Goal: Task Accomplishment & Management: Manage account settings

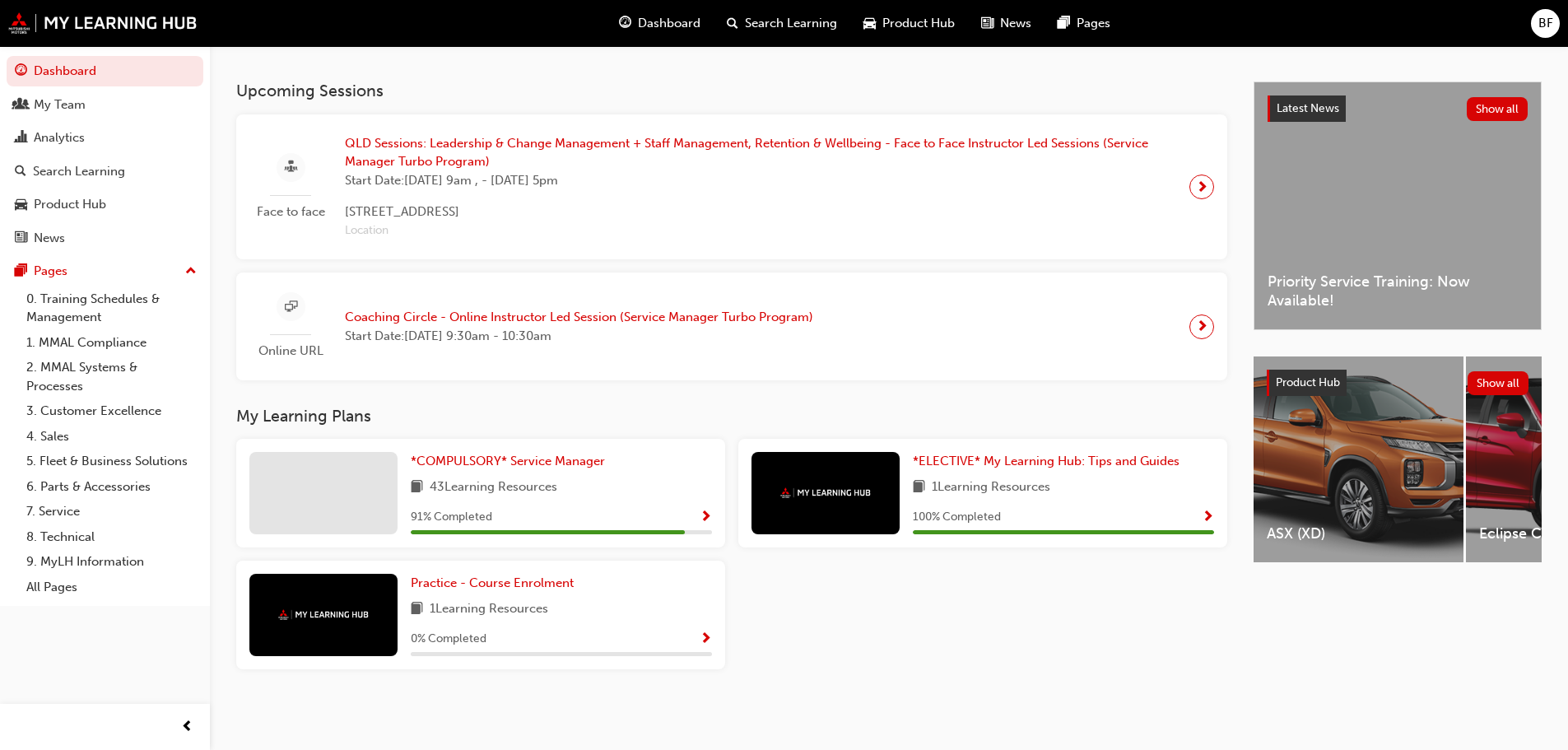
scroll to position [344, 0]
click at [483, 580] on span "Practice - Course Enrolment" at bounding box center [492, 583] width 163 height 15
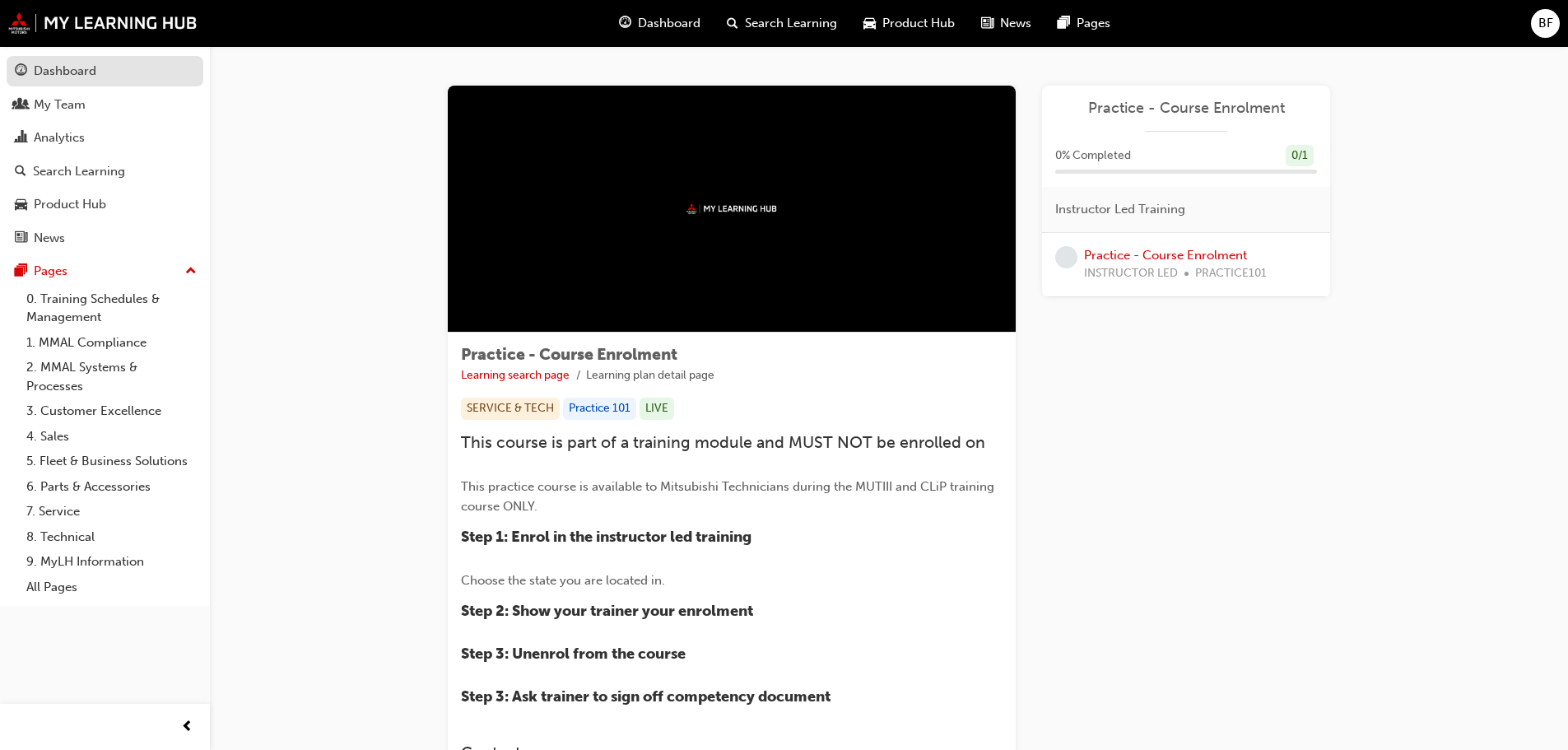
click at [59, 58] on link "Dashboard" at bounding box center [105, 71] width 197 height 30
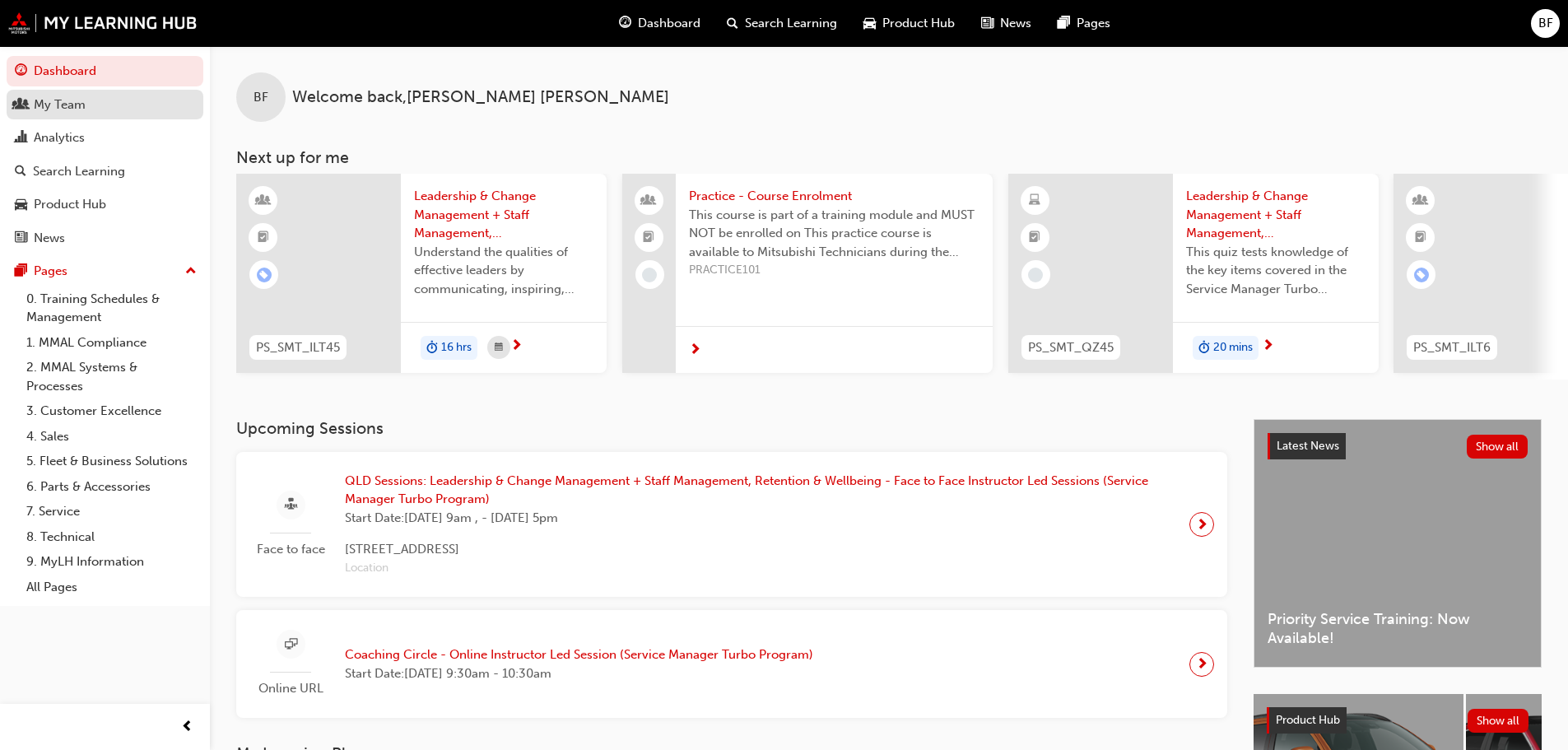
click at [75, 110] on div "My Team" at bounding box center [59, 105] width 52 height 19
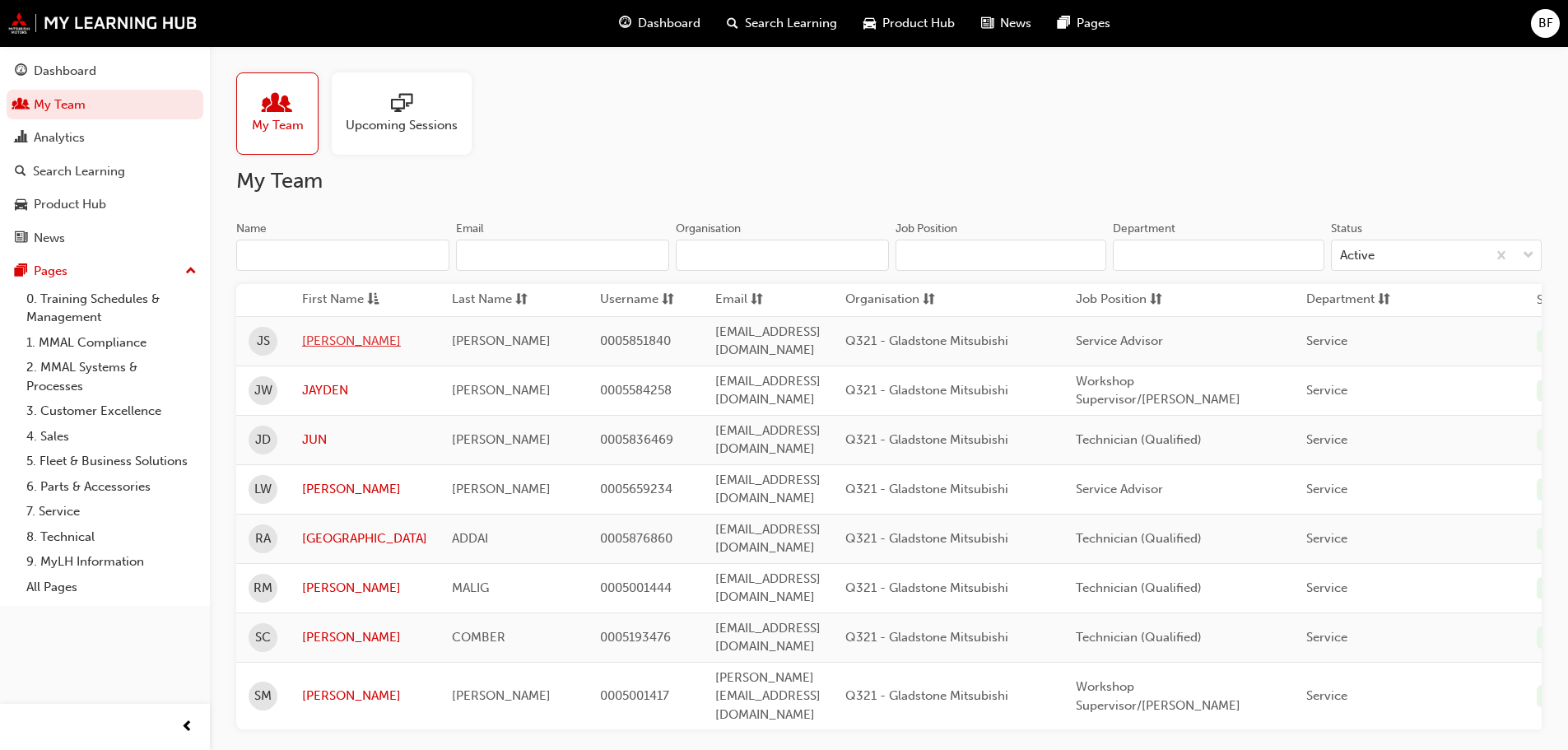
click at [312, 335] on link "[PERSON_NAME]" at bounding box center [364, 342] width 125 height 19
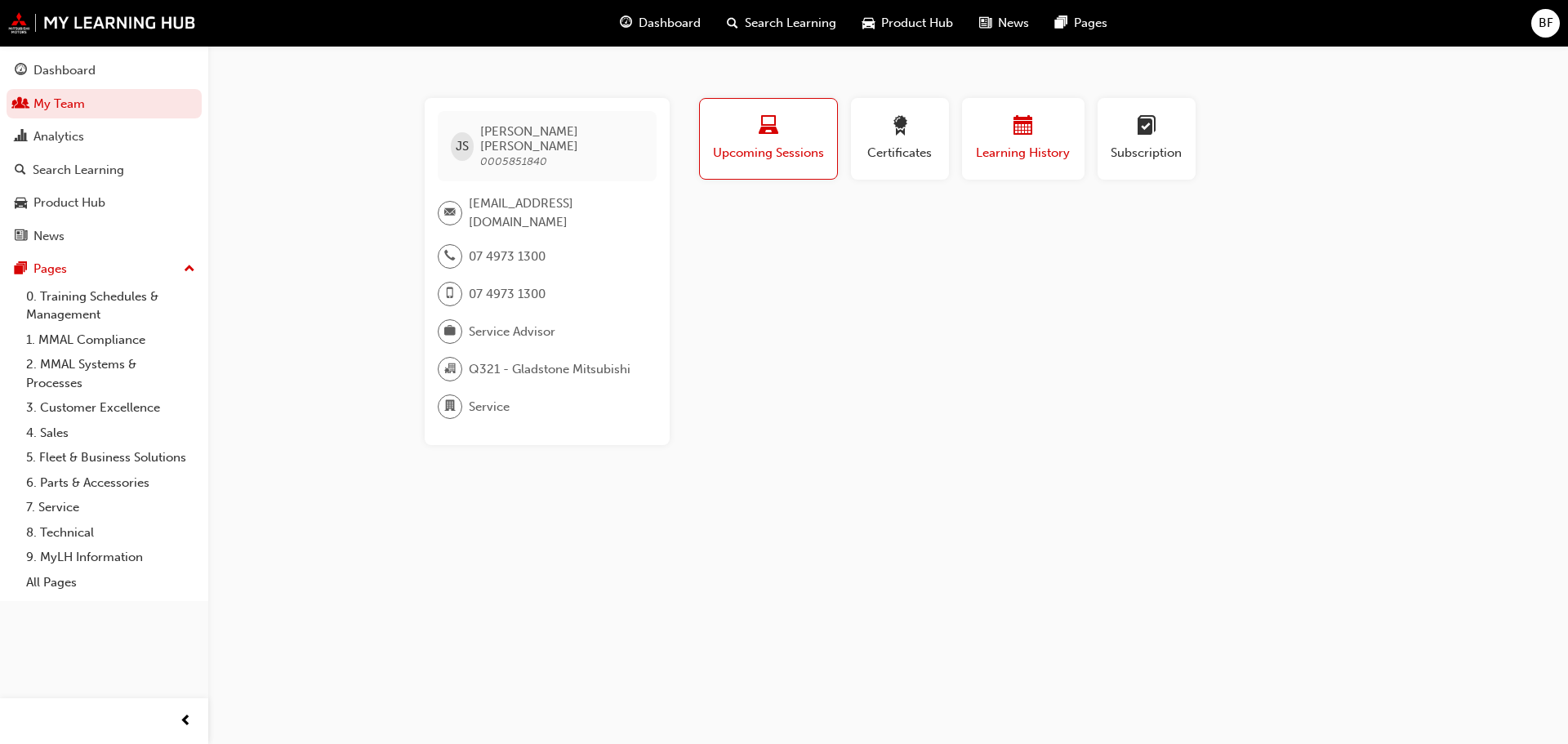
click at [1015, 138] on span "calendar-icon" at bounding box center [1023, 127] width 20 height 22
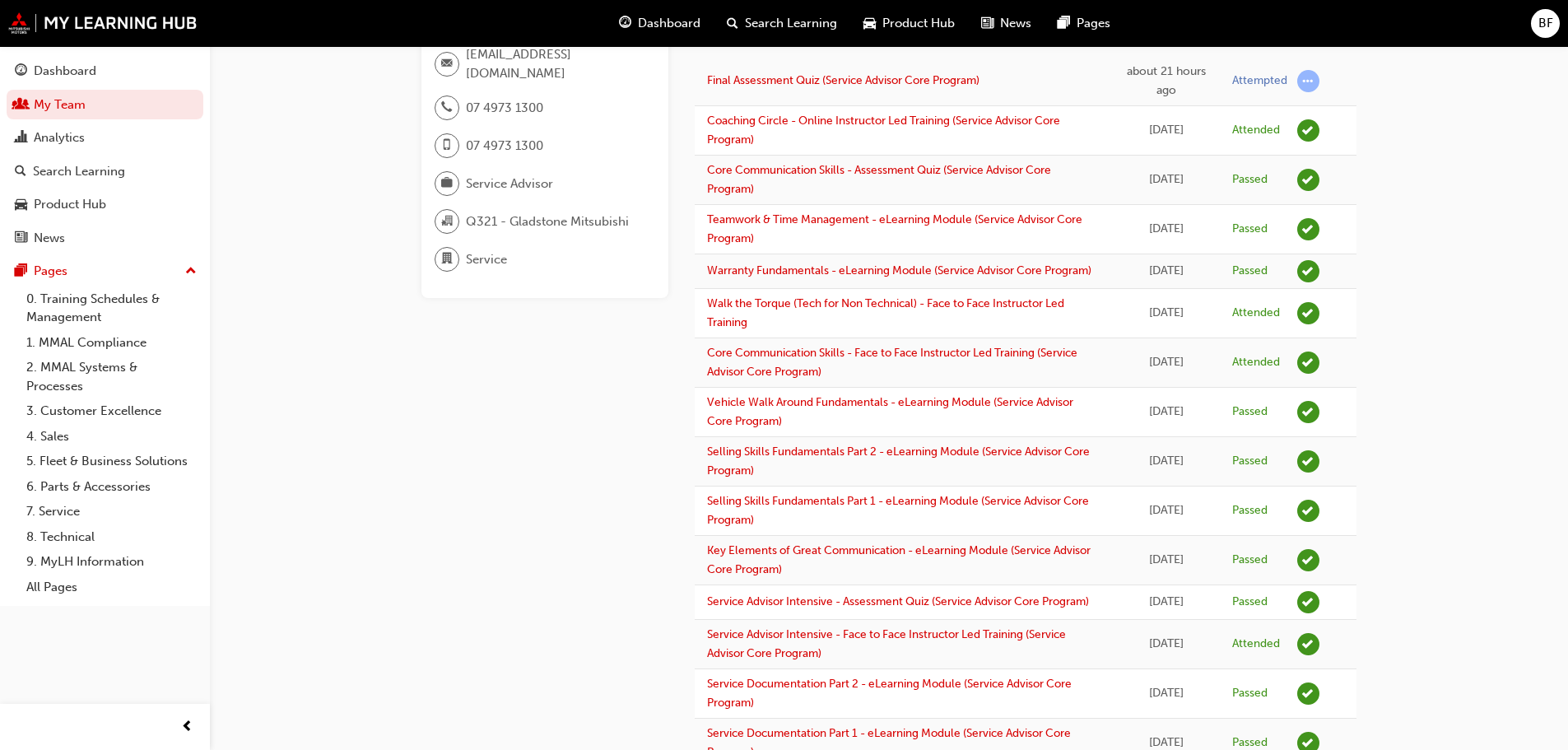
scroll to position [165, 0]
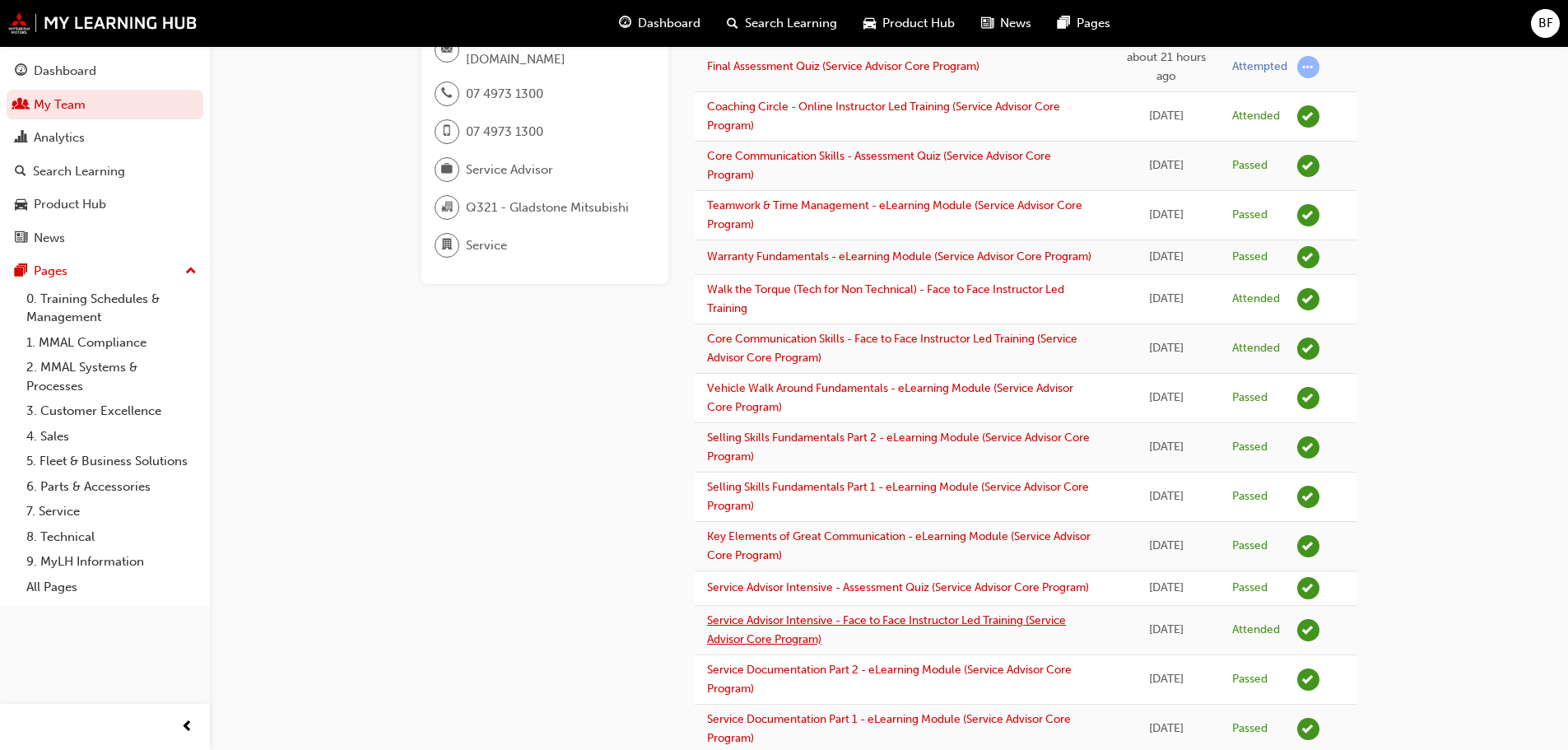
click at [749, 635] on link "Service Advisor Intensive - Face to Face Instructor Led Training (Service Advis…" at bounding box center [887, 629] width 359 height 33
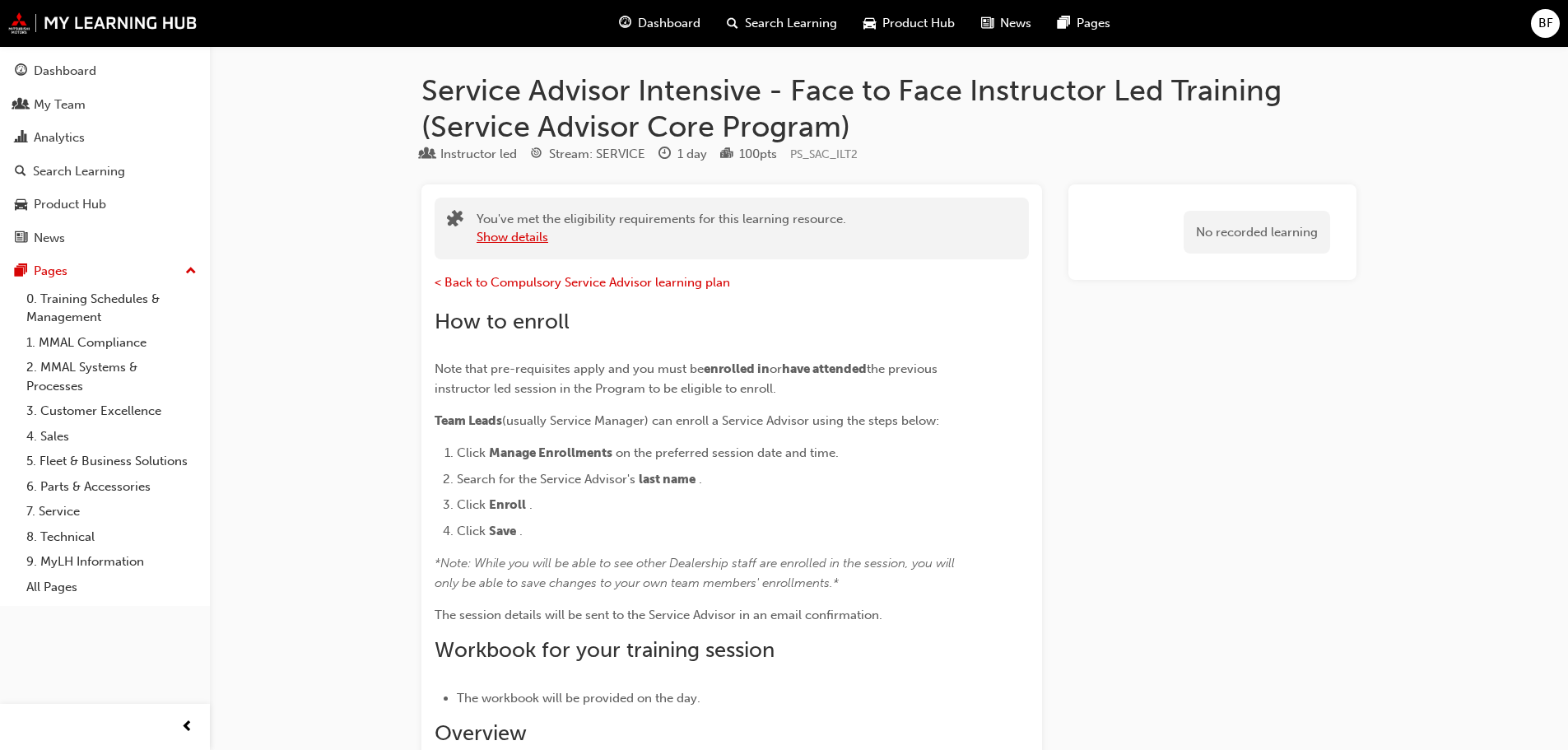
click at [518, 242] on button "Show details" at bounding box center [512, 238] width 72 height 19
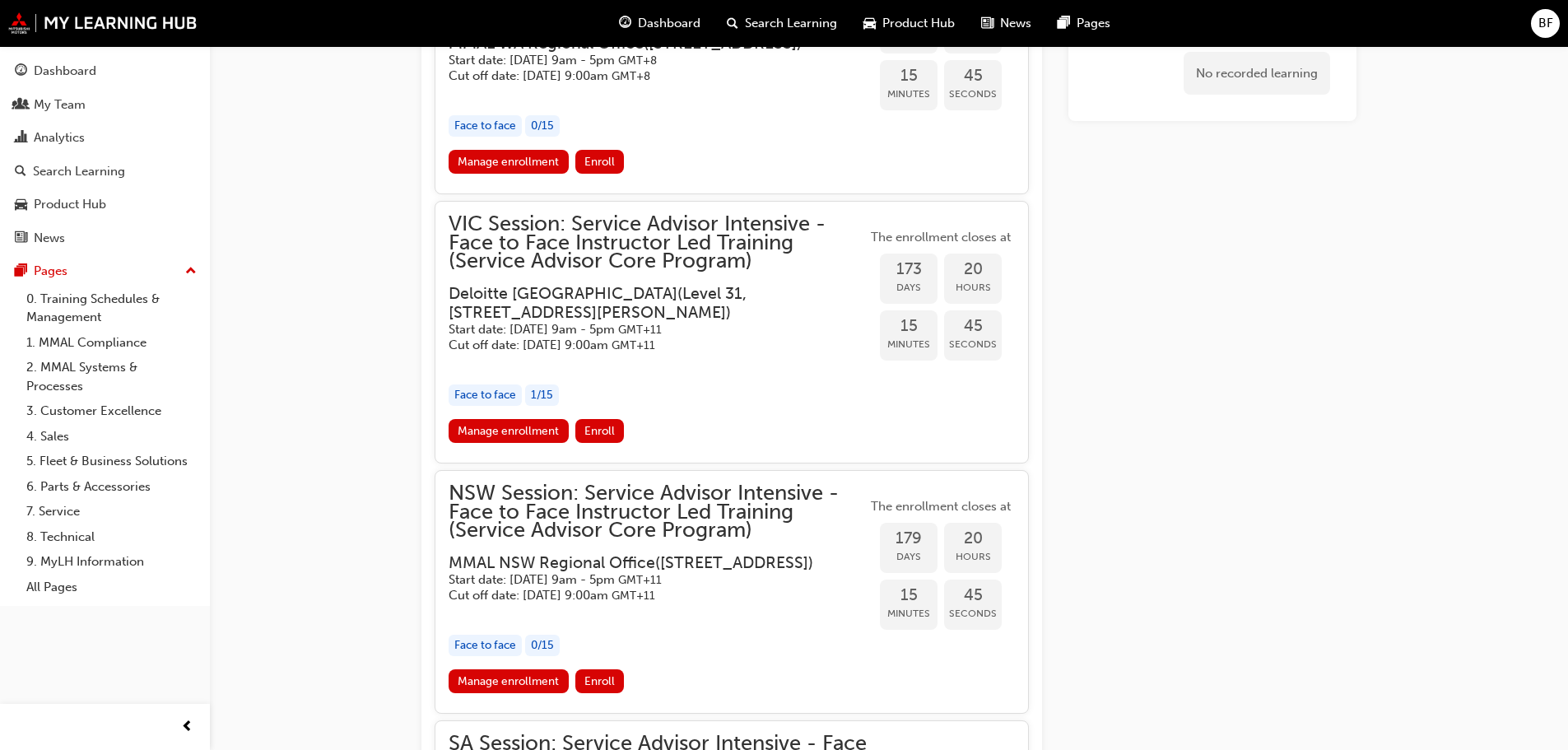
scroll to position [2388, 0]
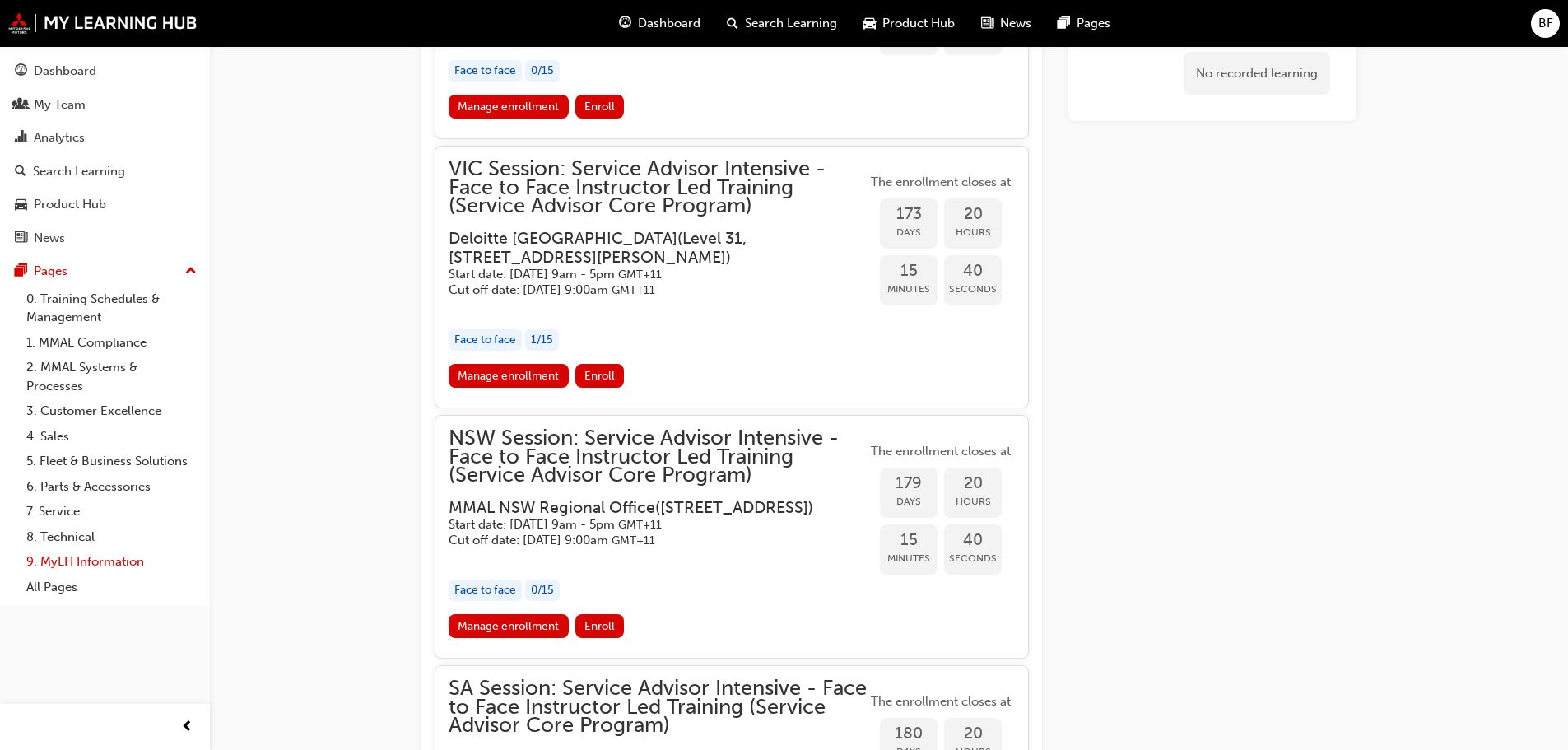
click at [134, 561] on link "9. MyLH Information" at bounding box center [111, 561] width 184 height 25
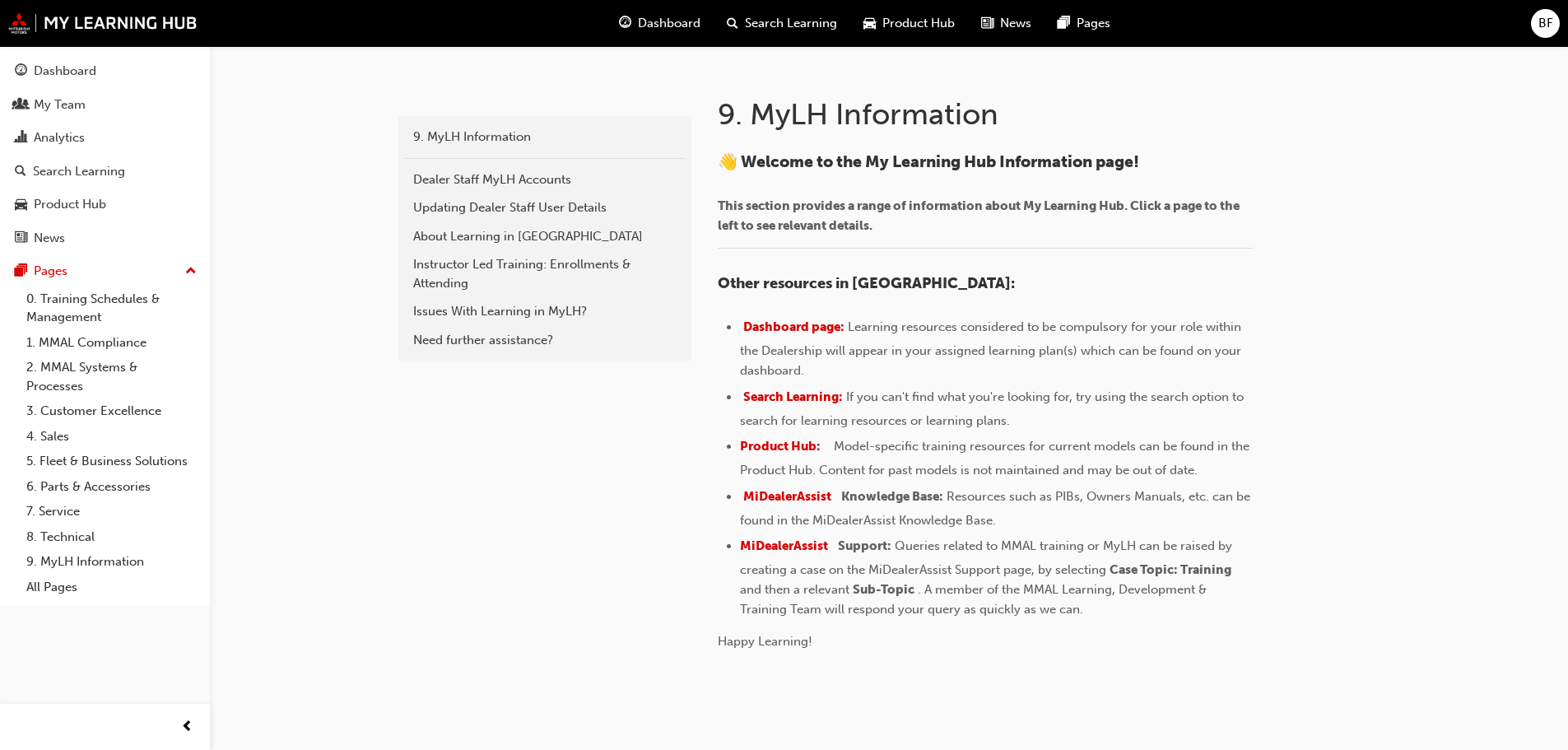
scroll to position [329, 0]
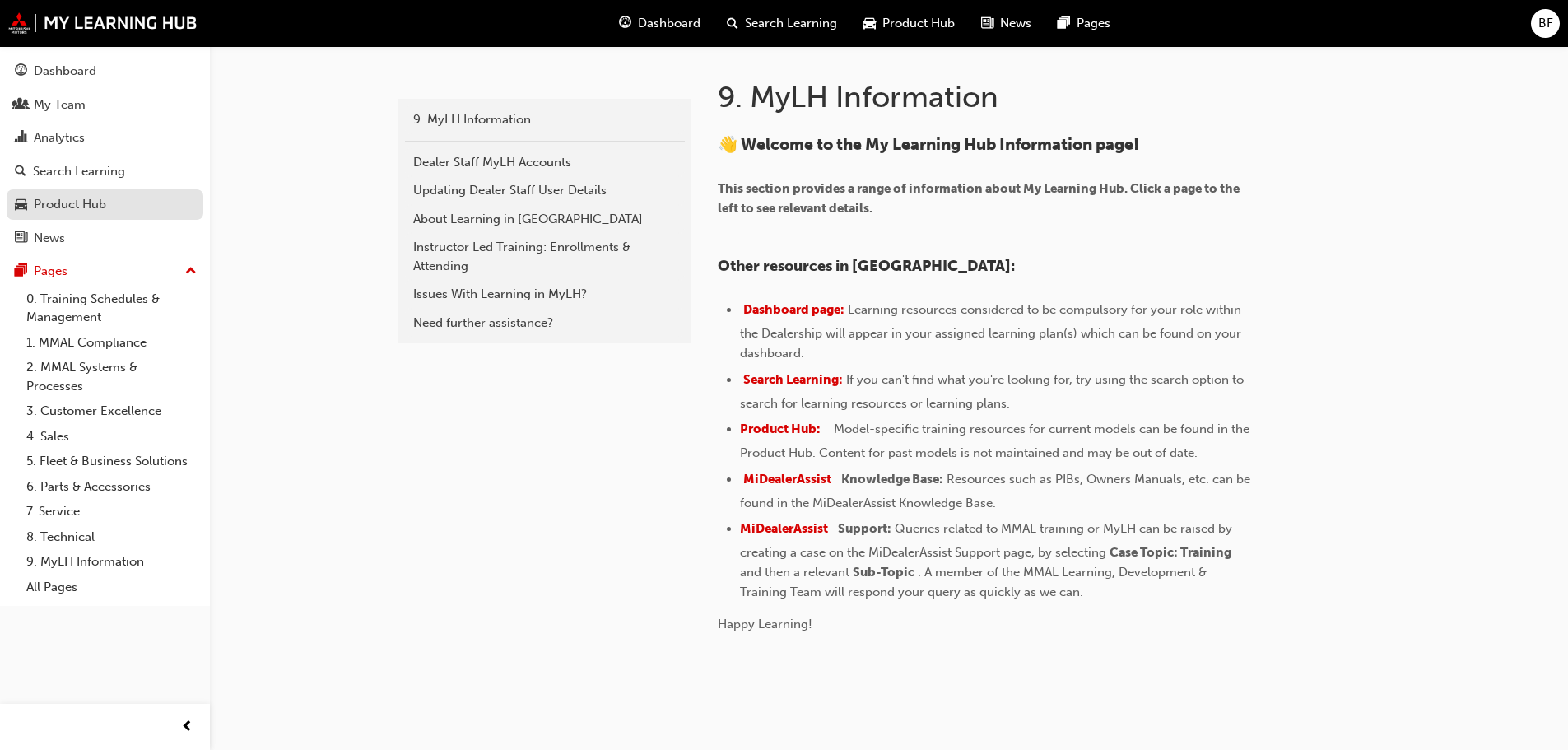
click at [49, 194] on div "Product Hub" at bounding box center [105, 205] width 180 height 21
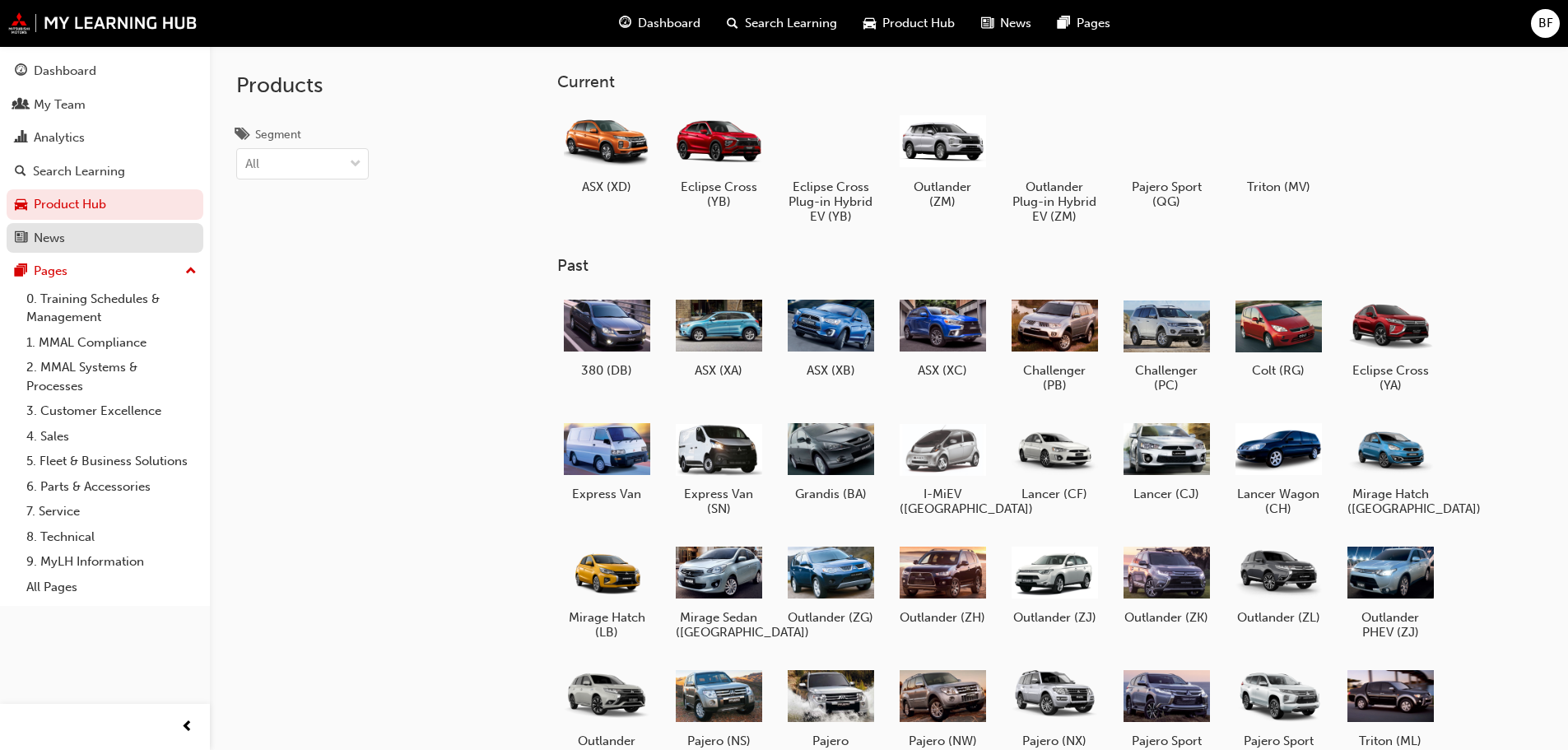
click at [53, 238] on div "News" at bounding box center [49, 239] width 31 height 19
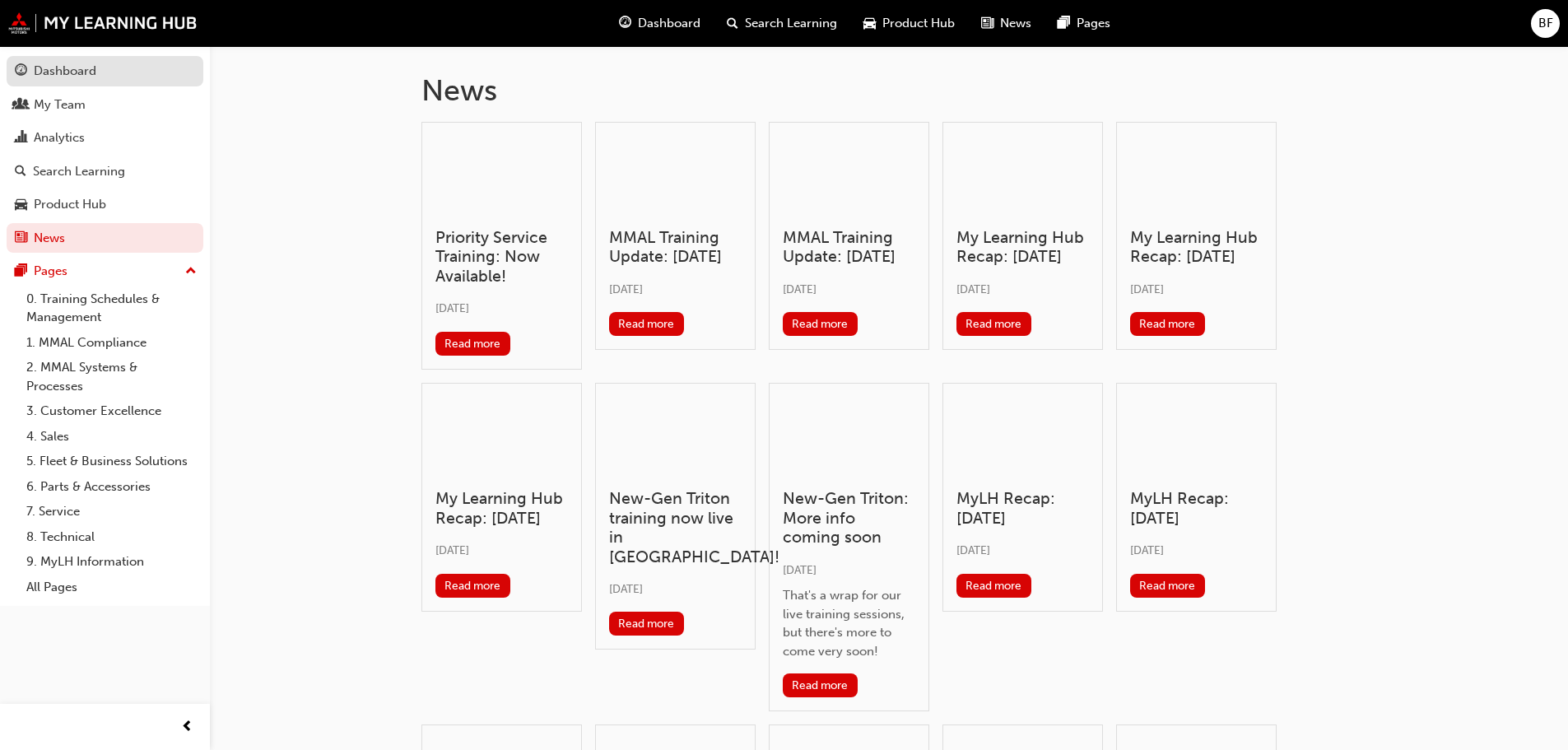
click at [73, 70] on div "Dashboard" at bounding box center [65, 71] width 62 height 19
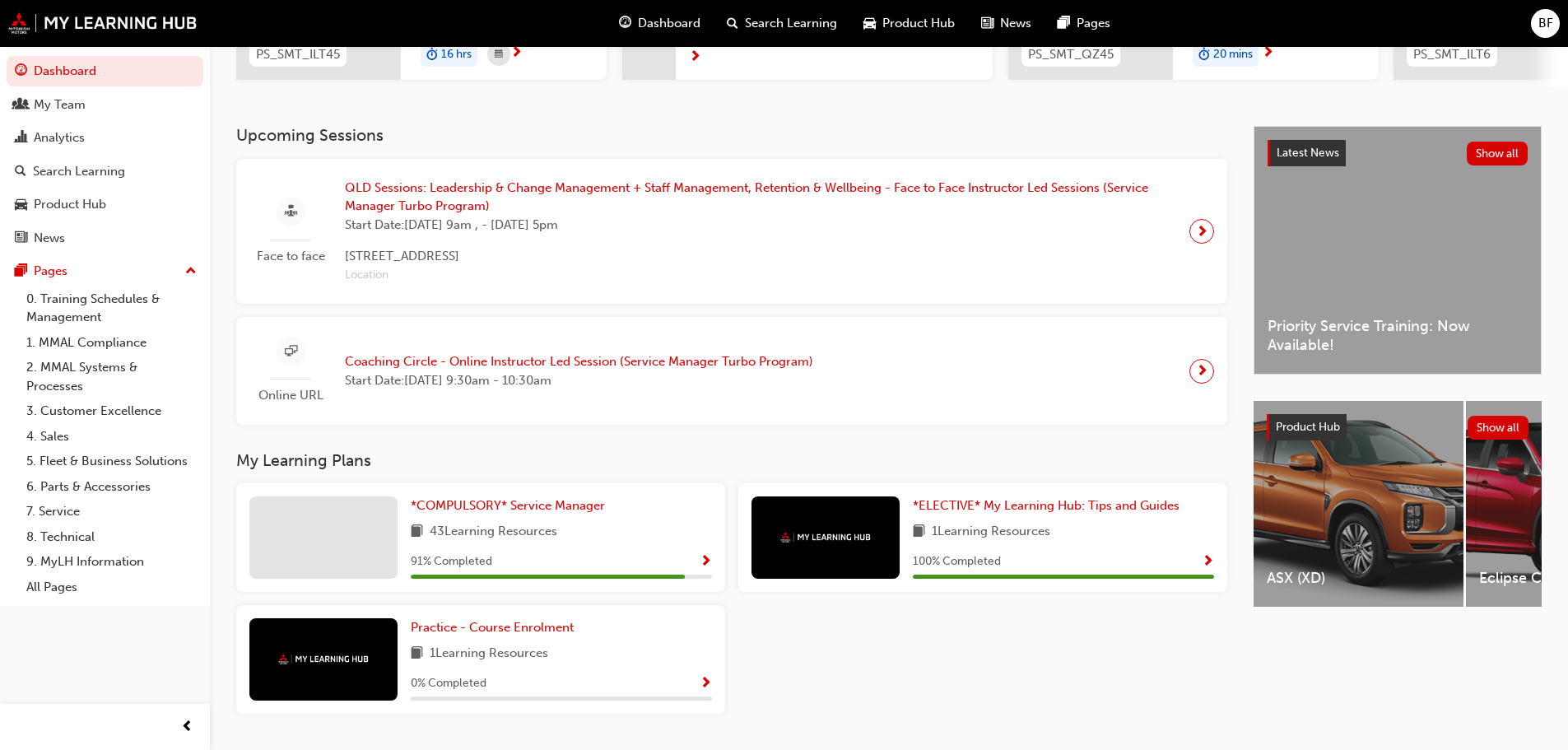
scroll to position [344, 0]
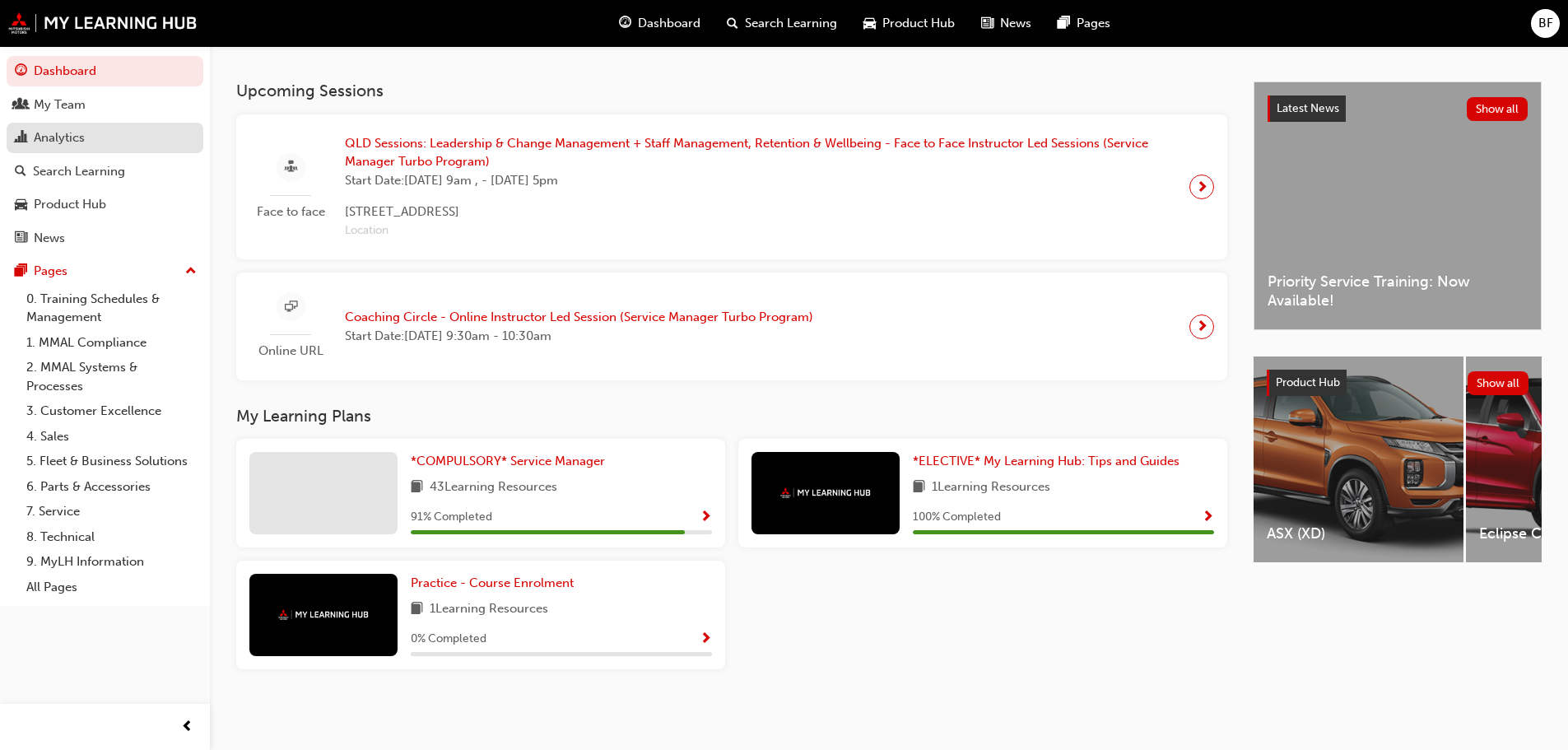
click at [54, 132] on div "Analytics" at bounding box center [59, 138] width 51 height 19
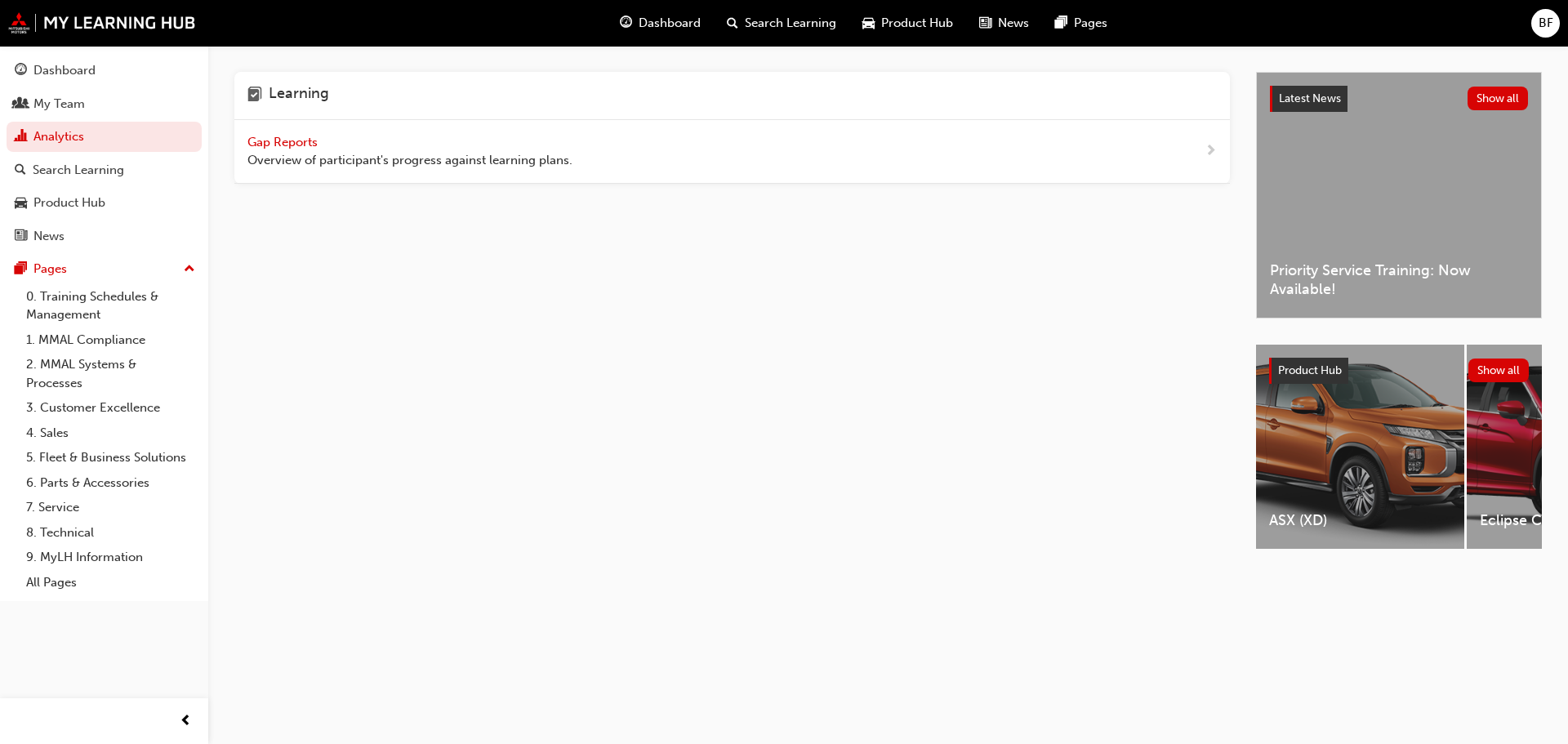
click at [283, 143] on span "Gap Reports" at bounding box center [283, 142] width 74 height 15
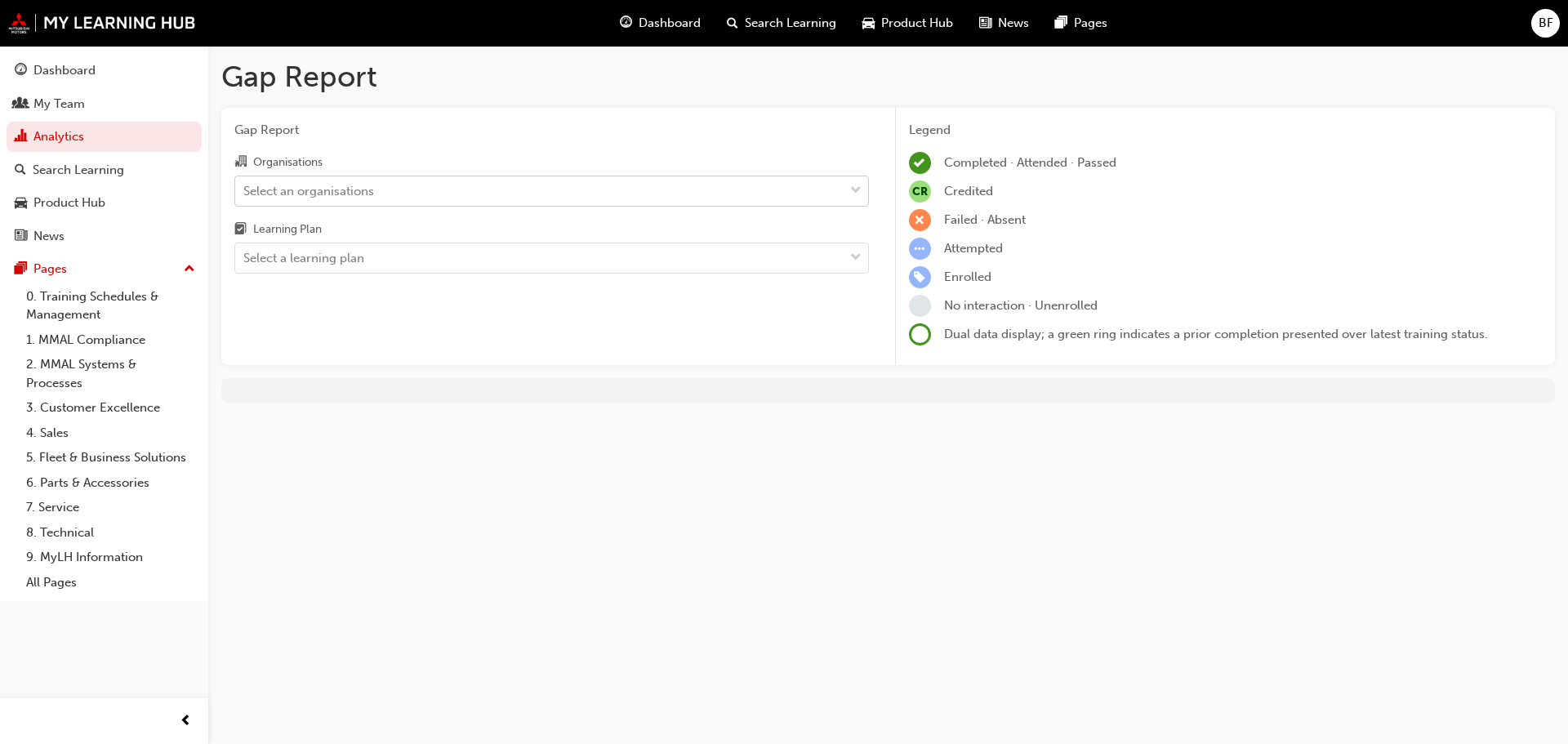
click at [348, 194] on div "Select an organisations" at bounding box center [309, 191] width 131 height 19
click at [245, 194] on input "Organisations Select an organisations" at bounding box center [244, 189] width 2 height 14
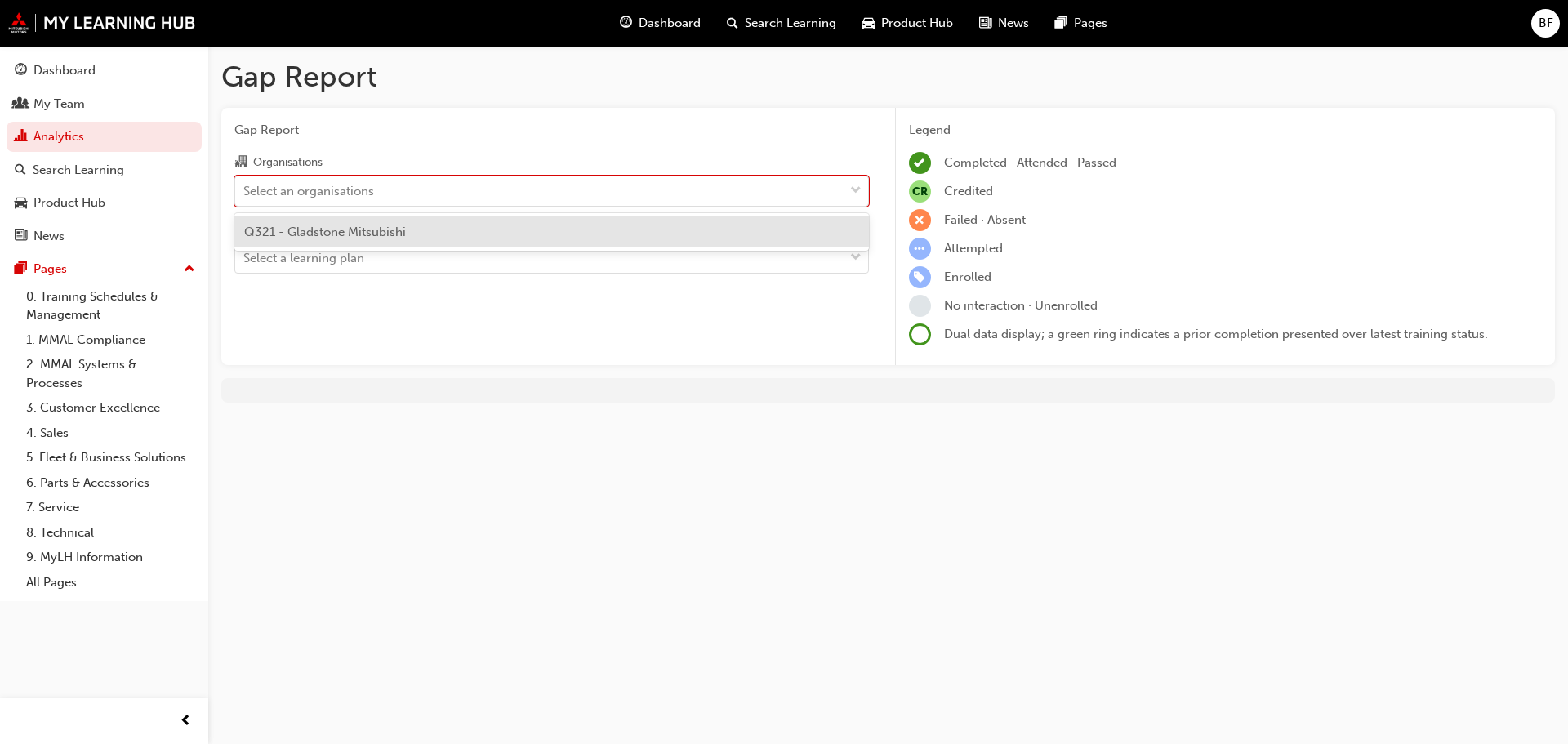
click at [329, 232] on span "Q321 - Gladstone Mitsubishi" at bounding box center [325, 232] width 162 height 15
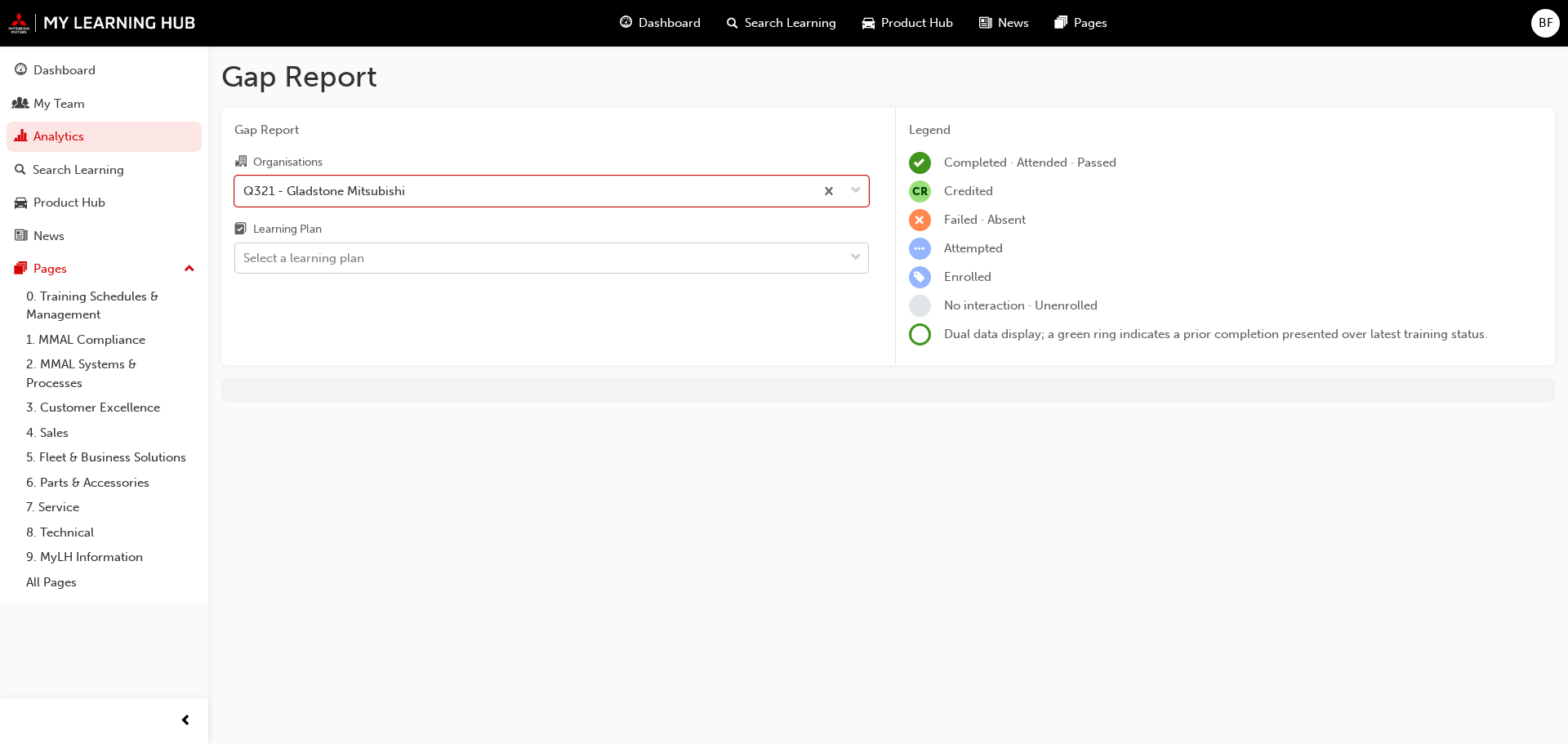
click at [327, 252] on div "Select a learning plan" at bounding box center [303, 258] width 121 height 19
click at [245, 252] on input "Learning Plan Select a learning plan" at bounding box center [244, 257] width 2 height 14
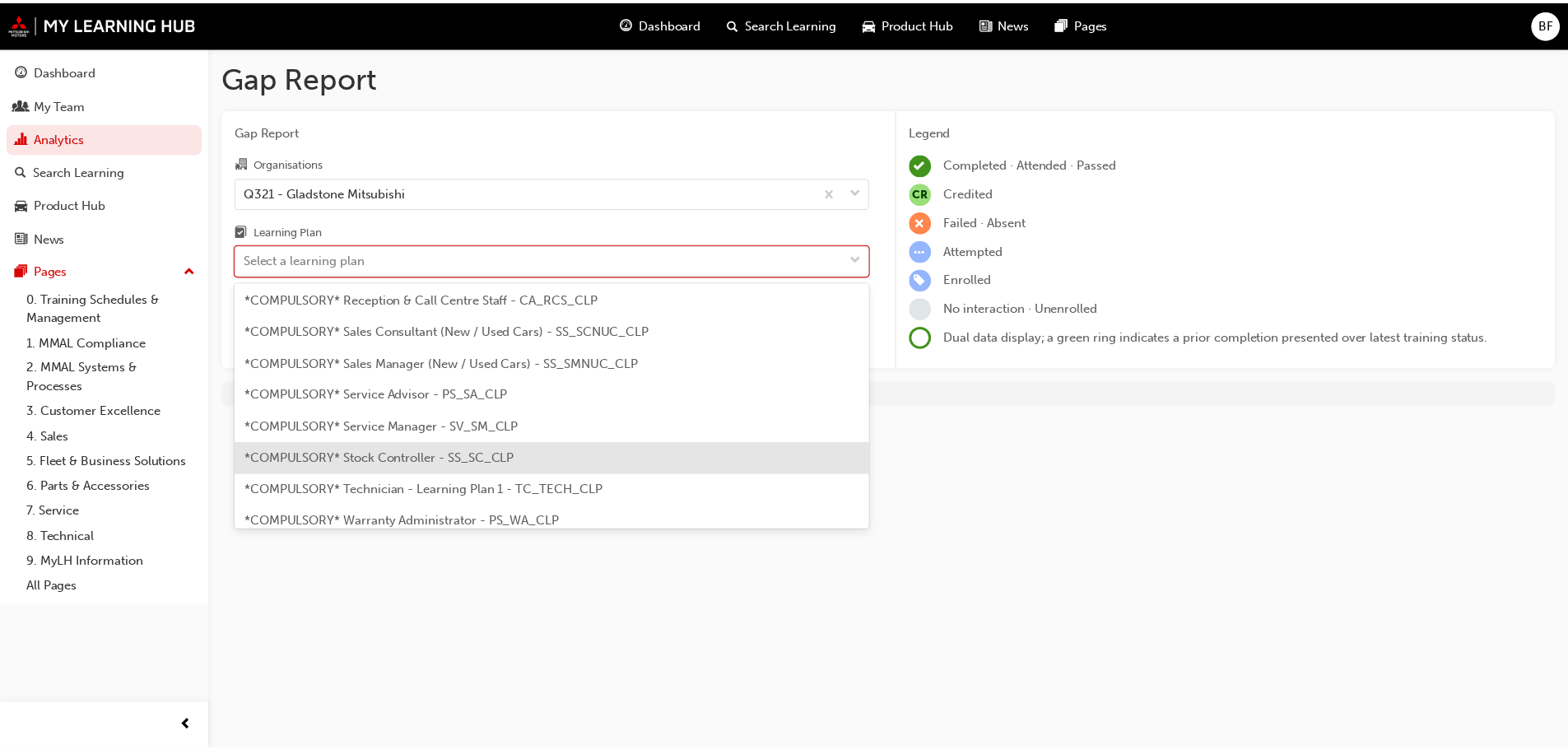
scroll to position [476, 0]
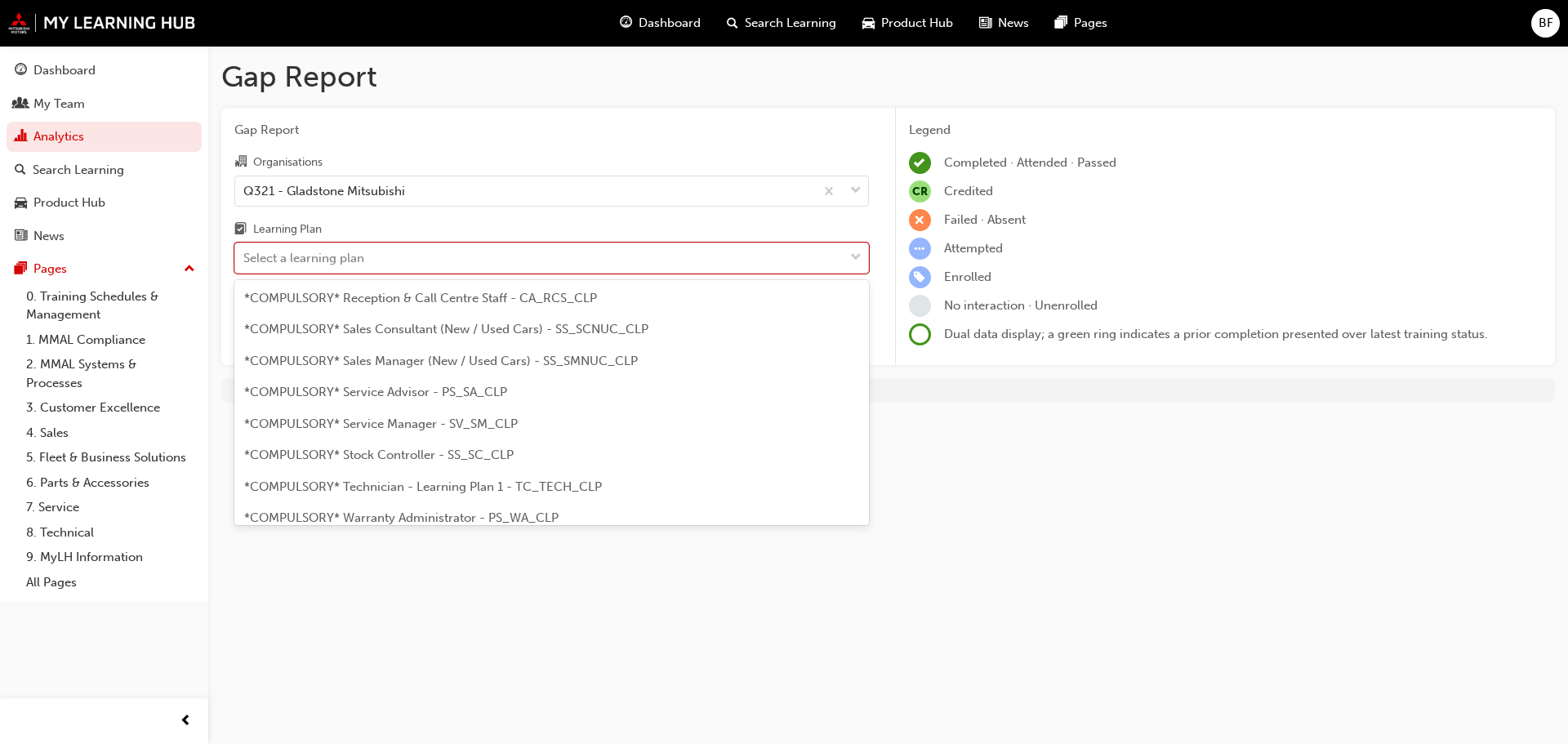
click at [368, 398] on span "*COMPULSORY* Service Advisor - PS_SA_CLP" at bounding box center [375, 392] width 263 height 15
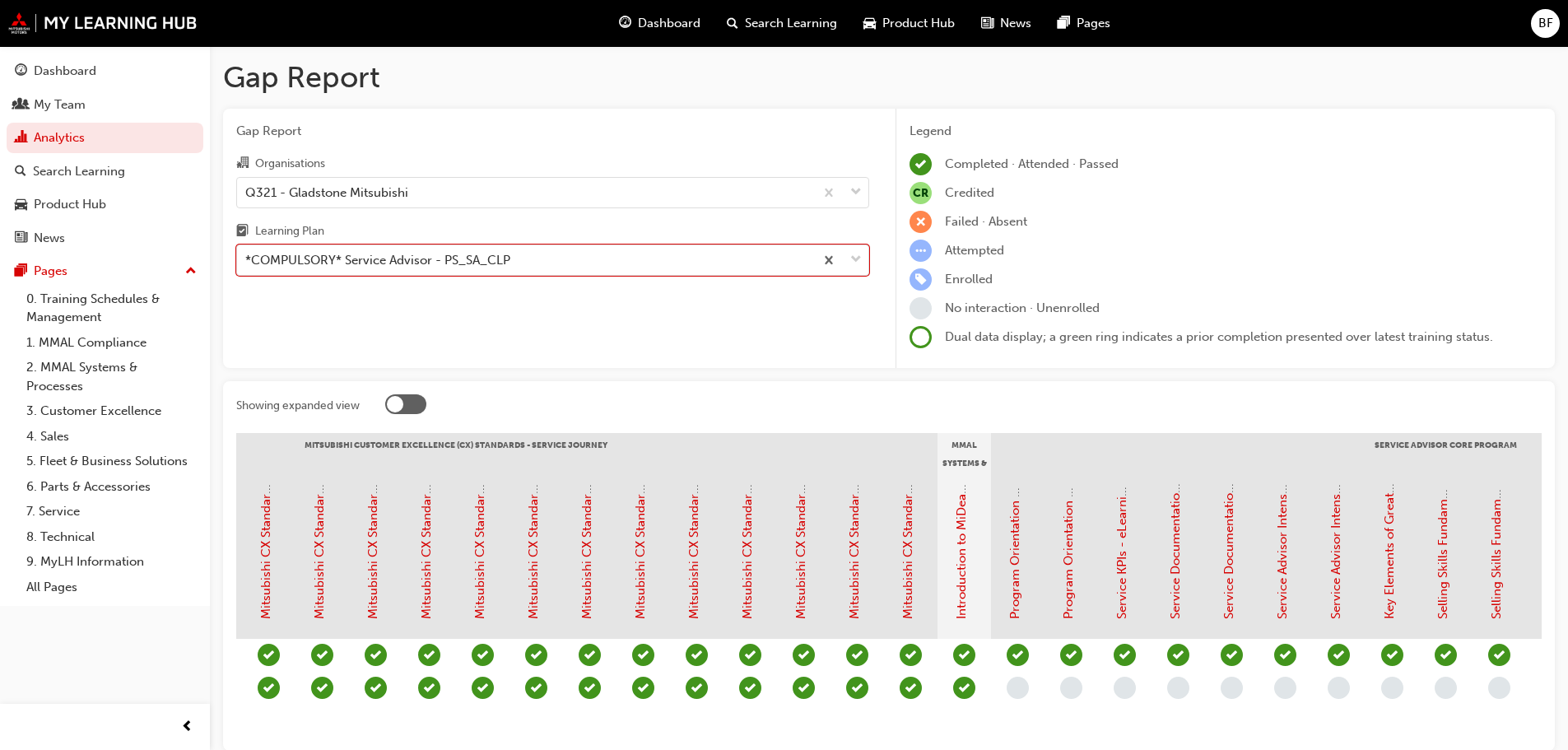
scroll to position [0, 1370]
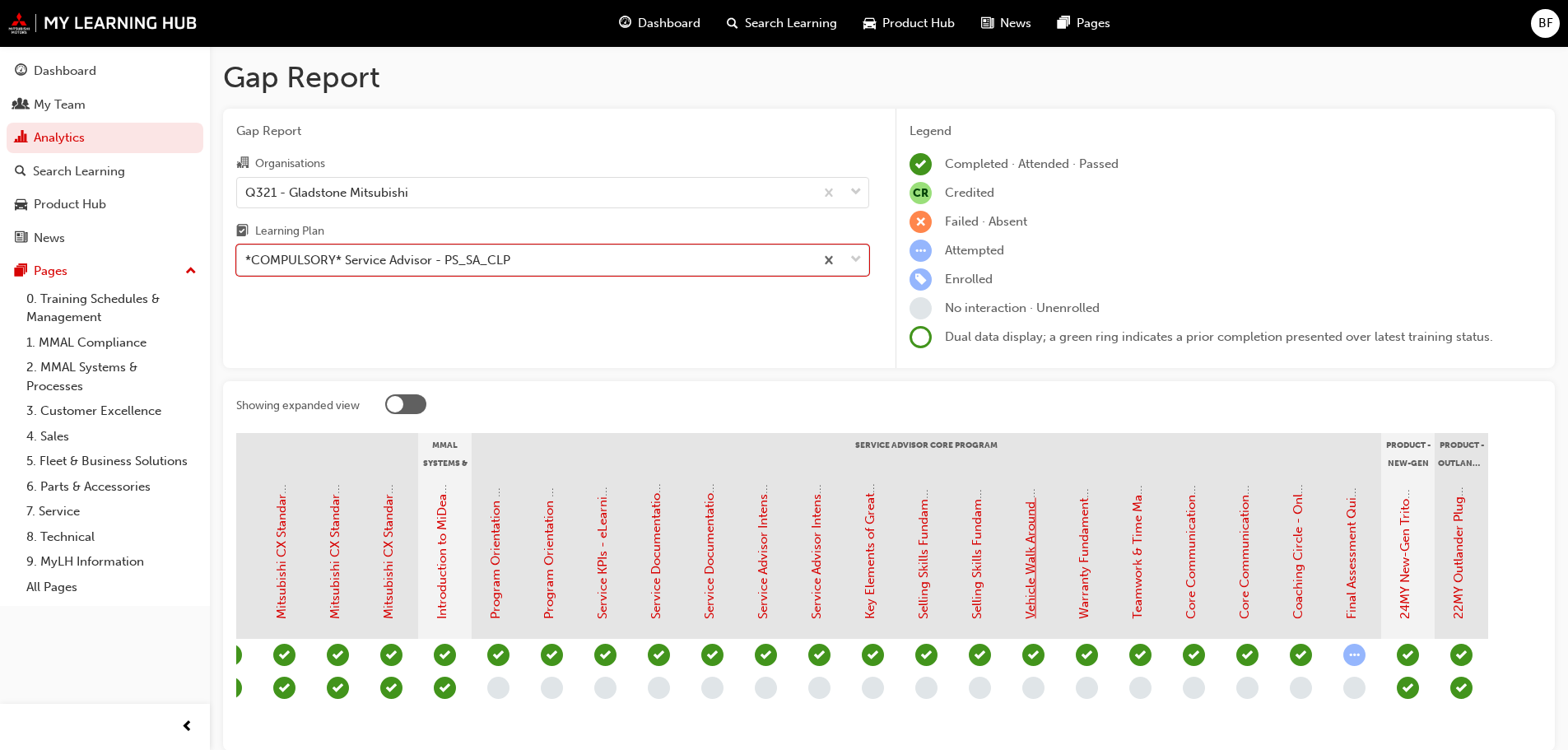
click at [1026, 596] on link "Vehicle Walk Around Fundamentals - eLearning Module (Service Advisor Core Progr…" at bounding box center [1031, 369] width 15 height 501
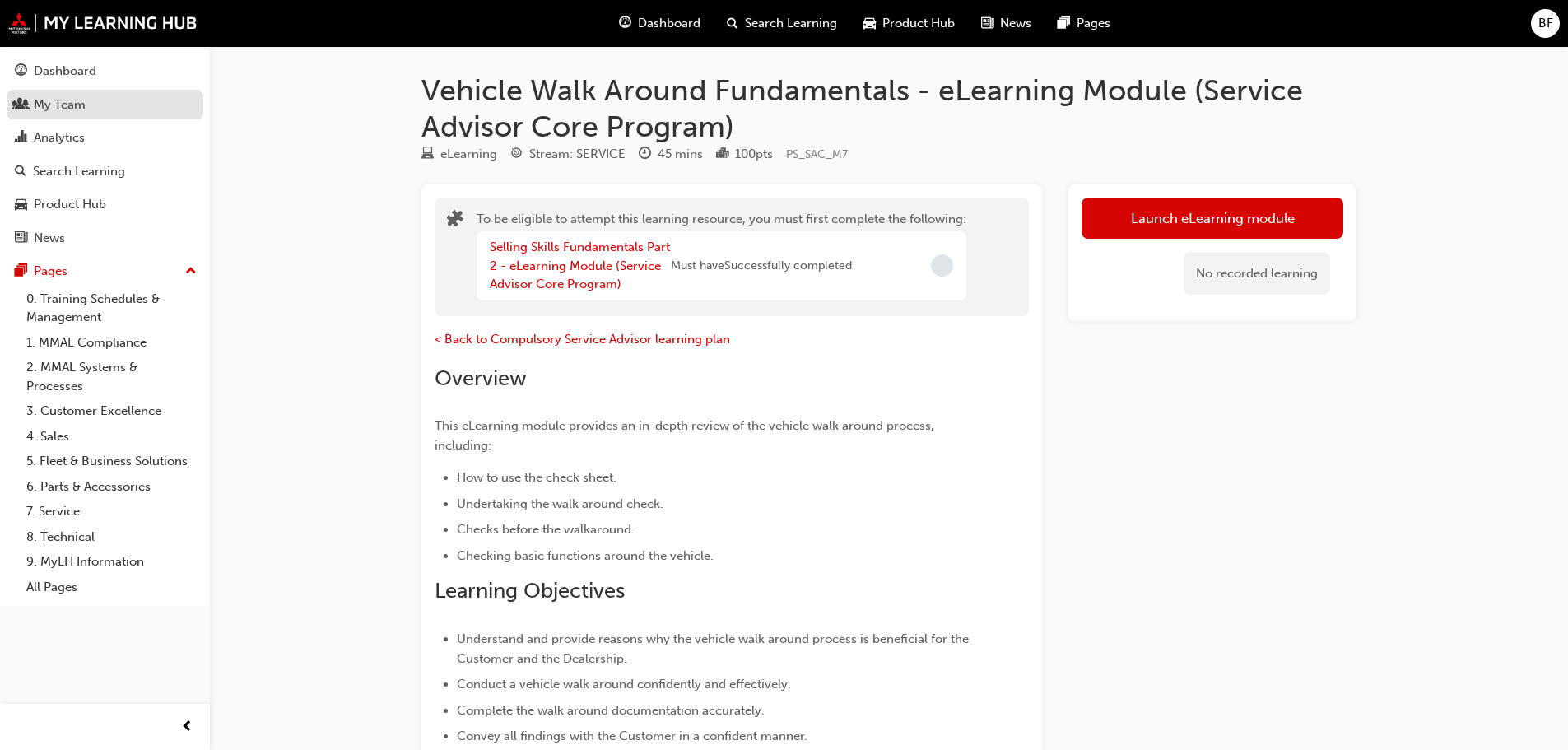
click at [87, 108] on div "My Team" at bounding box center [105, 105] width 180 height 21
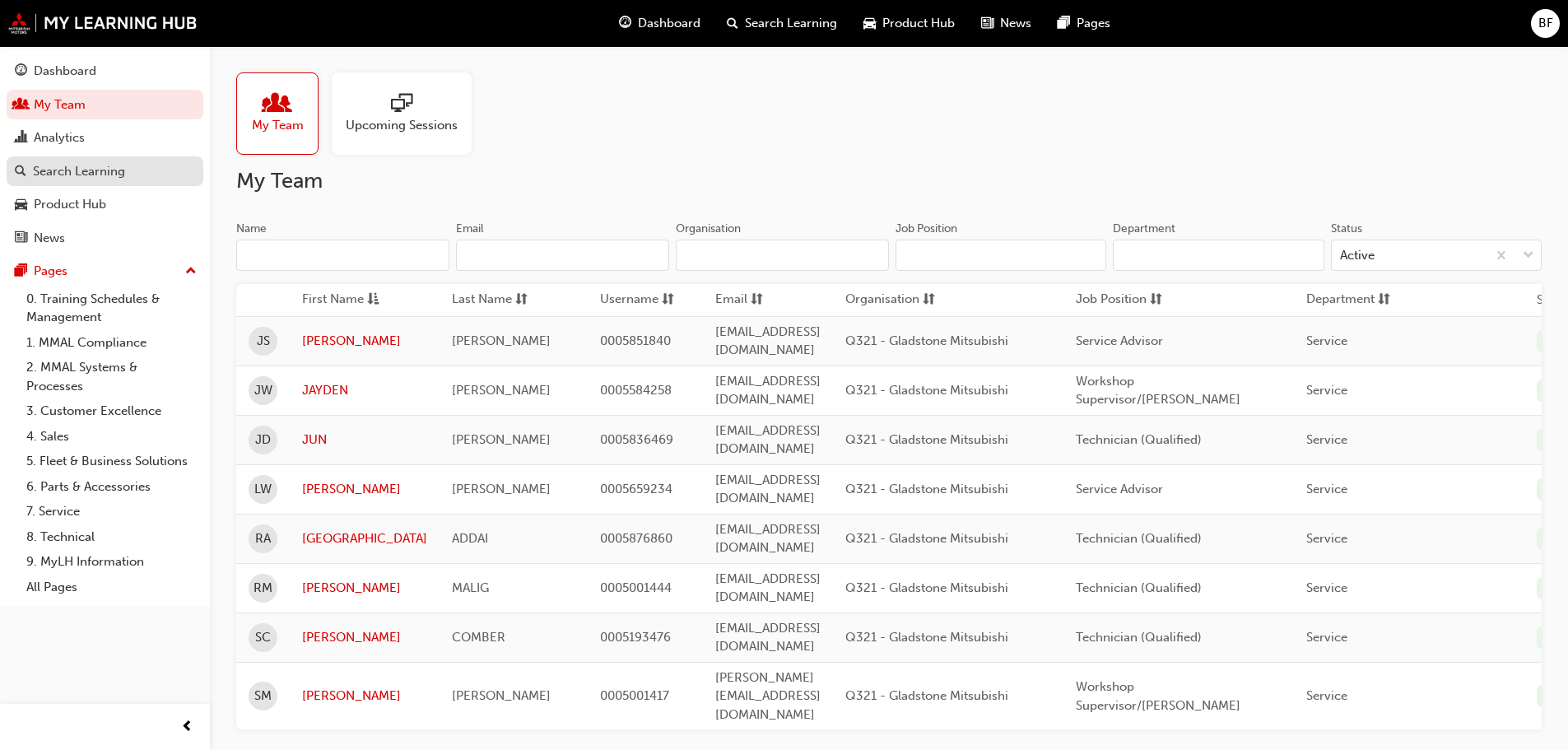
click at [20, 173] on span "search-icon" at bounding box center [21, 173] width 11 height 15
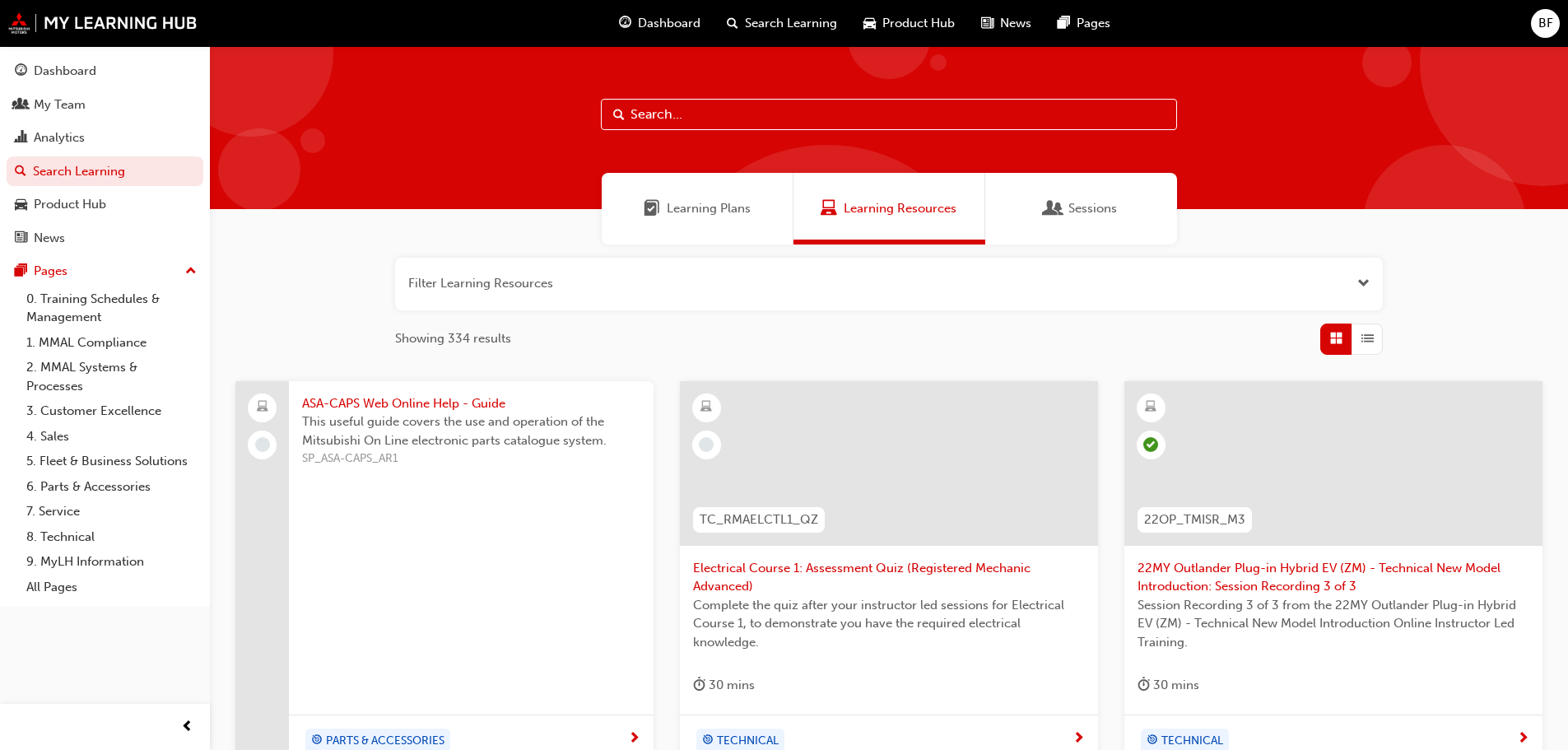
click at [707, 205] on span "Learning Plans" at bounding box center [709, 208] width 84 height 19
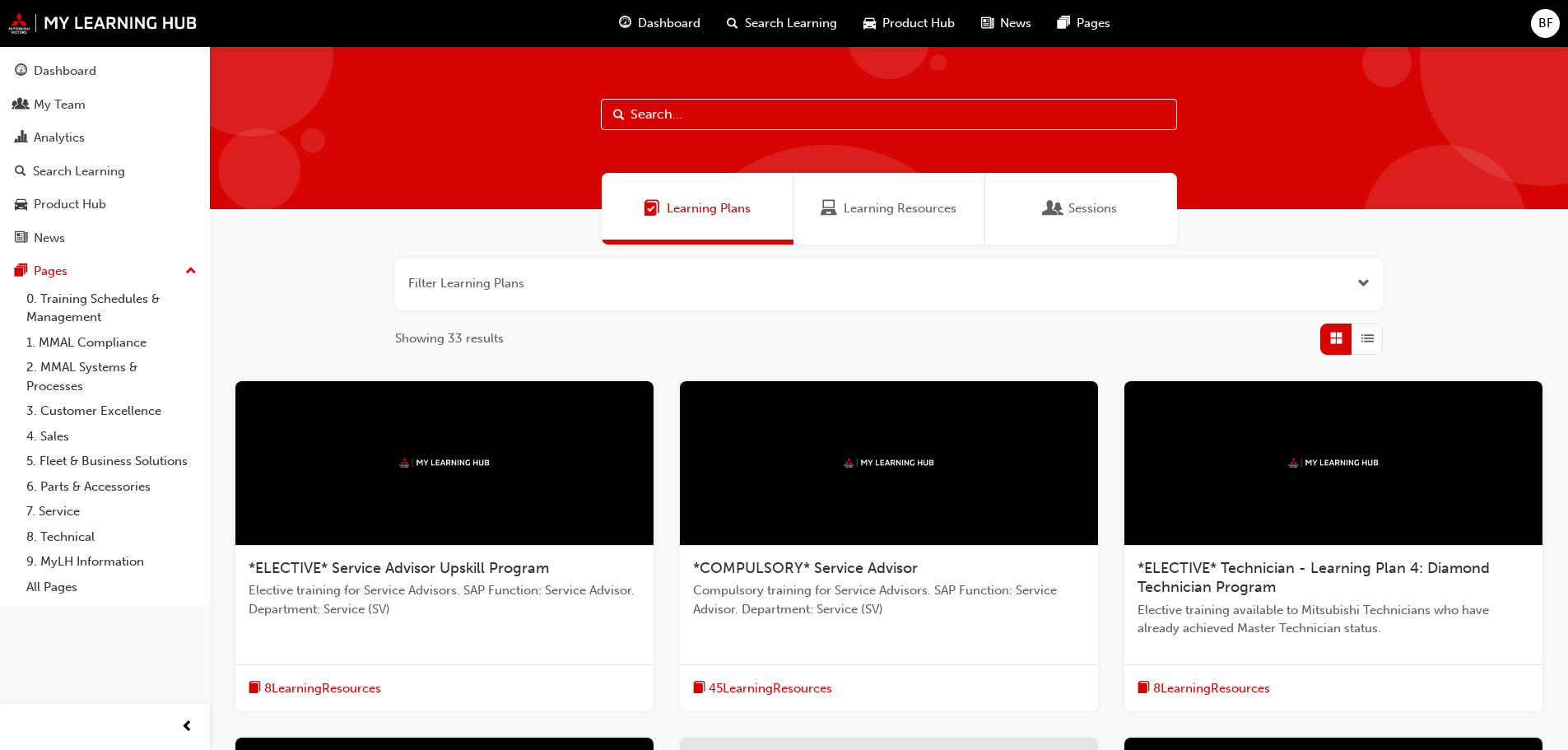
click at [925, 205] on span "Learning Resources" at bounding box center [901, 208] width 113 height 19
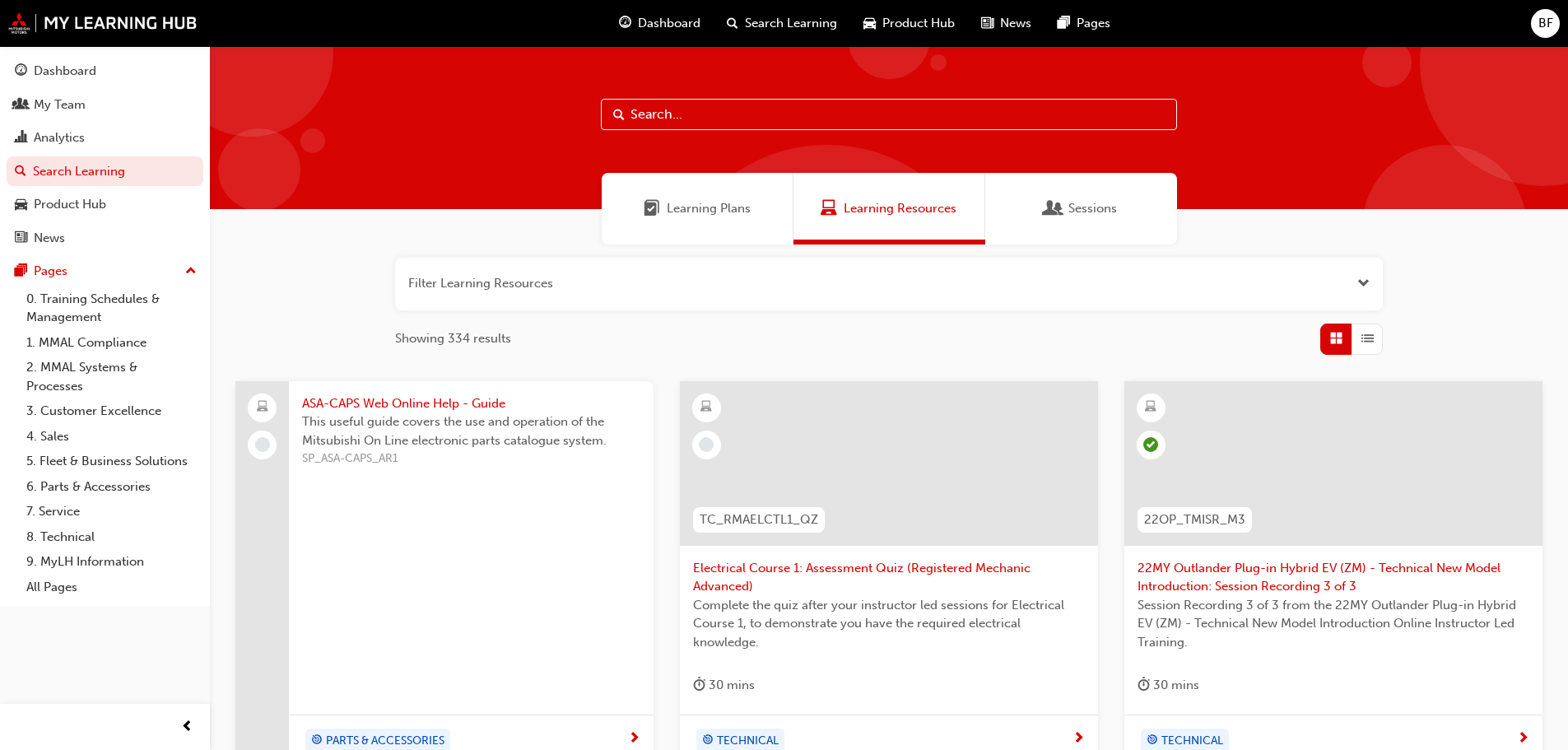
click at [1068, 280] on button "button" at bounding box center [889, 284] width 988 height 53
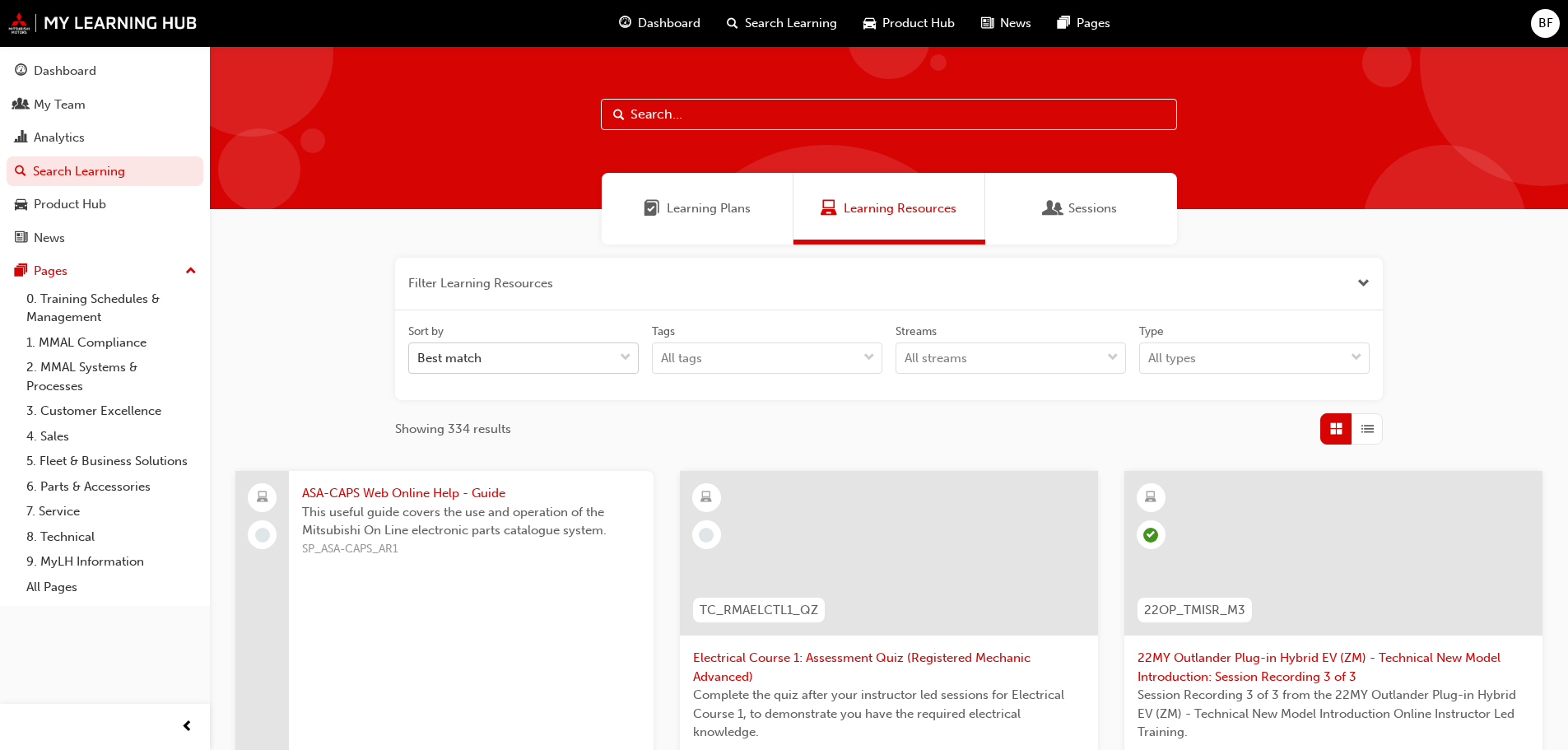
click at [605, 356] on div "Best match" at bounding box center [511, 358] width 204 height 29
click at [419, 356] on input "Sort by Best match" at bounding box center [418, 358] width 2 height 14
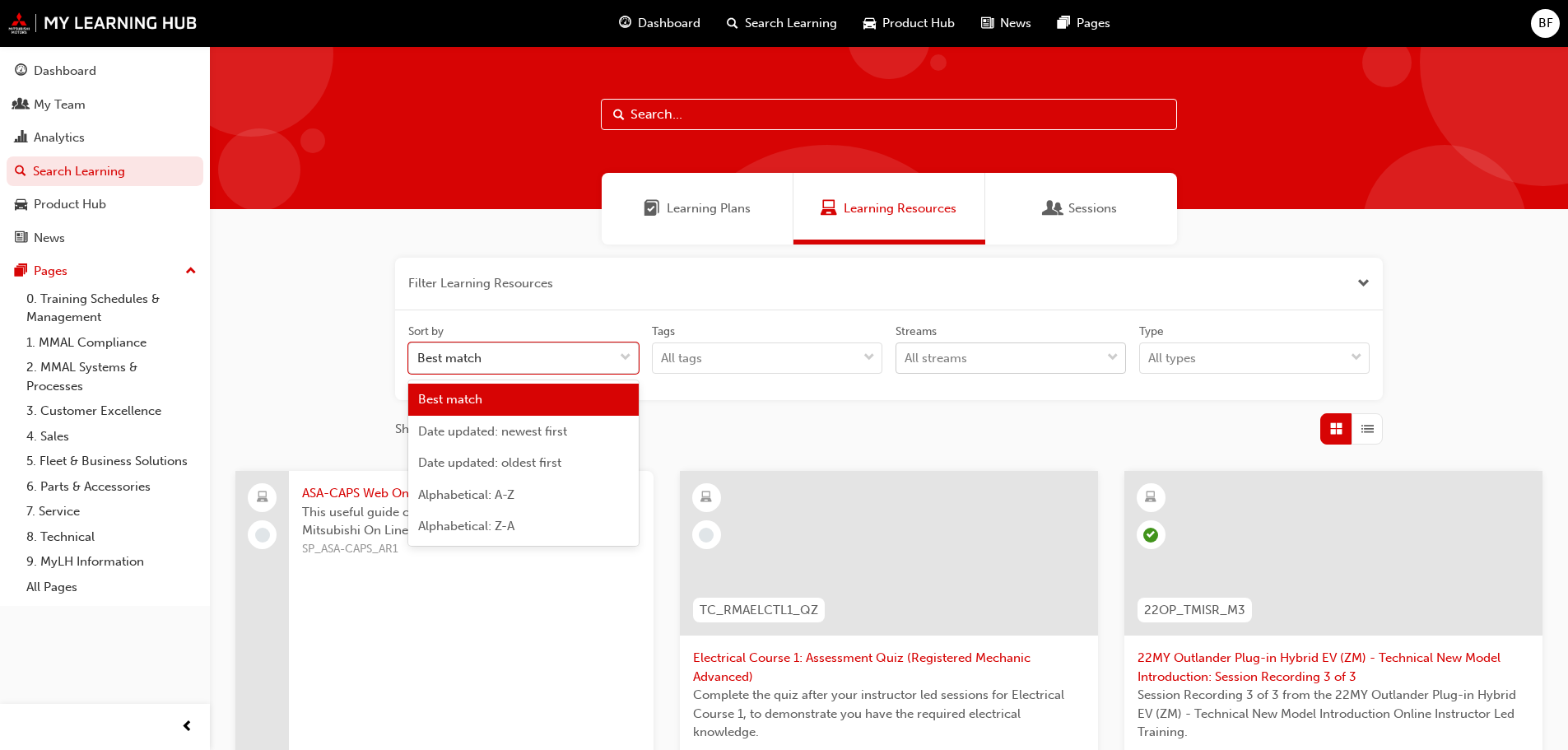
click at [997, 369] on div "All streams" at bounding box center [998, 358] width 204 height 29
click at [907, 365] on input "Streams All streams" at bounding box center [906, 358] width 2 height 14
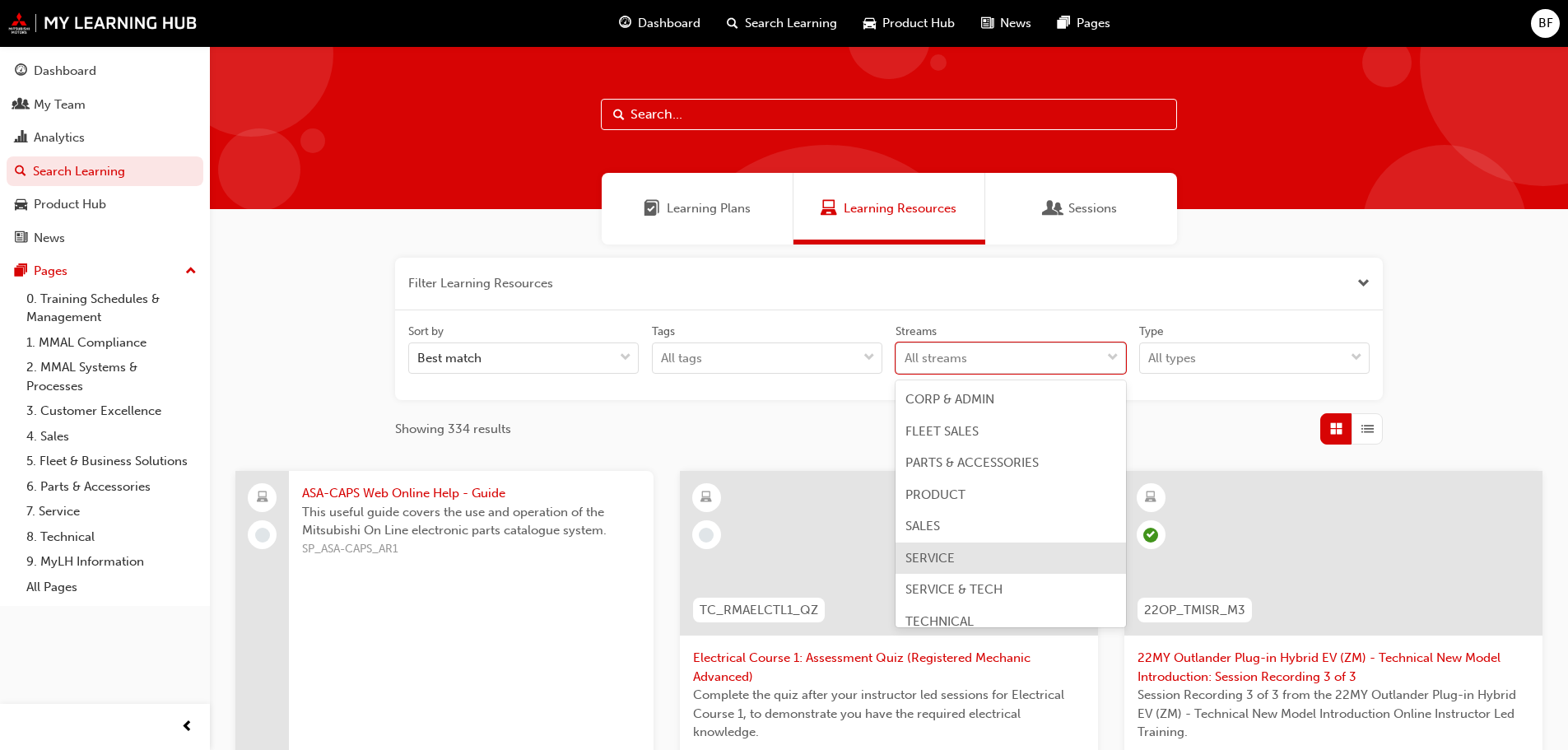
click at [951, 564] on span "SERVICE" at bounding box center [930, 558] width 49 height 15
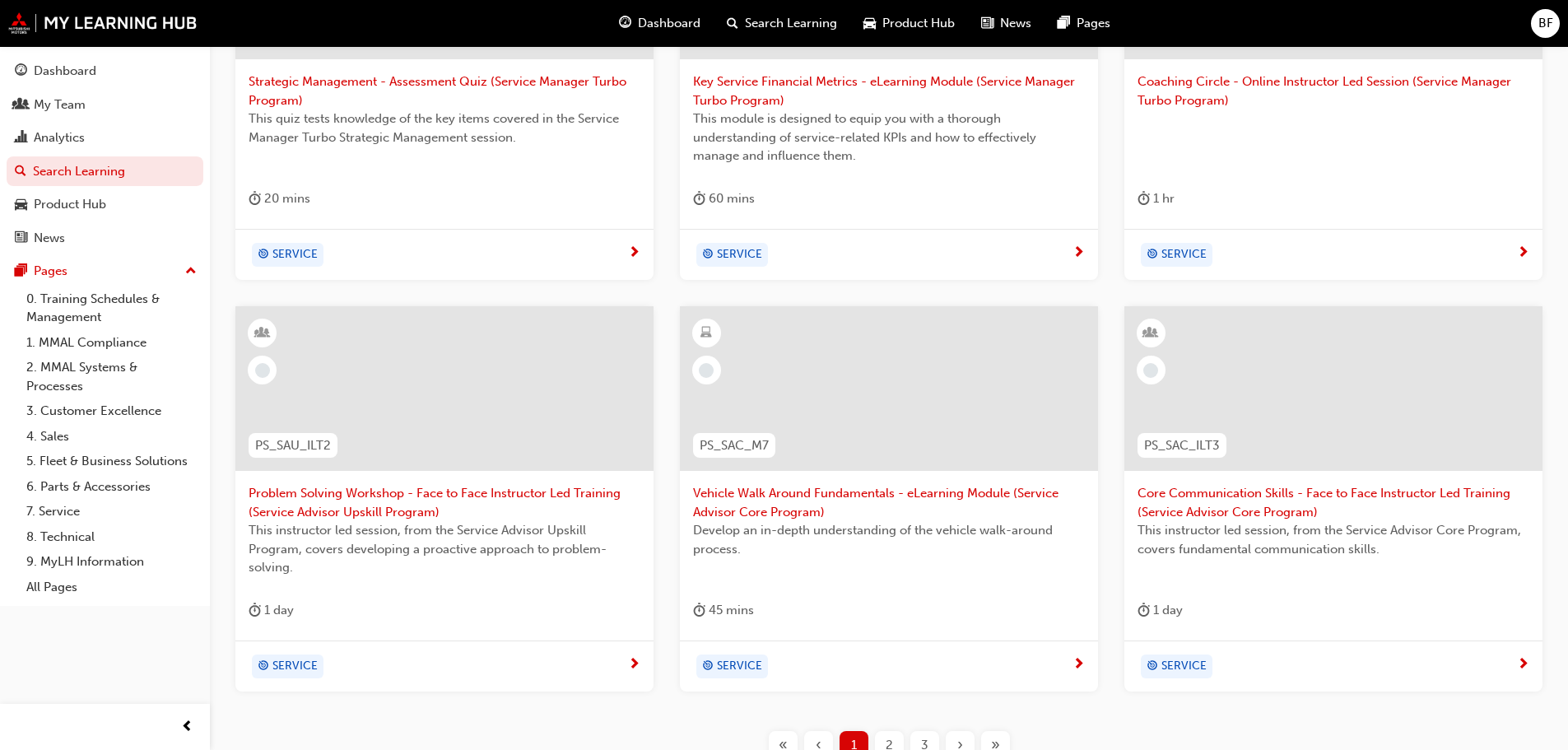
scroll to position [720, 0]
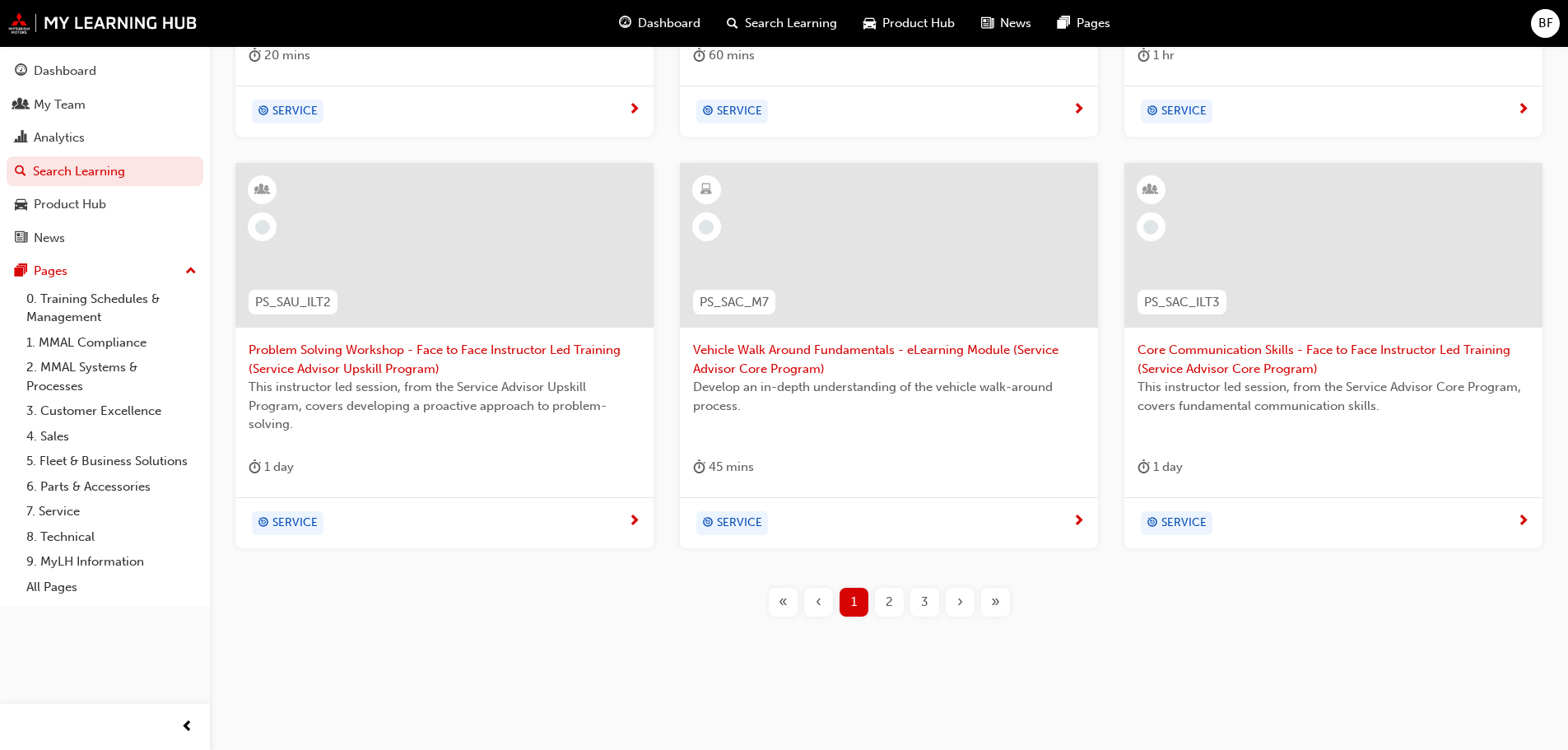
click at [964, 606] on div "›" at bounding box center [960, 602] width 29 height 29
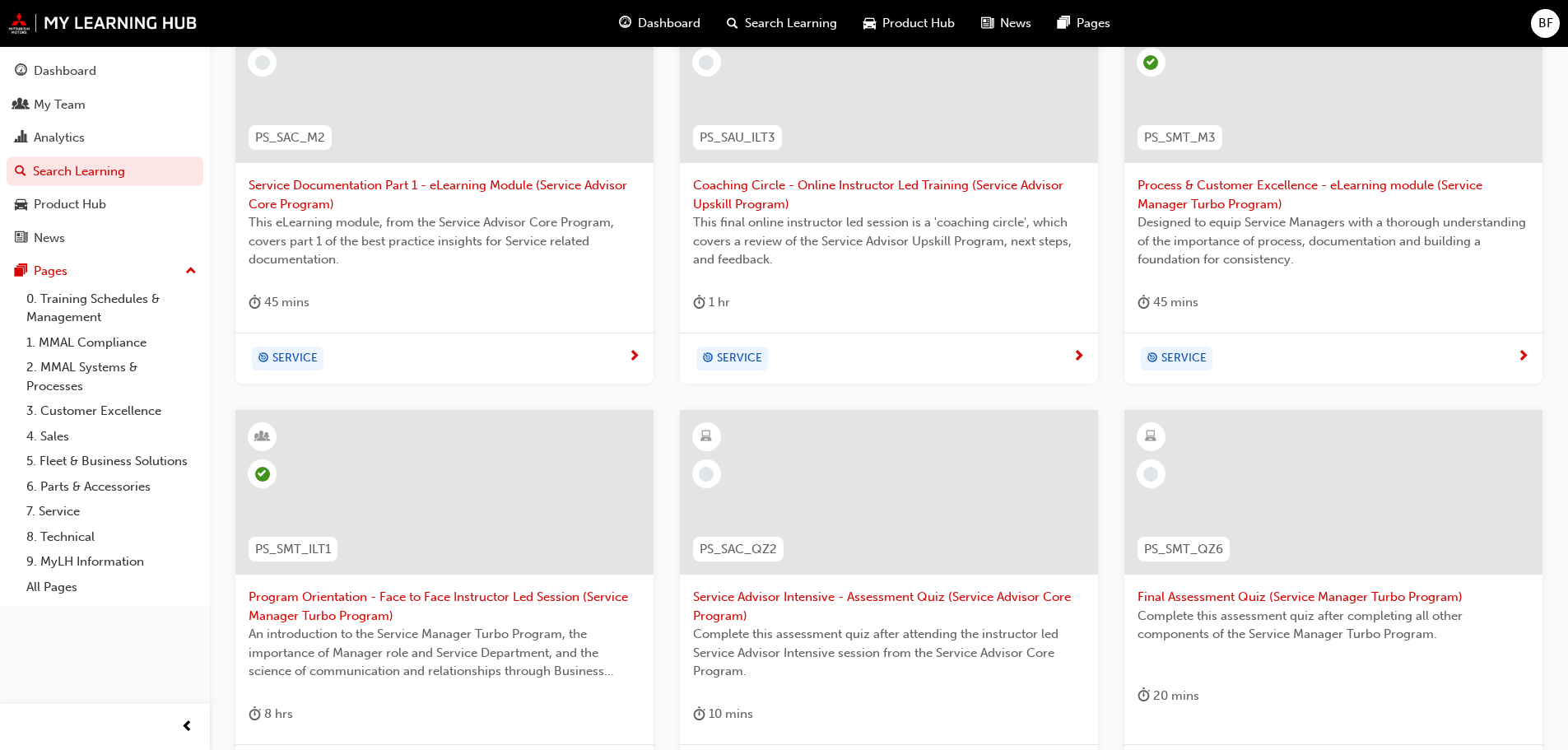
scroll to position [720, 0]
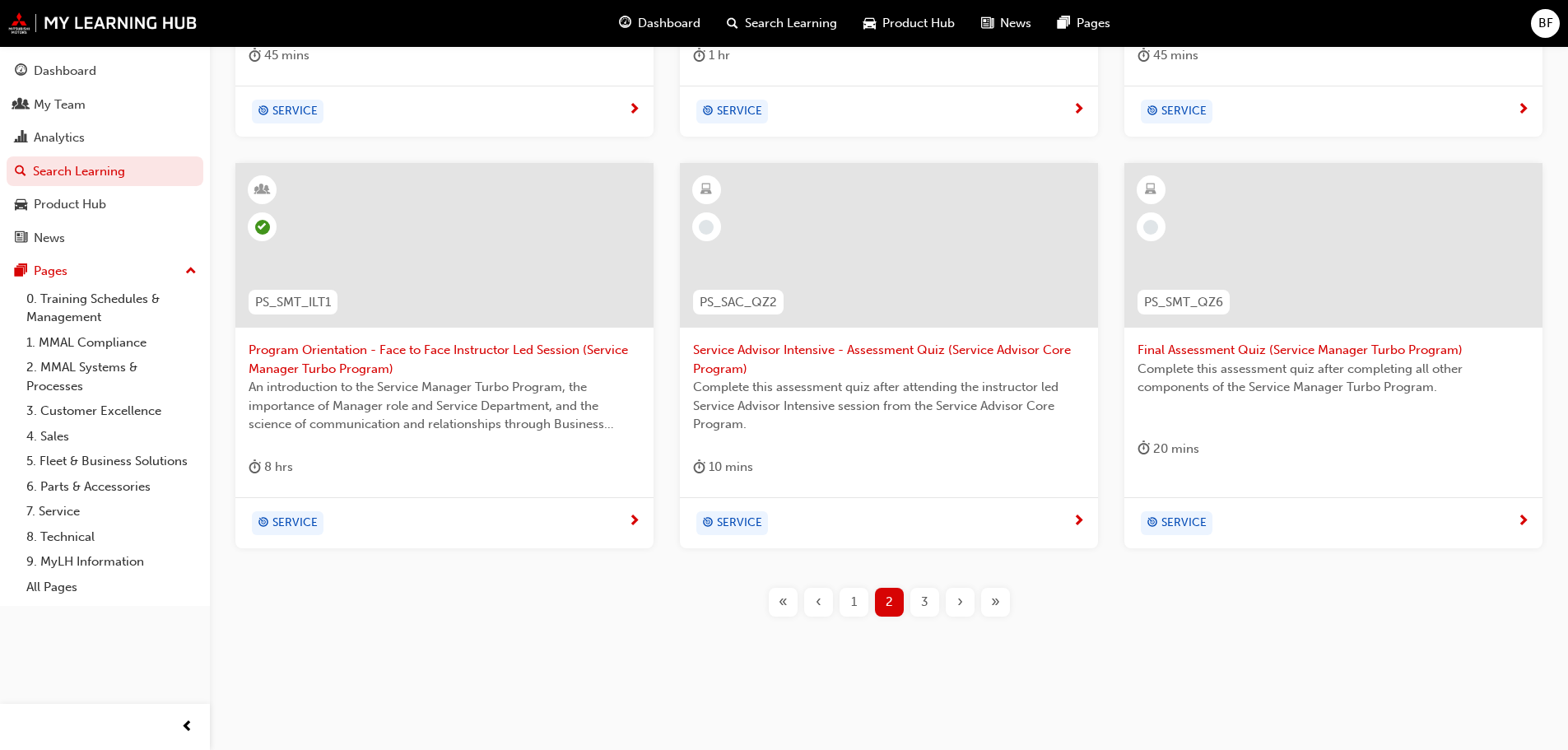
click at [920, 606] on div "3" at bounding box center [925, 602] width 29 height 29
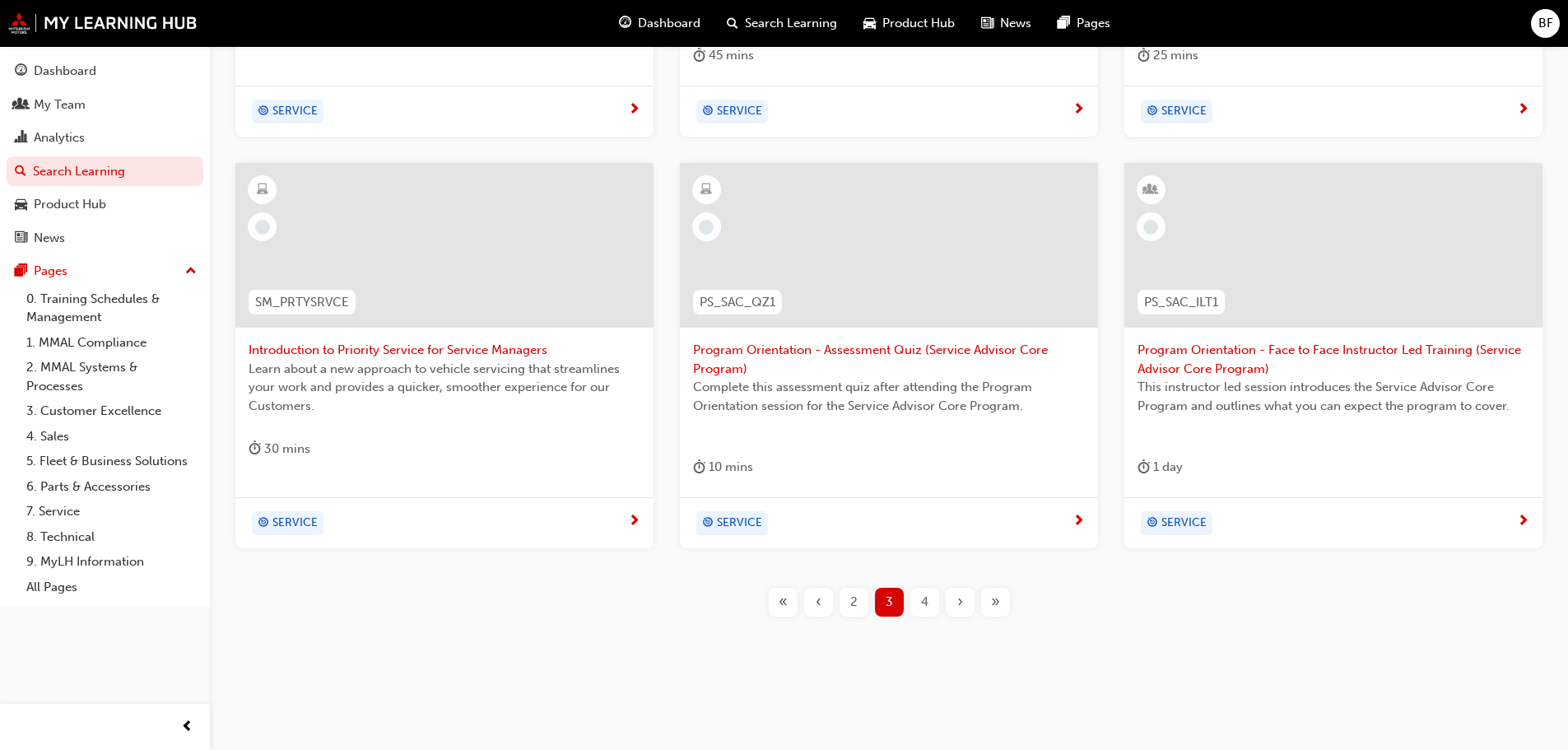
click at [1175, 358] on span "Program Orientation - Face to Face Instructor Led Training (Service Advisor Cor…" at bounding box center [1333, 358] width 392 height 37
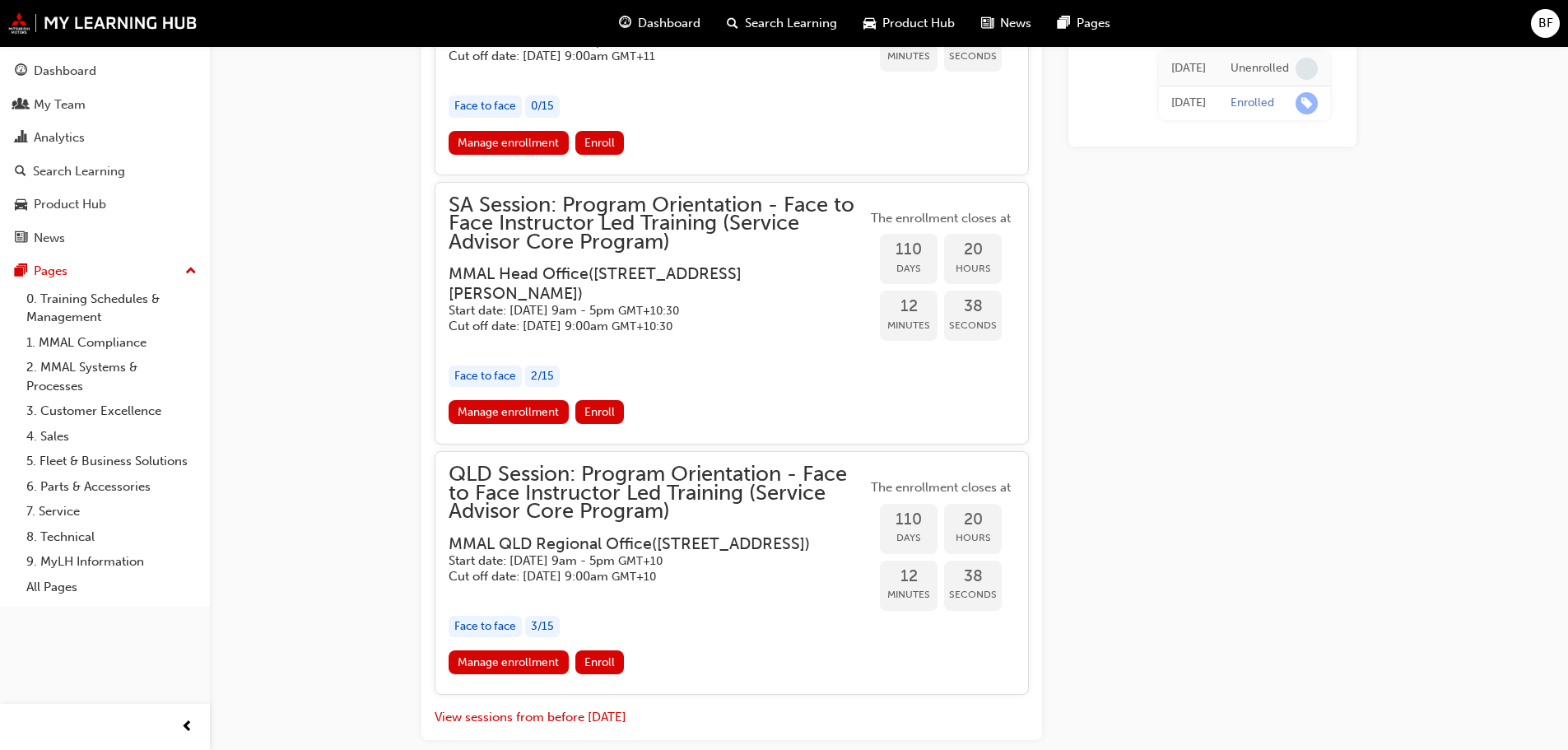
scroll to position [2629, 0]
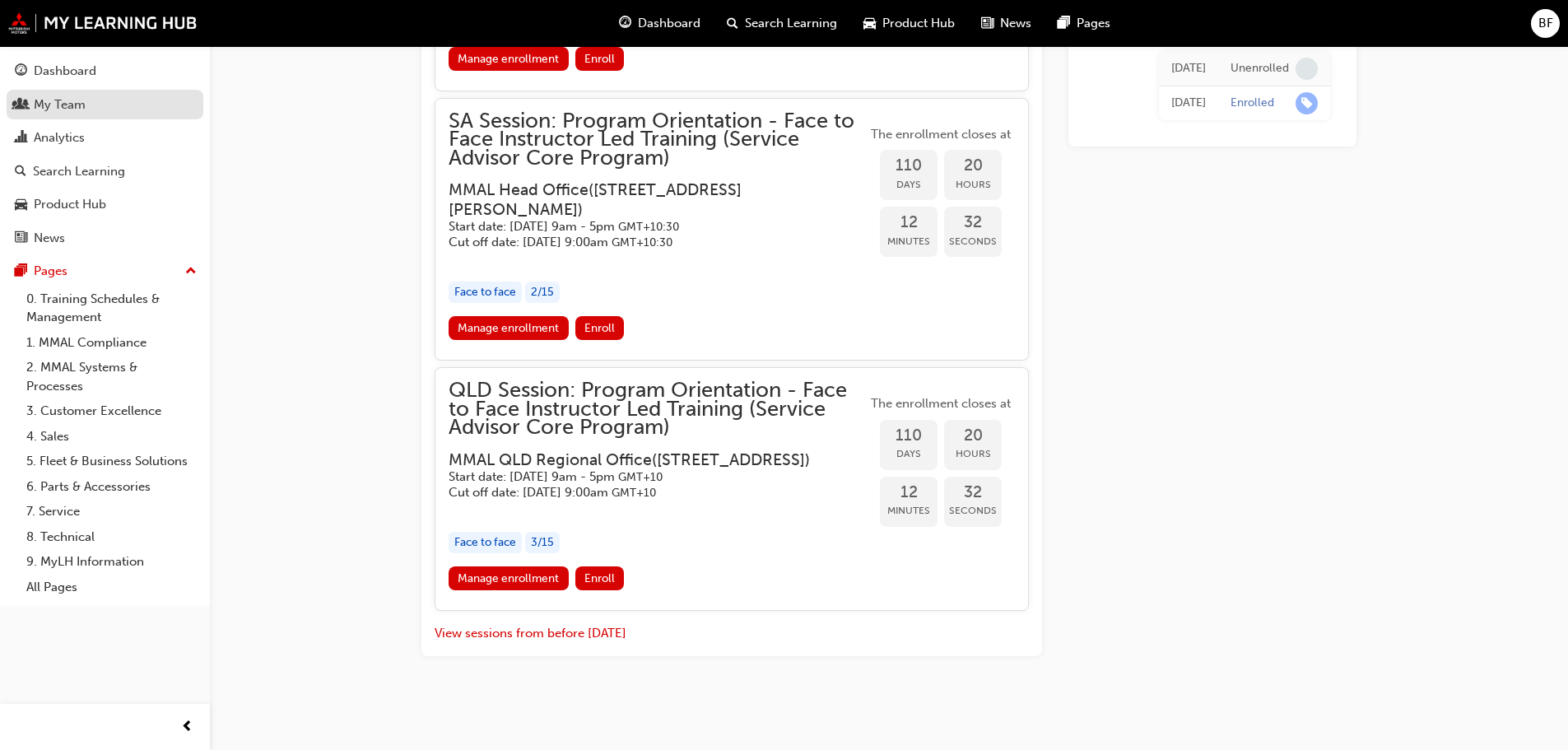
click at [150, 107] on div "My Team" at bounding box center [105, 105] width 180 height 21
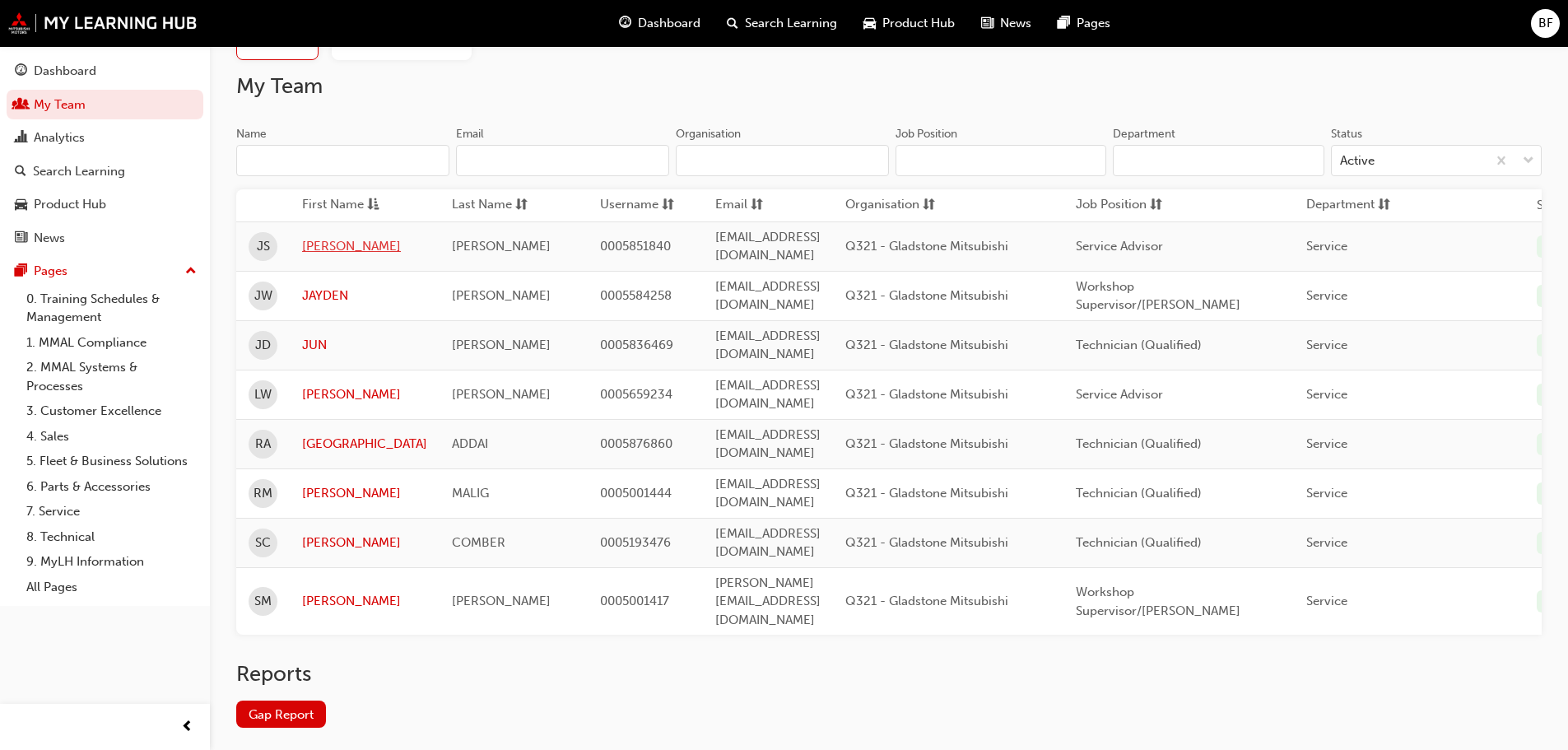
click at [328, 240] on link "[PERSON_NAME]" at bounding box center [364, 246] width 125 height 19
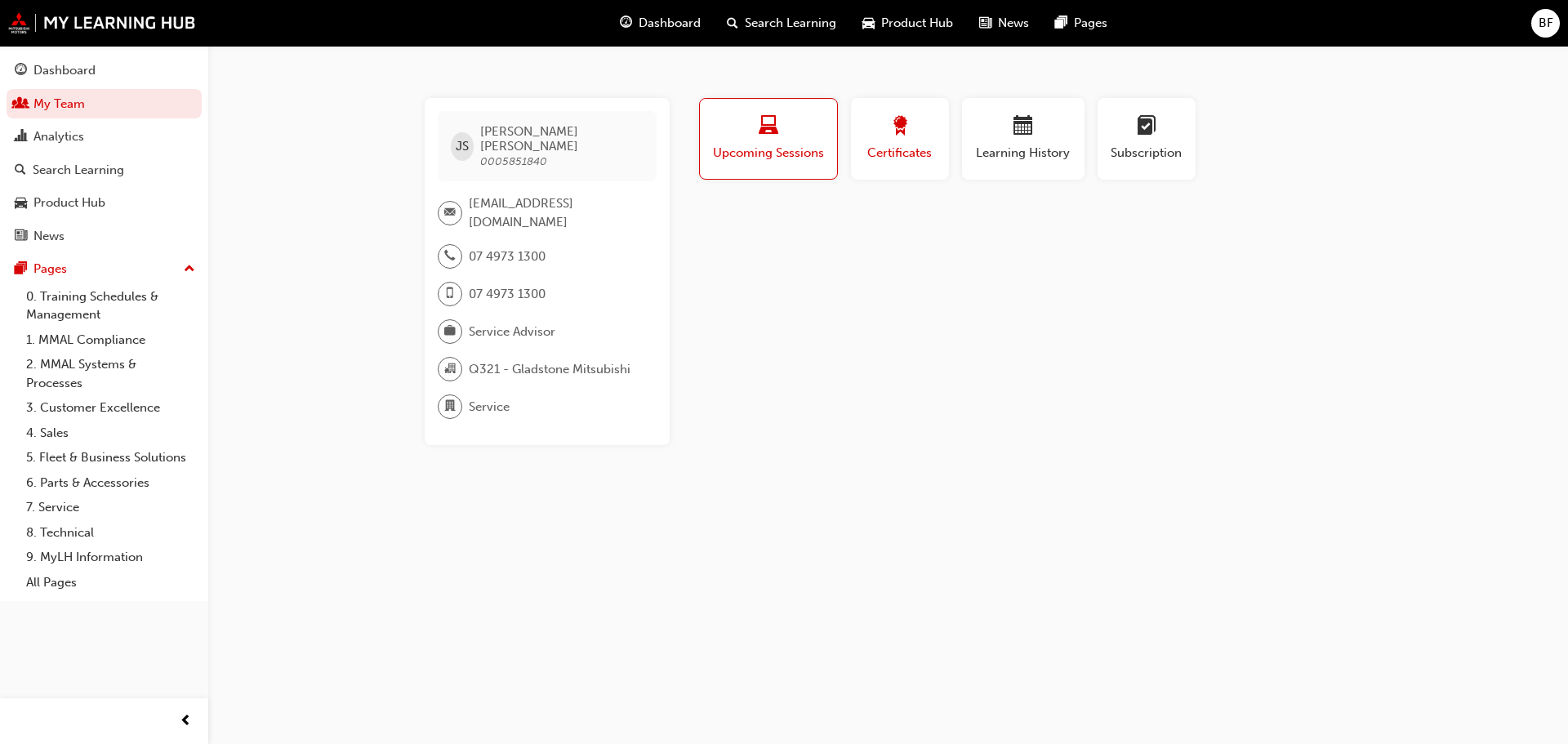
click at [863, 139] on div "button" at bounding box center [899, 128] width 74 height 25
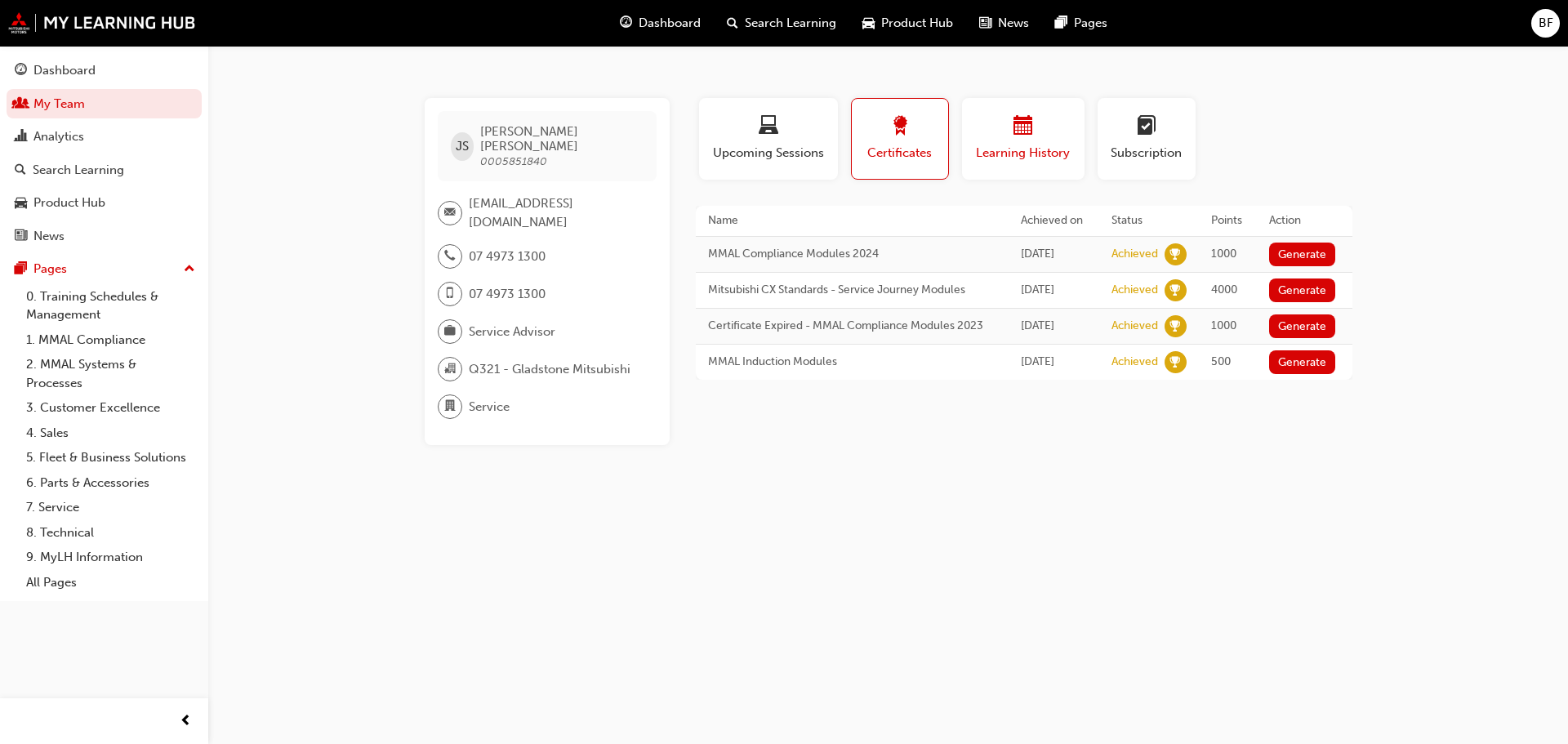
click at [1029, 124] on span "calendar-icon" at bounding box center [1023, 127] width 20 height 22
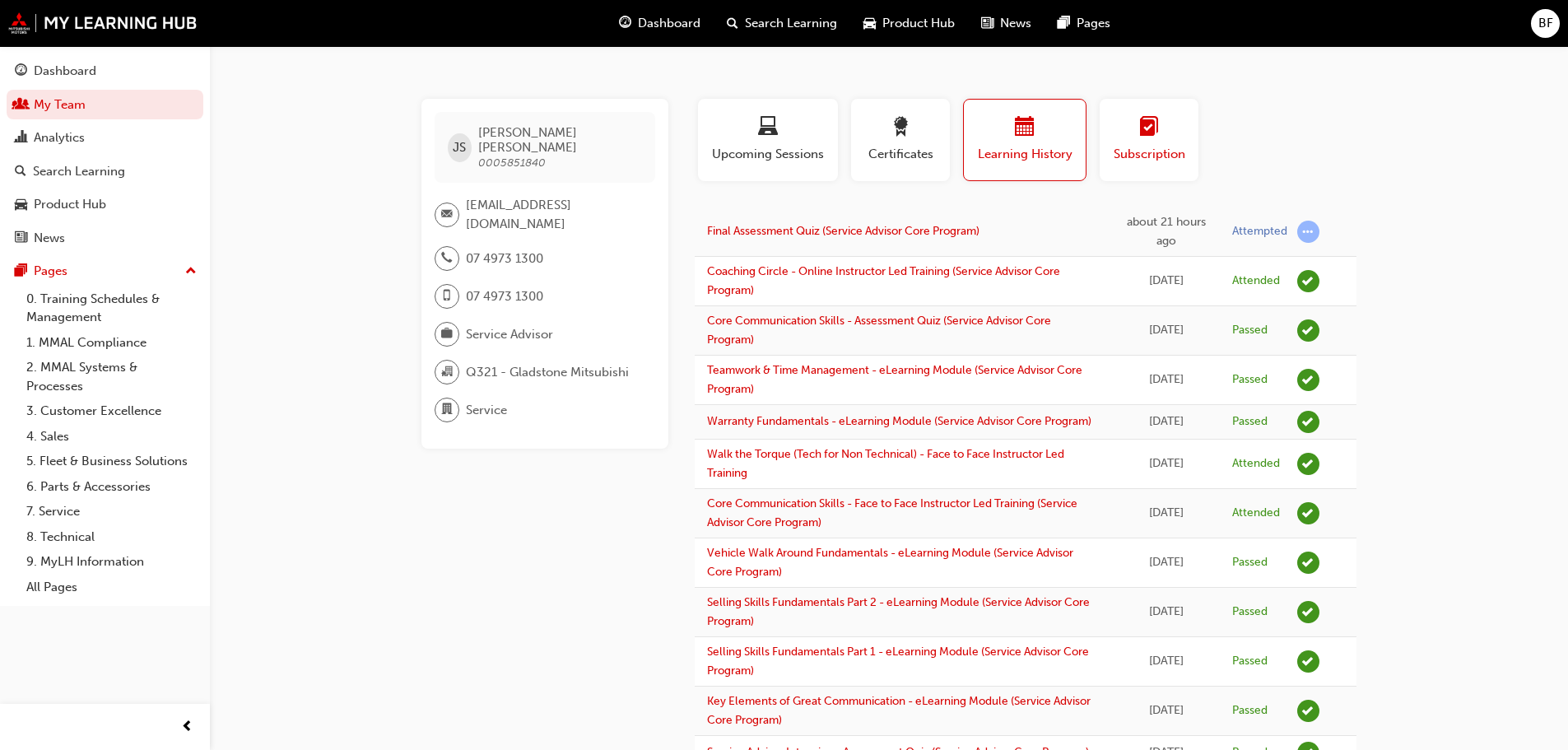
click at [1169, 135] on div "button" at bounding box center [1149, 129] width 75 height 25
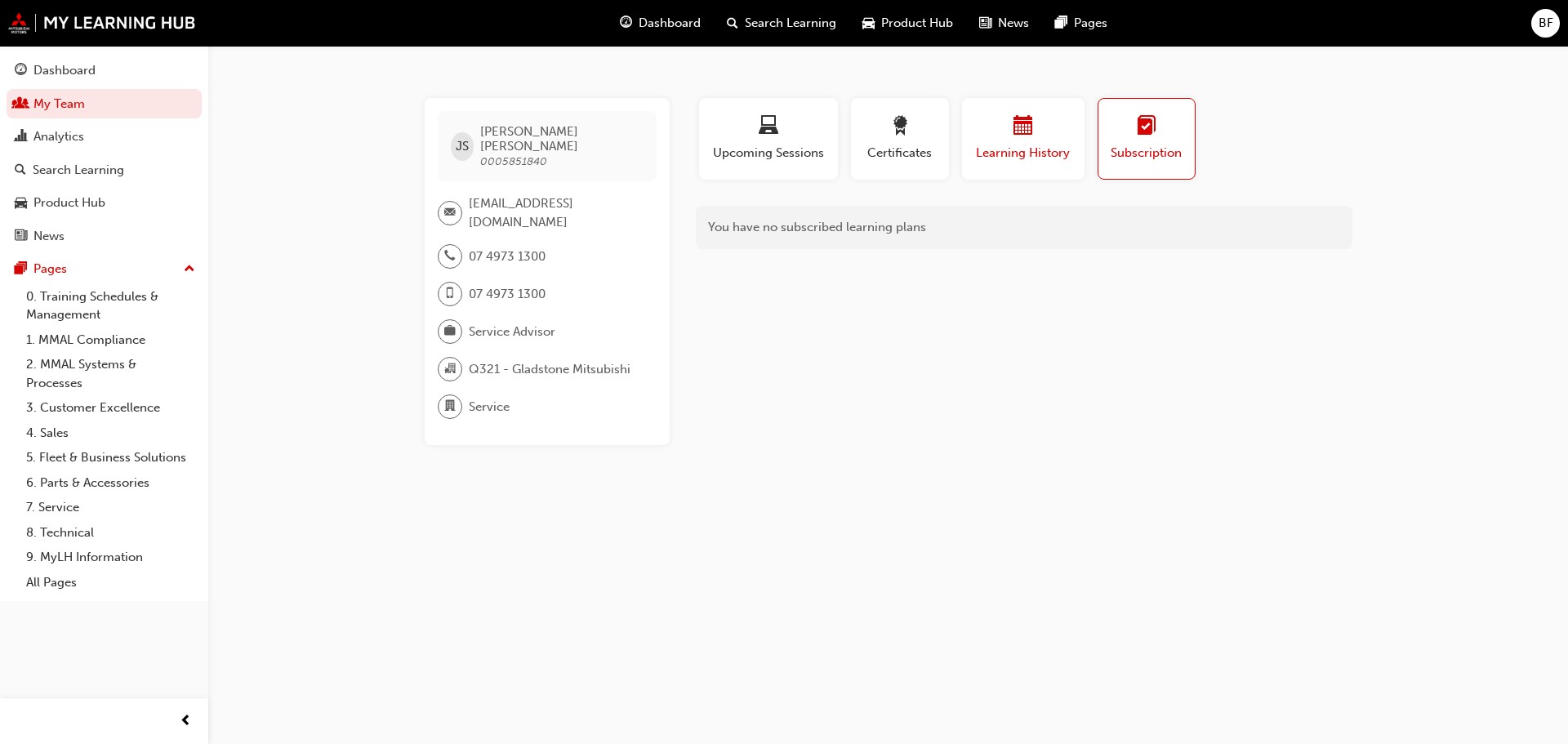
click at [1078, 119] on button "Learning History" at bounding box center [1023, 139] width 123 height 81
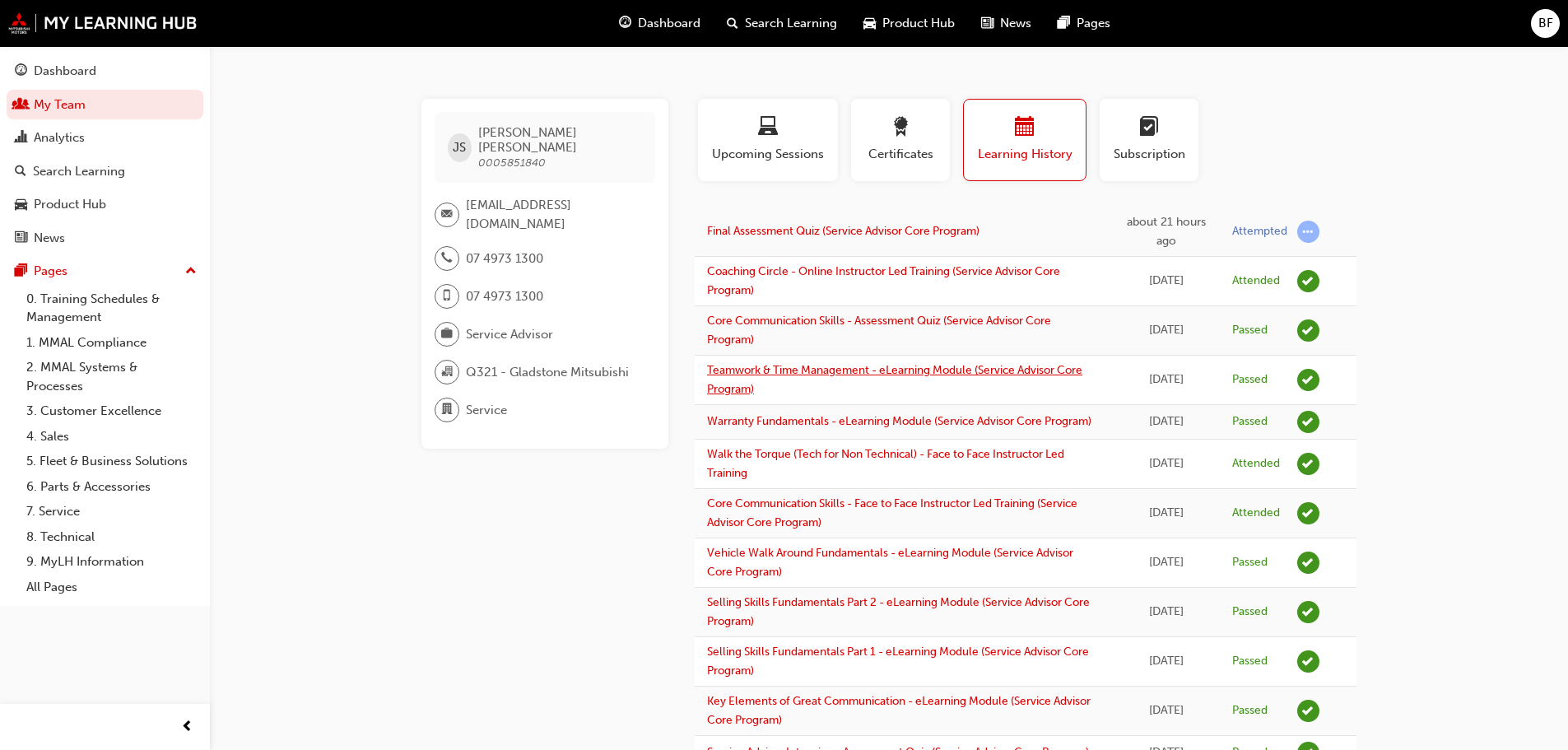
click at [753, 365] on link "Teamwork & Time Management - eLearning Module (Service Advisor Core Program)" at bounding box center [895, 379] width 375 height 33
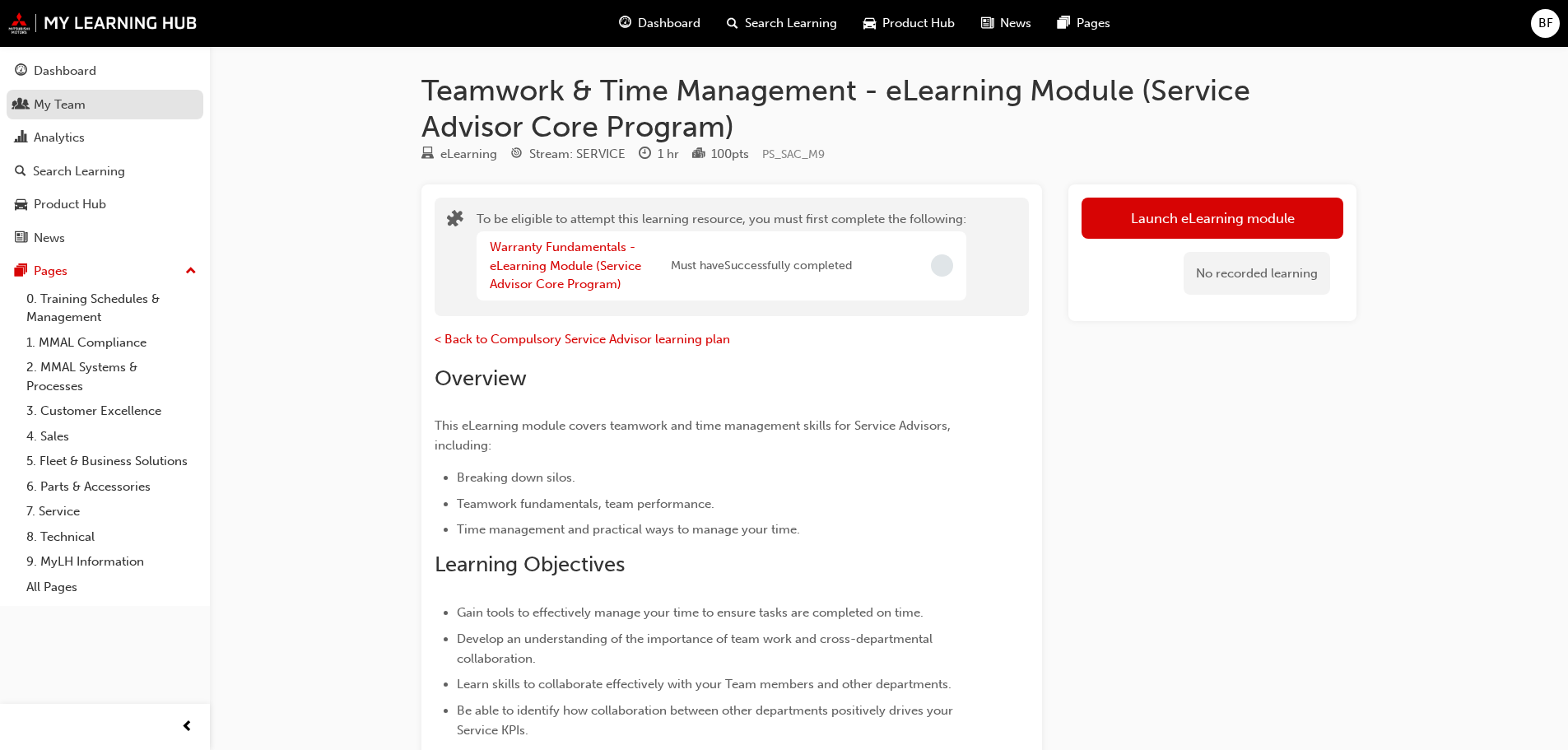
click at [46, 106] on div "My Team" at bounding box center [59, 105] width 52 height 19
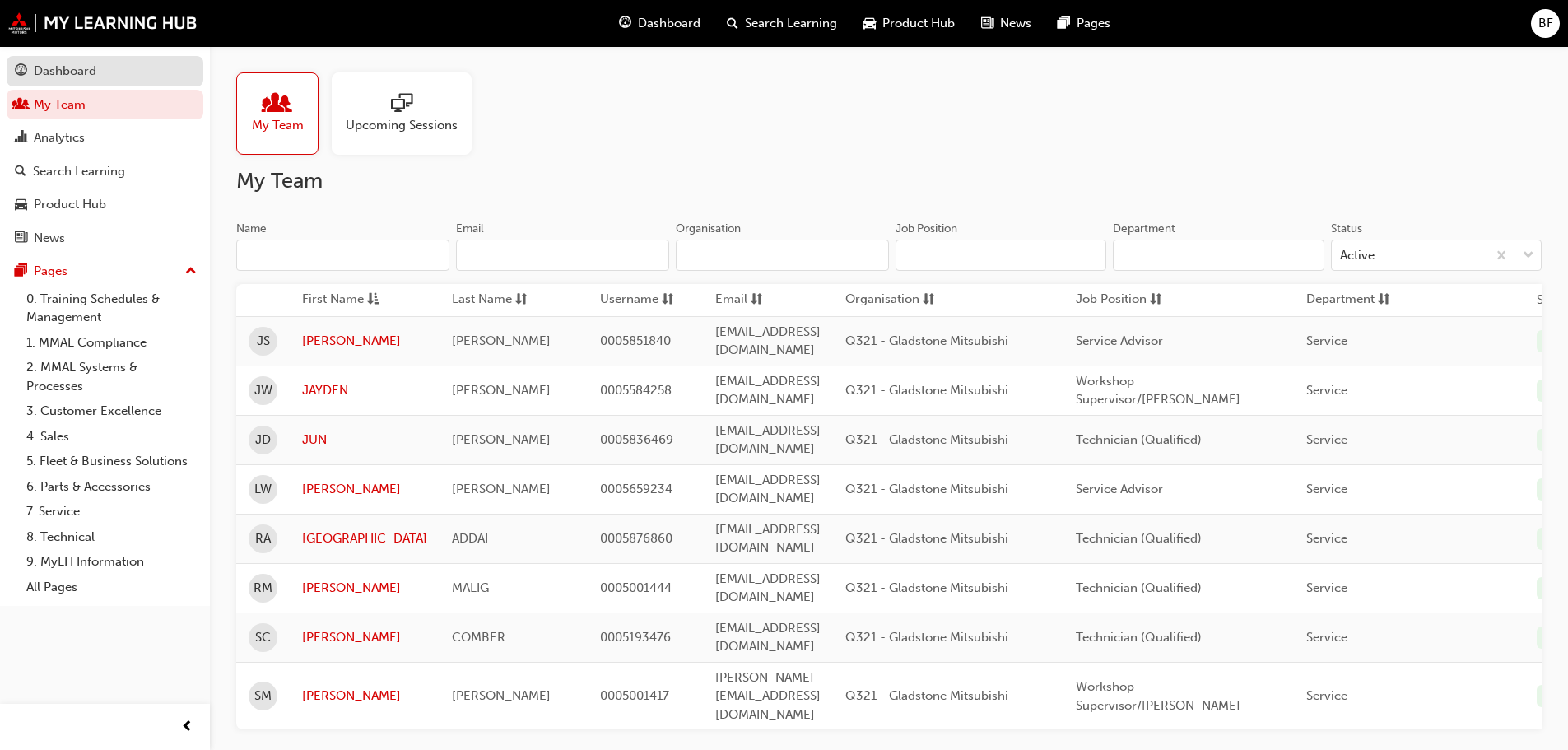
click at [68, 71] on div "Dashboard" at bounding box center [65, 71] width 62 height 19
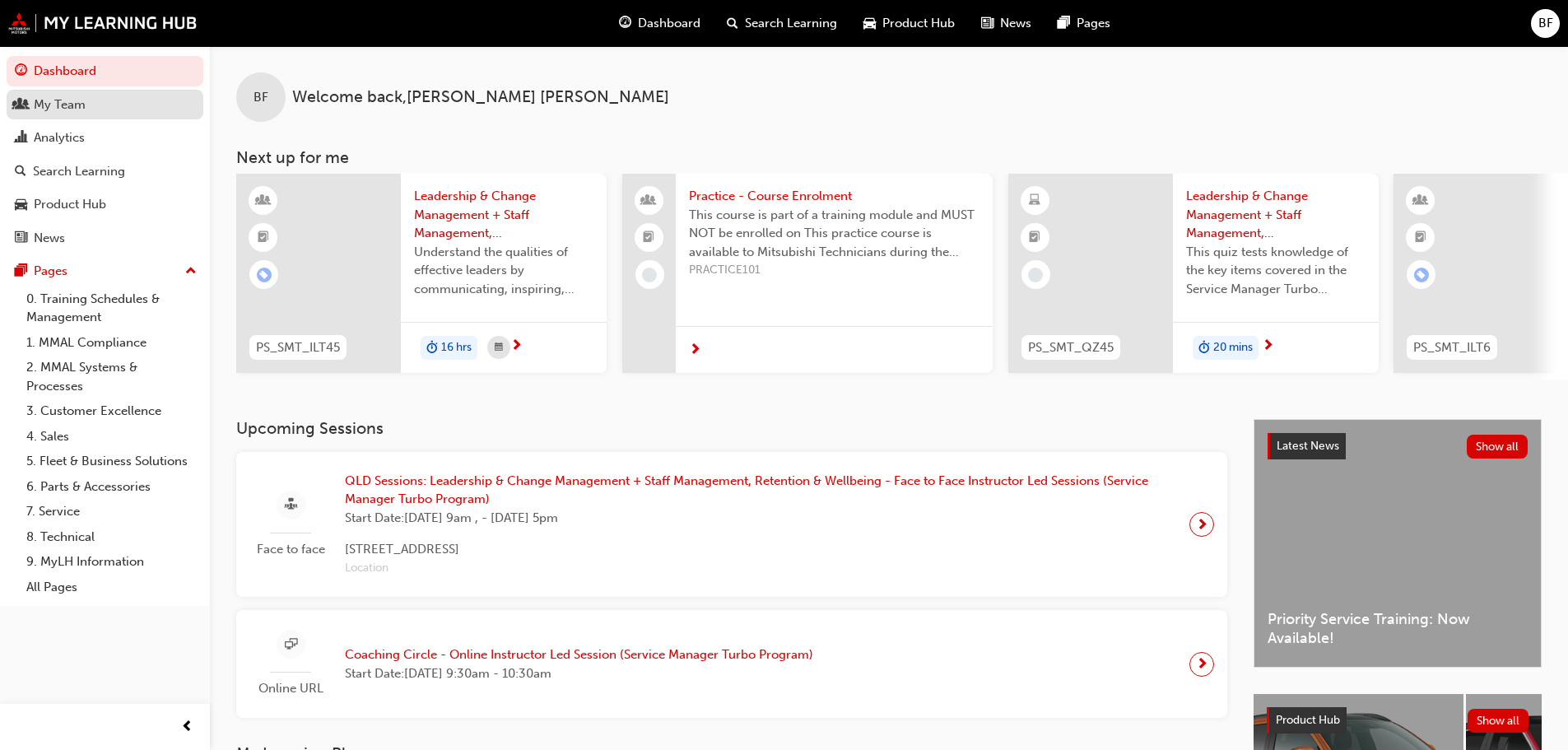
click at [49, 108] on div "My Team" at bounding box center [59, 105] width 52 height 19
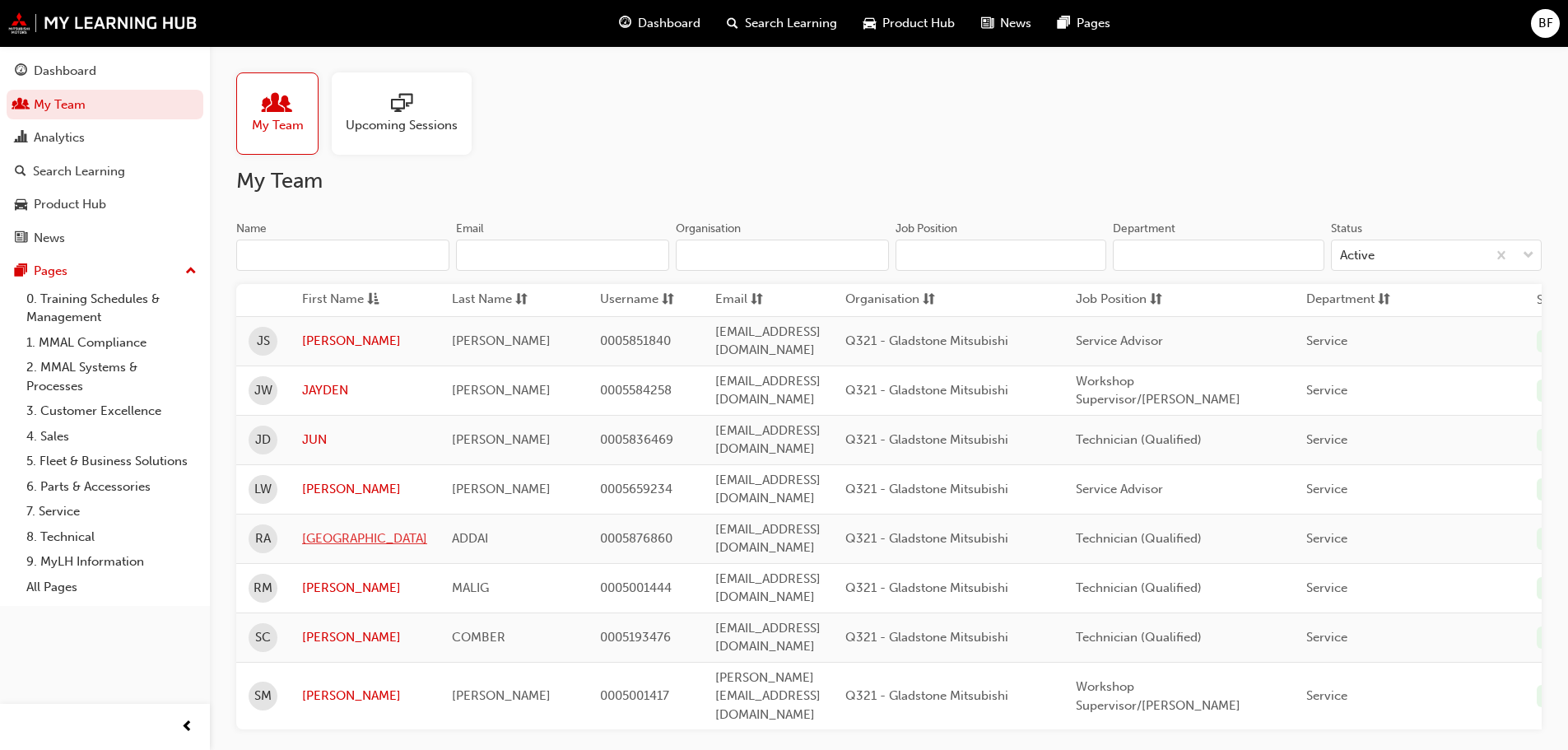
click at [343, 529] on link "[GEOGRAPHIC_DATA]" at bounding box center [364, 539] width 125 height 19
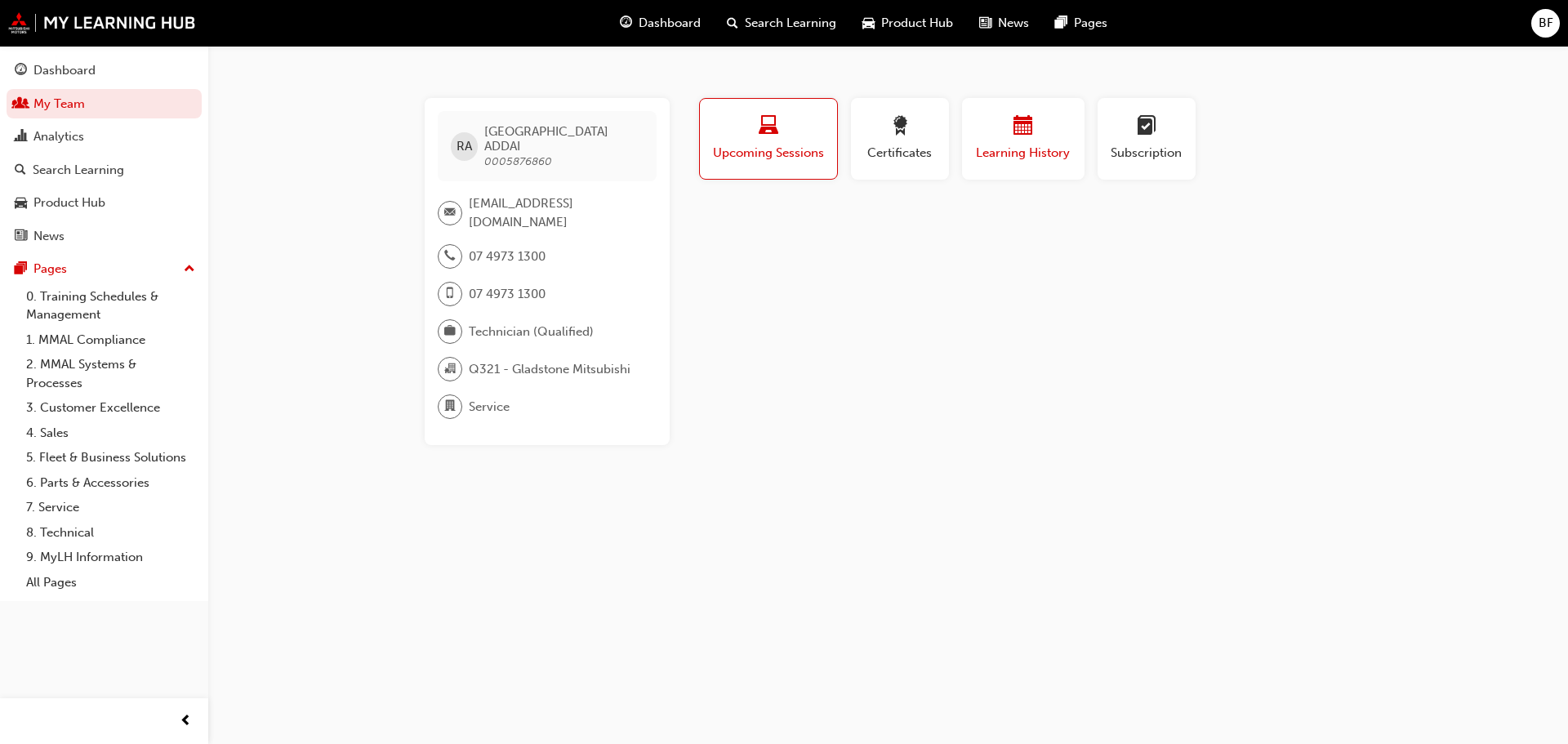
click at [1028, 145] on span "Learning History" at bounding box center [1023, 153] width 98 height 19
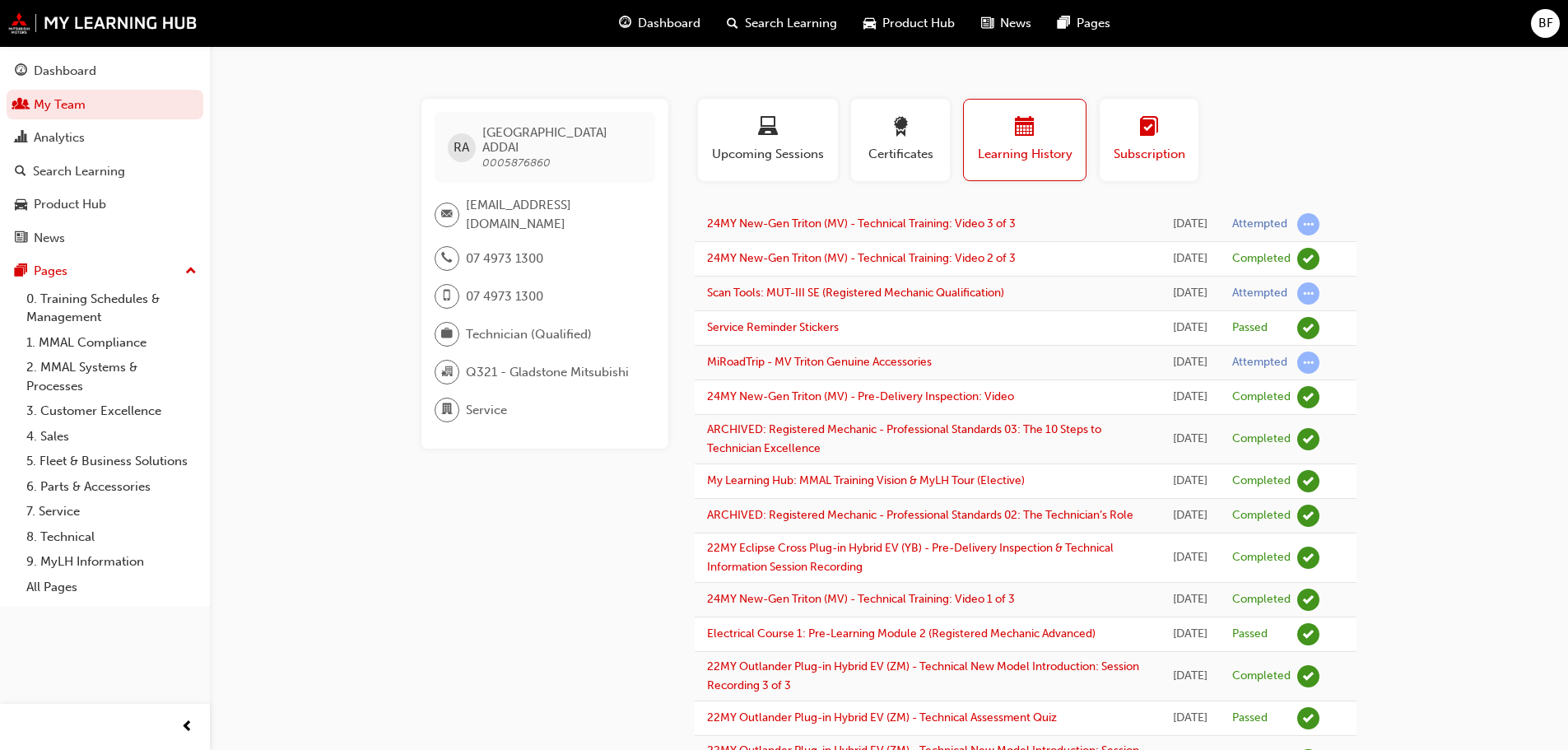
click at [1143, 126] on span "learningplan-icon" at bounding box center [1149, 128] width 20 height 23
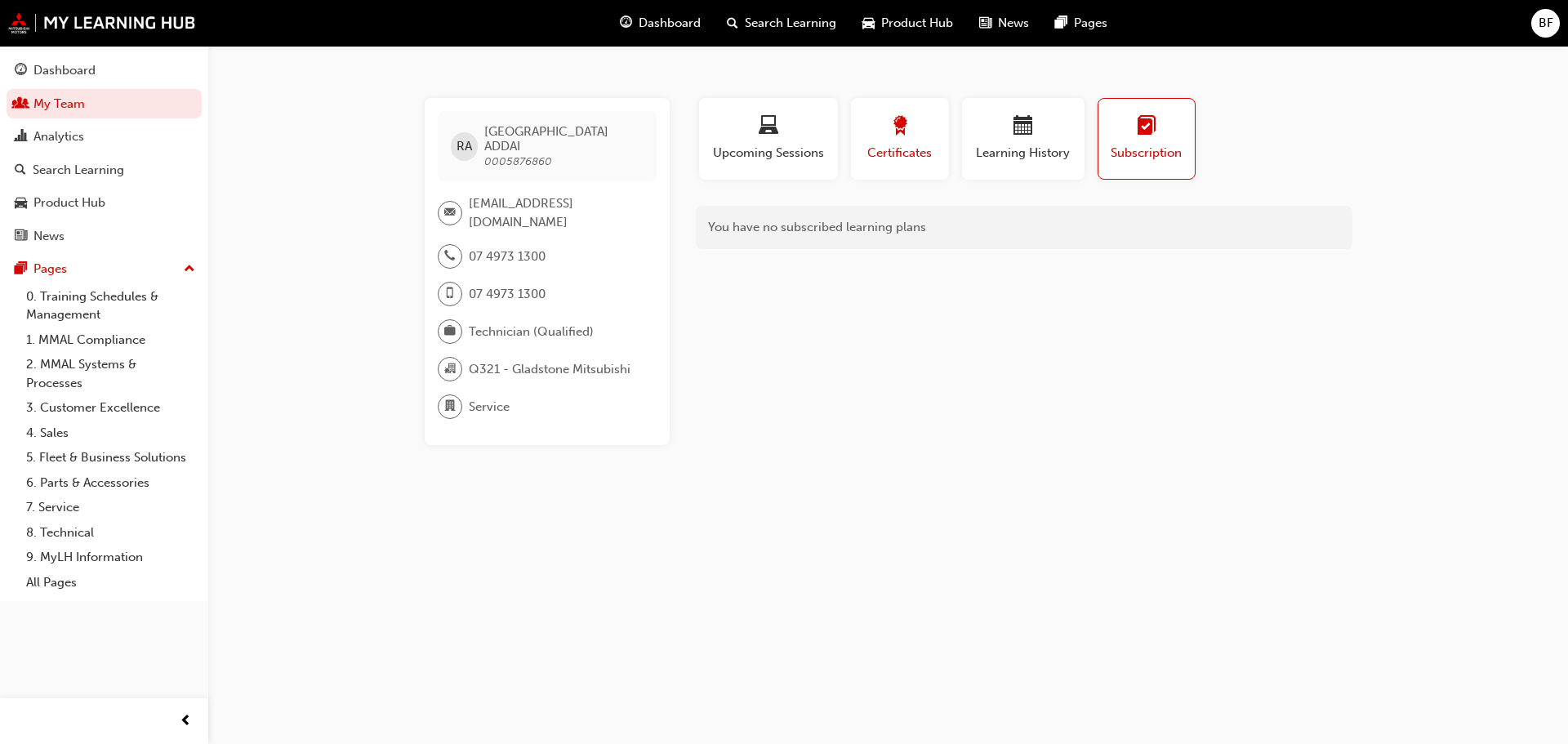
click at [922, 135] on div "button" at bounding box center [899, 128] width 74 height 25
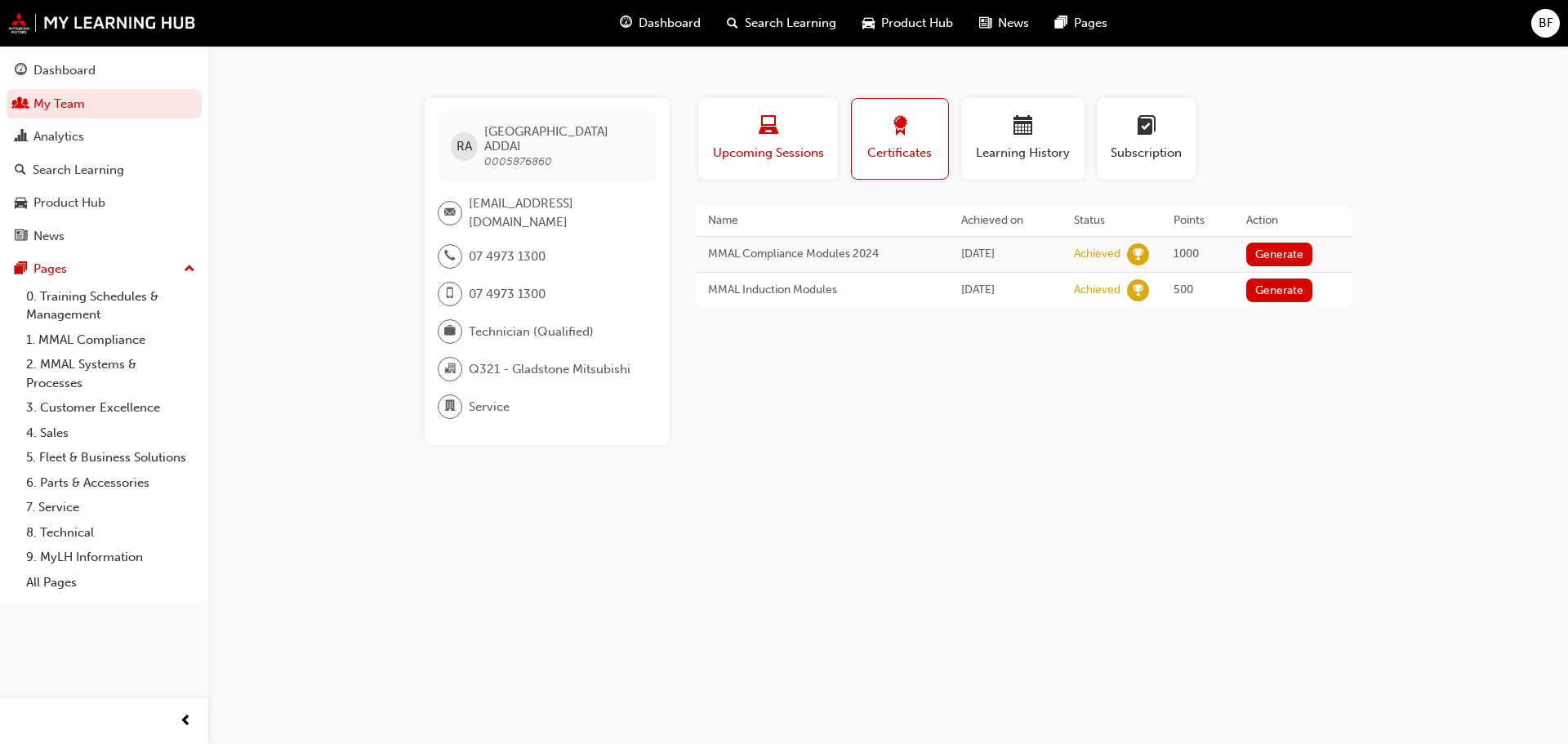
click at [798, 135] on div "button" at bounding box center [768, 128] width 114 height 25
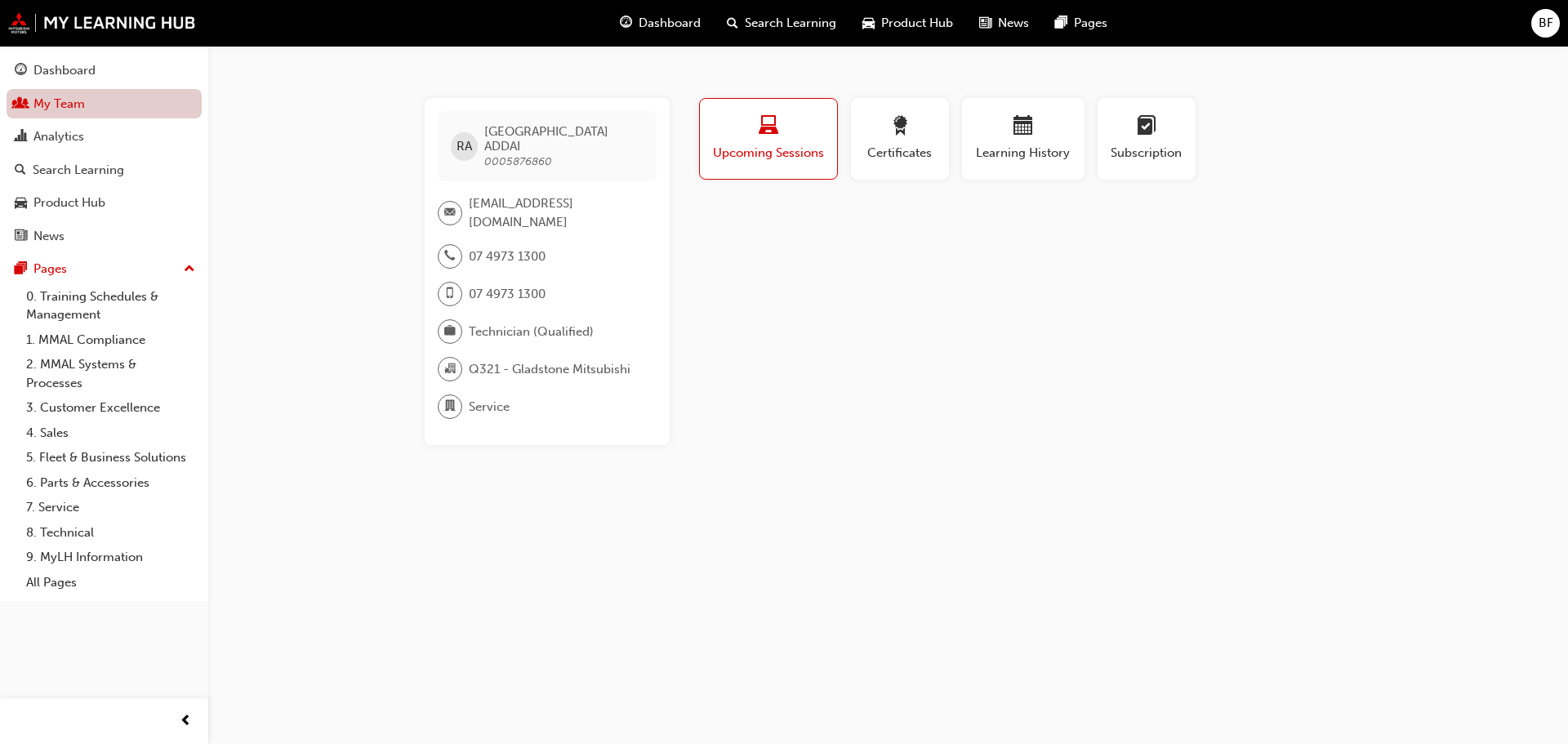
click at [65, 101] on link "My Team" at bounding box center [104, 104] width 196 height 30
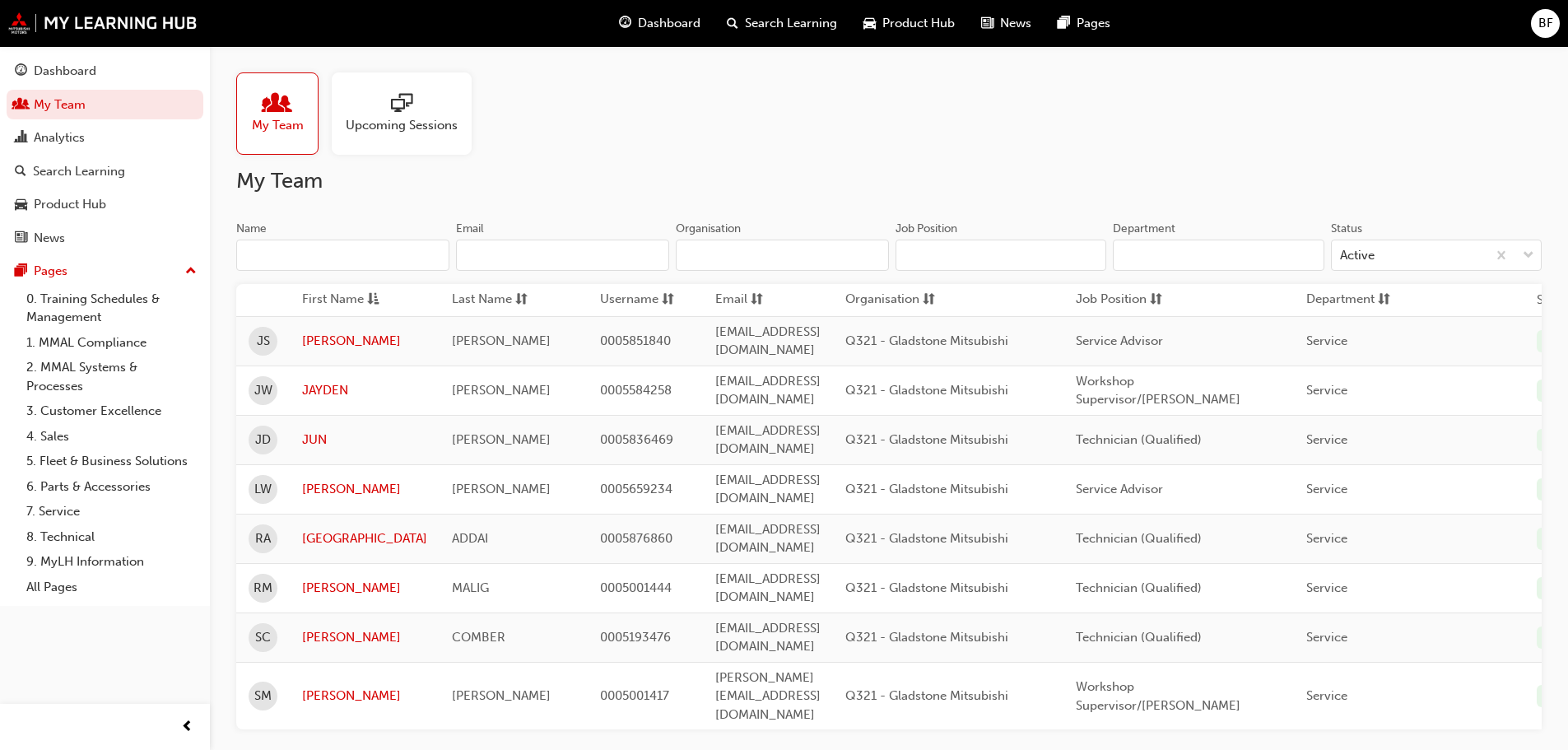
click at [410, 115] on span "sessionType_ONLINE_URL-icon" at bounding box center [402, 105] width 22 height 23
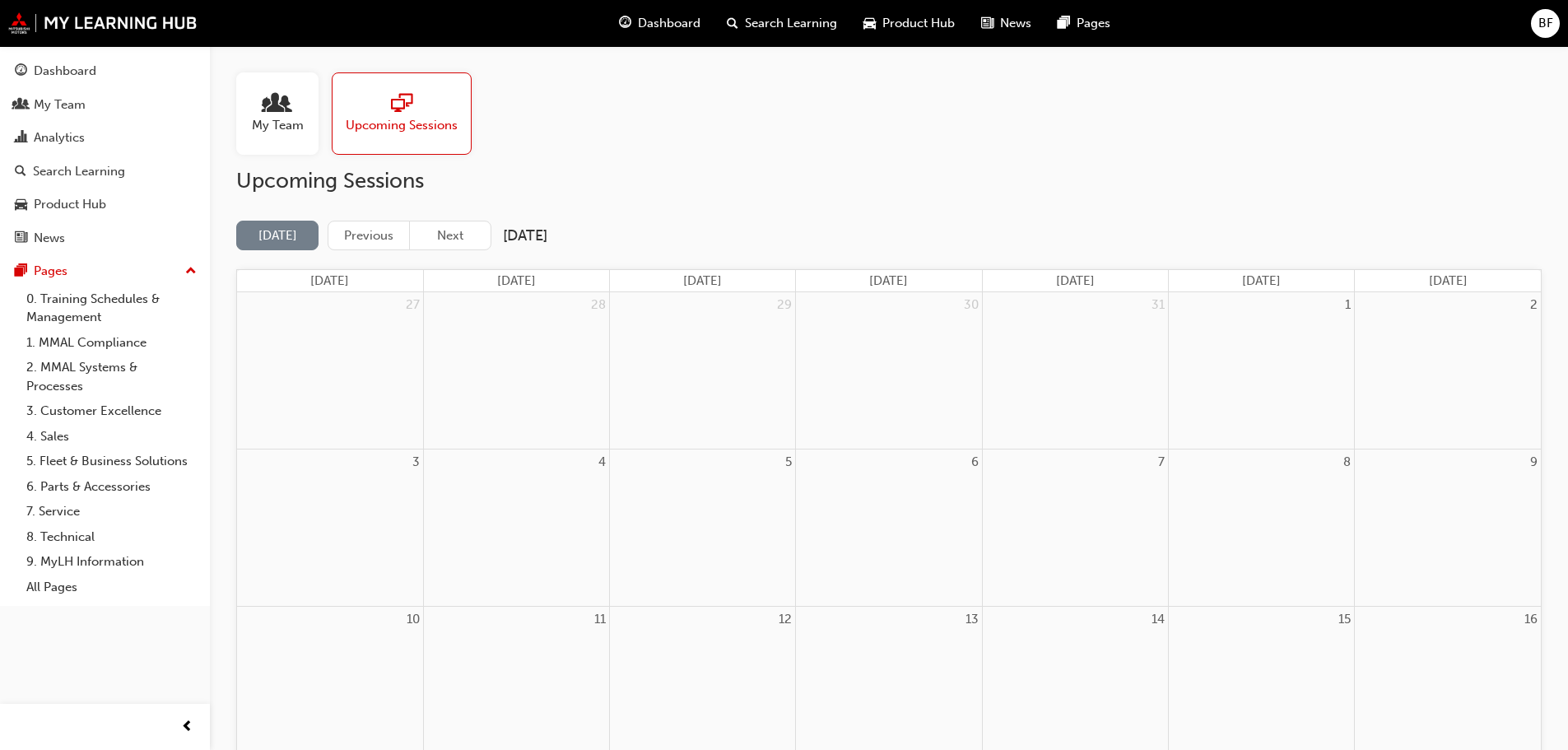
click at [292, 105] on div at bounding box center [277, 105] width 52 height 23
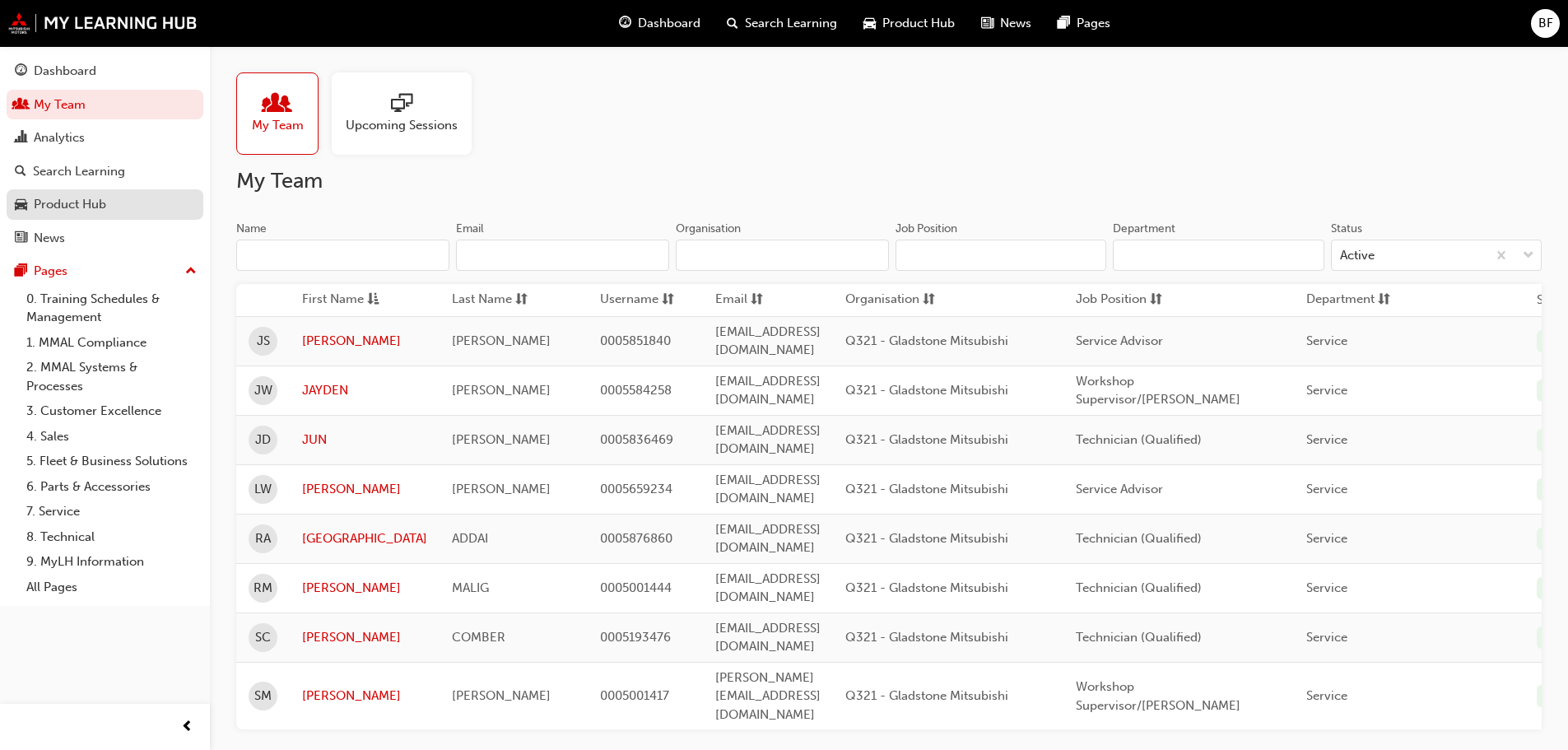
click at [75, 207] on div "Product Hub" at bounding box center [70, 205] width 73 height 19
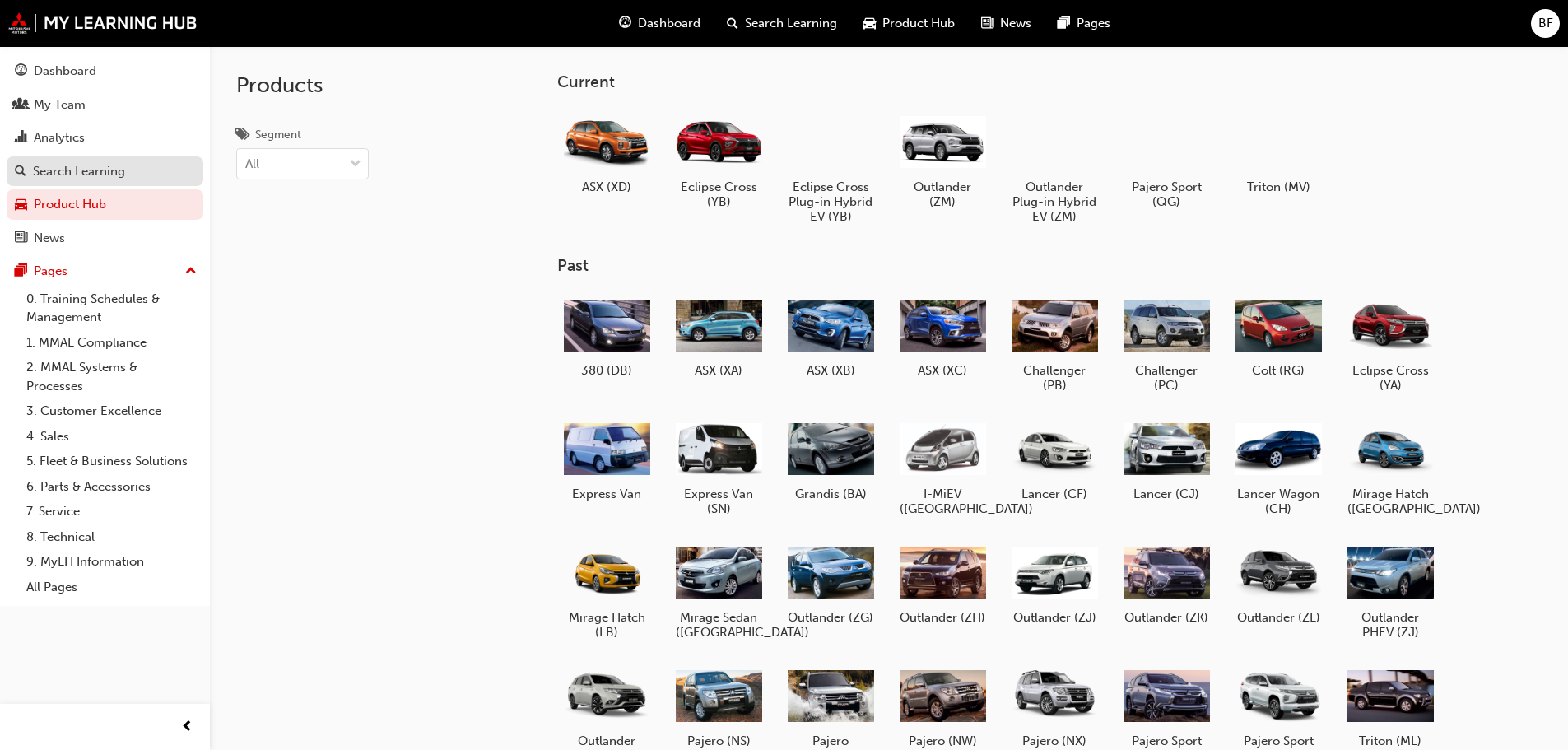
click at [89, 178] on div "Search Learning" at bounding box center [79, 172] width 92 height 19
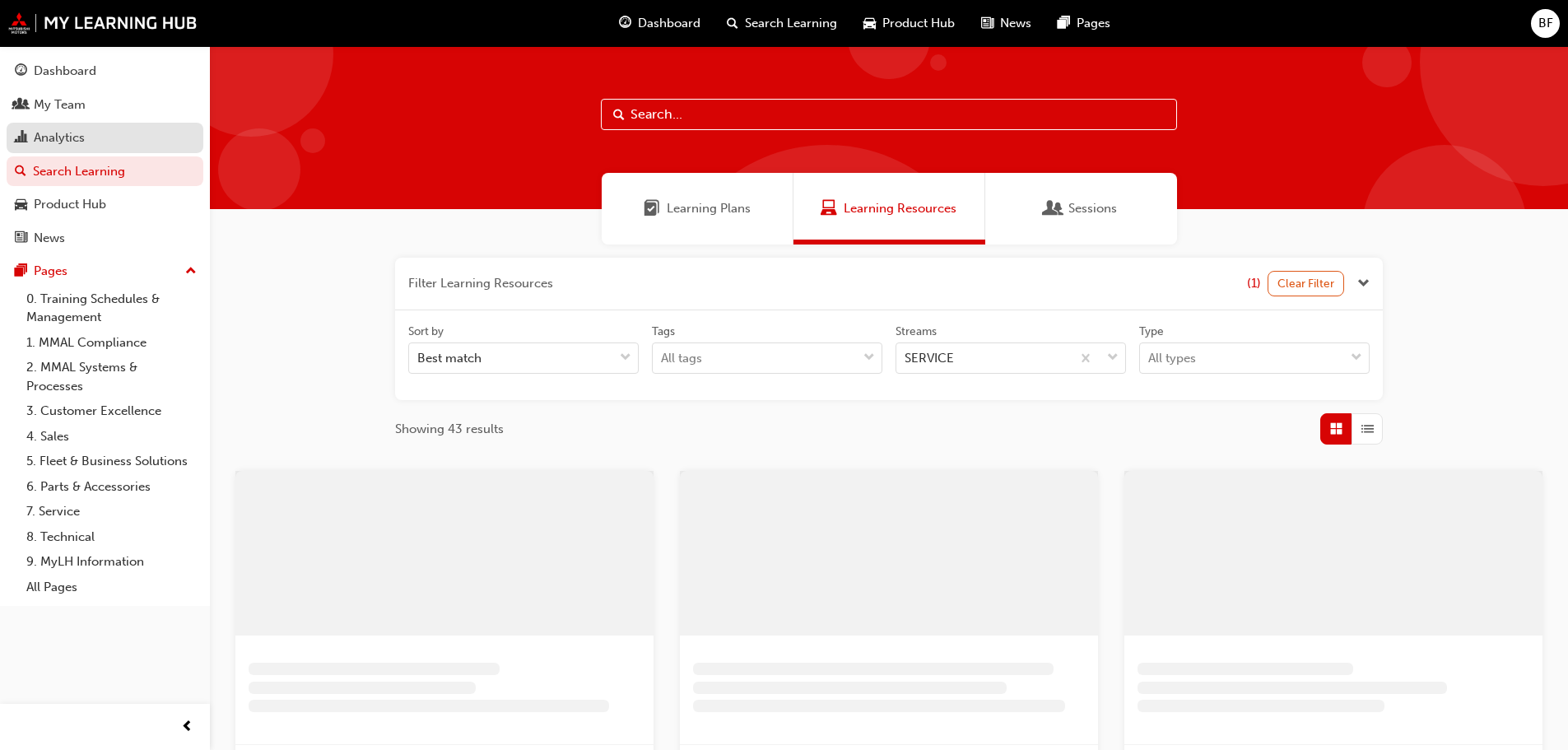
click at [71, 142] on div "Analytics" at bounding box center [59, 138] width 51 height 19
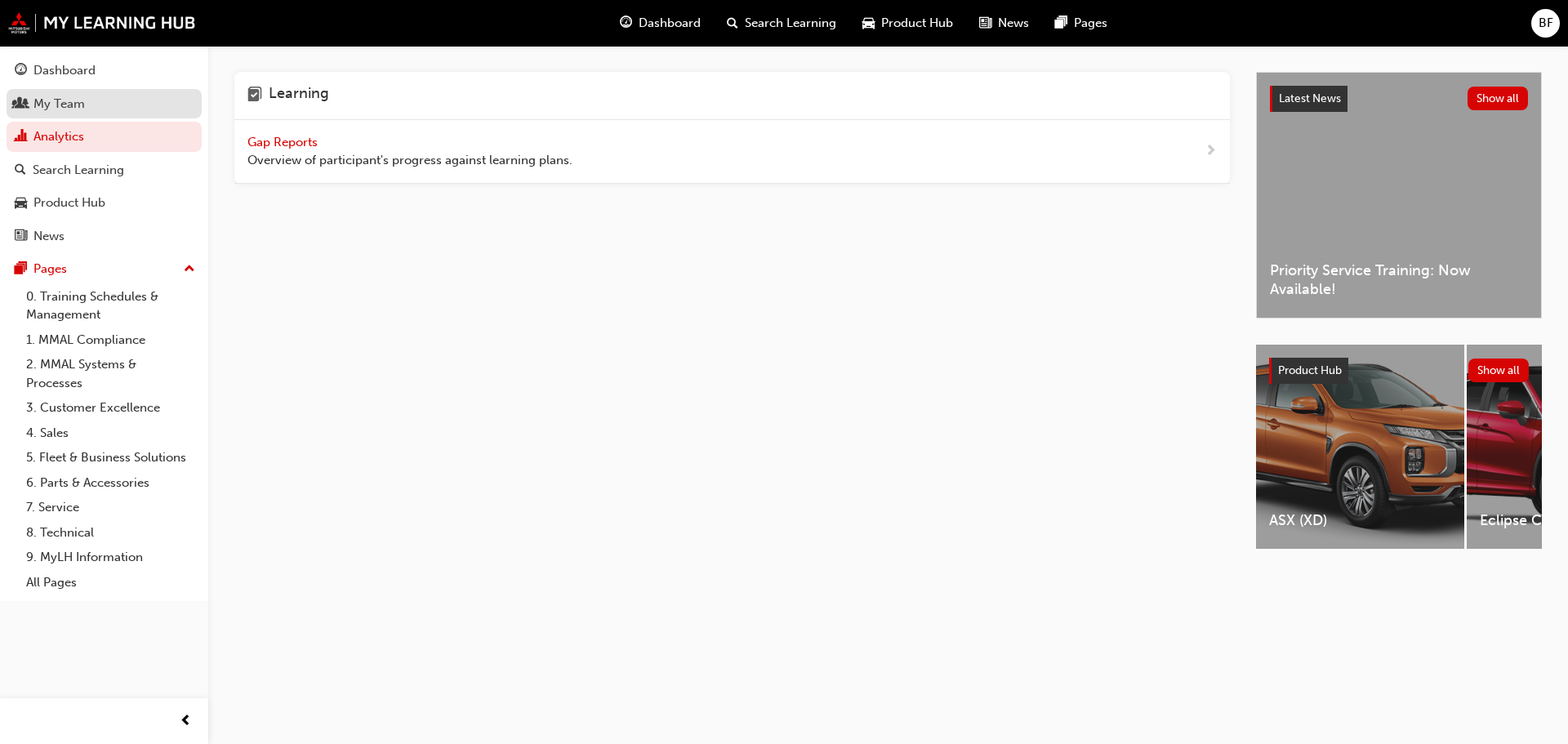
click at [84, 100] on div "My Team" at bounding box center [59, 104] width 51 height 19
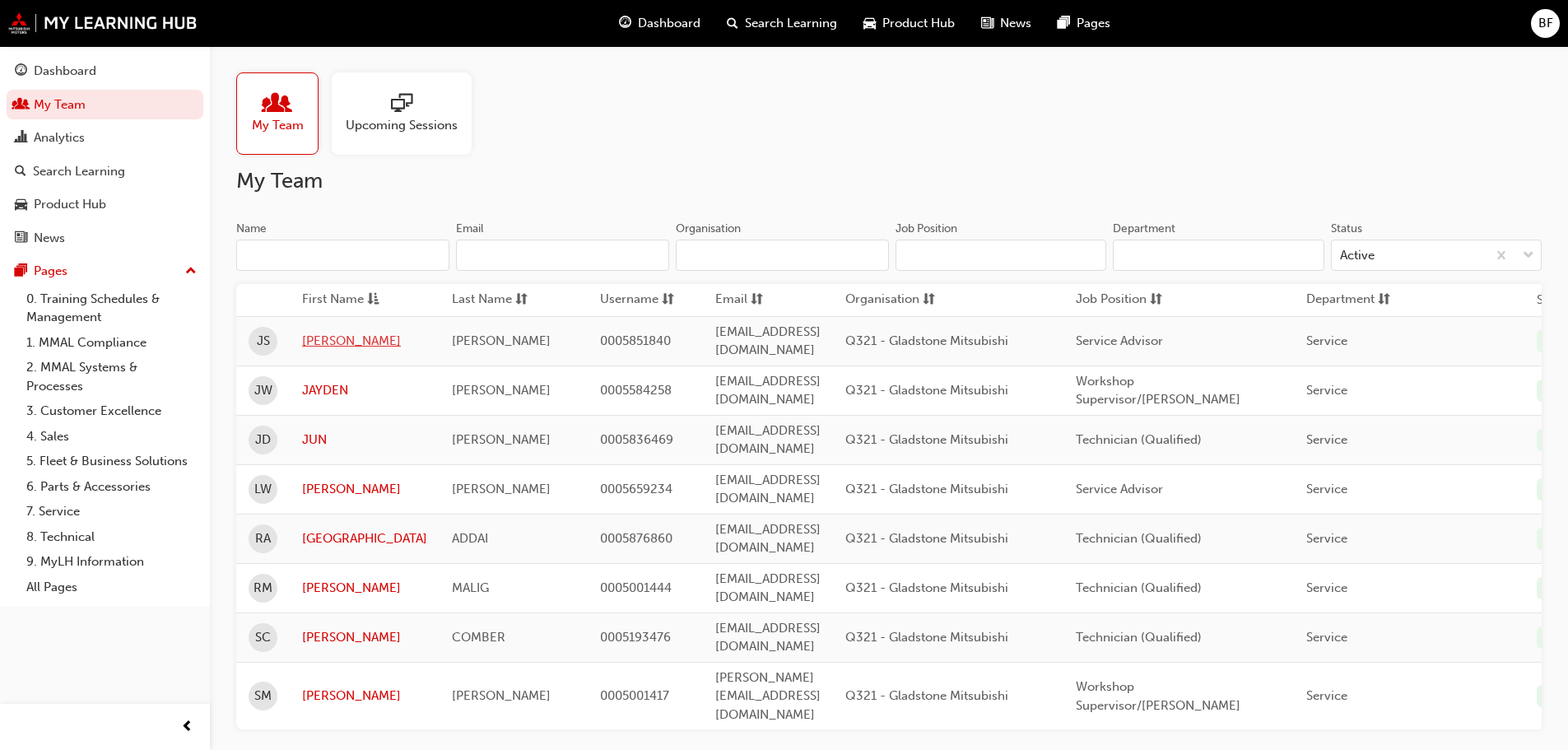
click at [334, 335] on link "[PERSON_NAME]" at bounding box center [364, 342] width 125 height 19
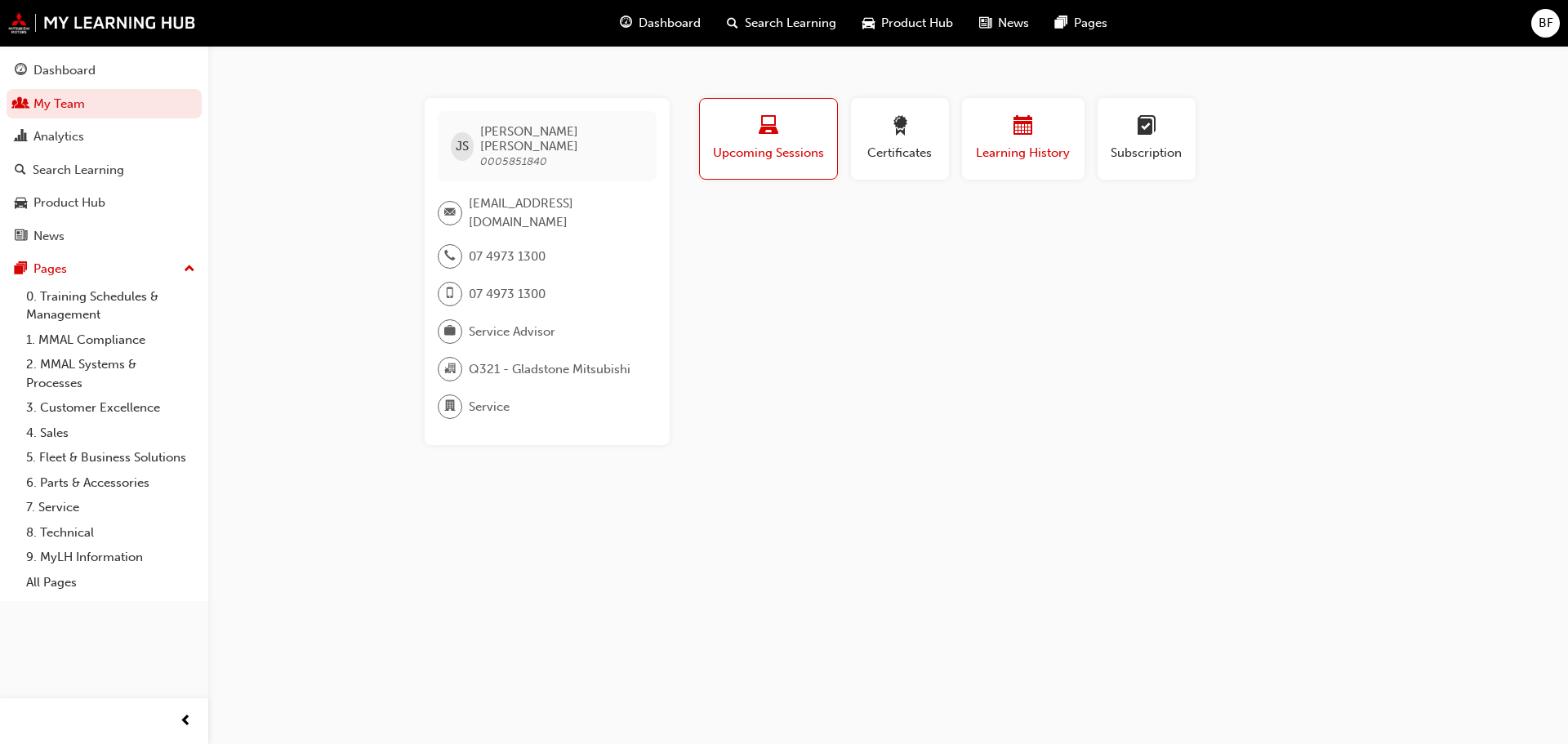
click at [1050, 139] on div "button" at bounding box center [1023, 128] width 98 height 25
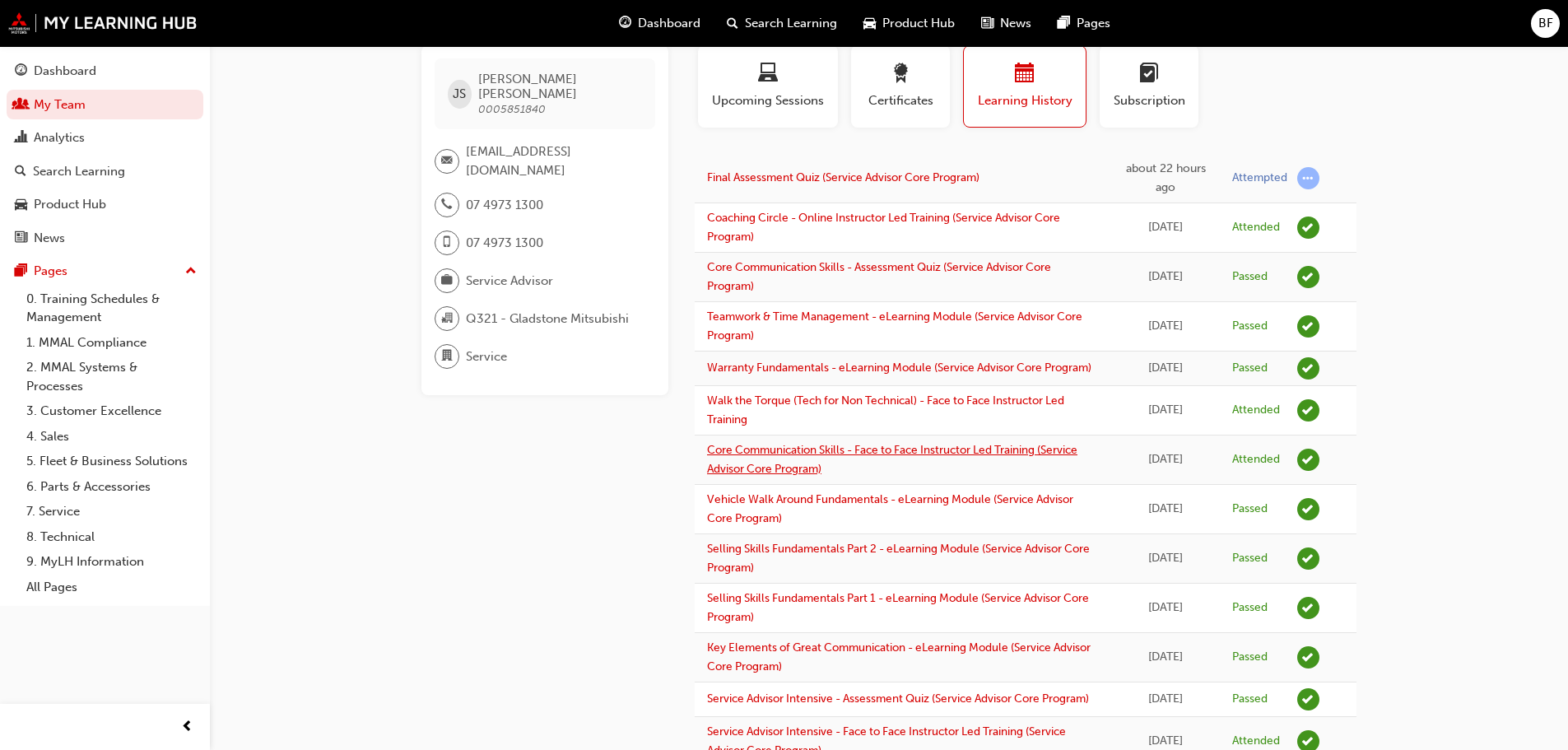
scroll to position [82, 0]
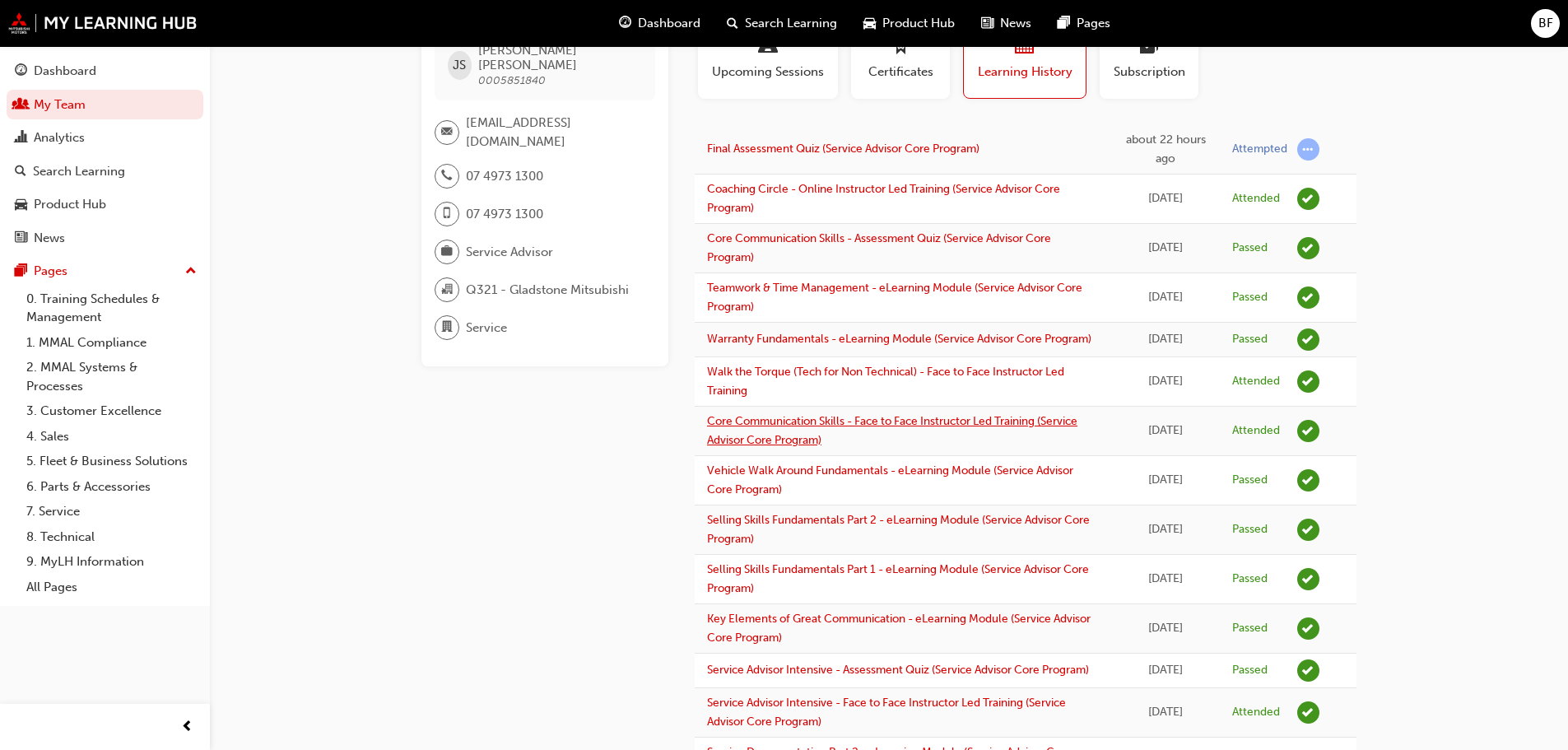
click at [823, 436] on link "Core Communication Skills - Face to Face Instructor Led Training (Service Advis…" at bounding box center [892, 430] width 371 height 33
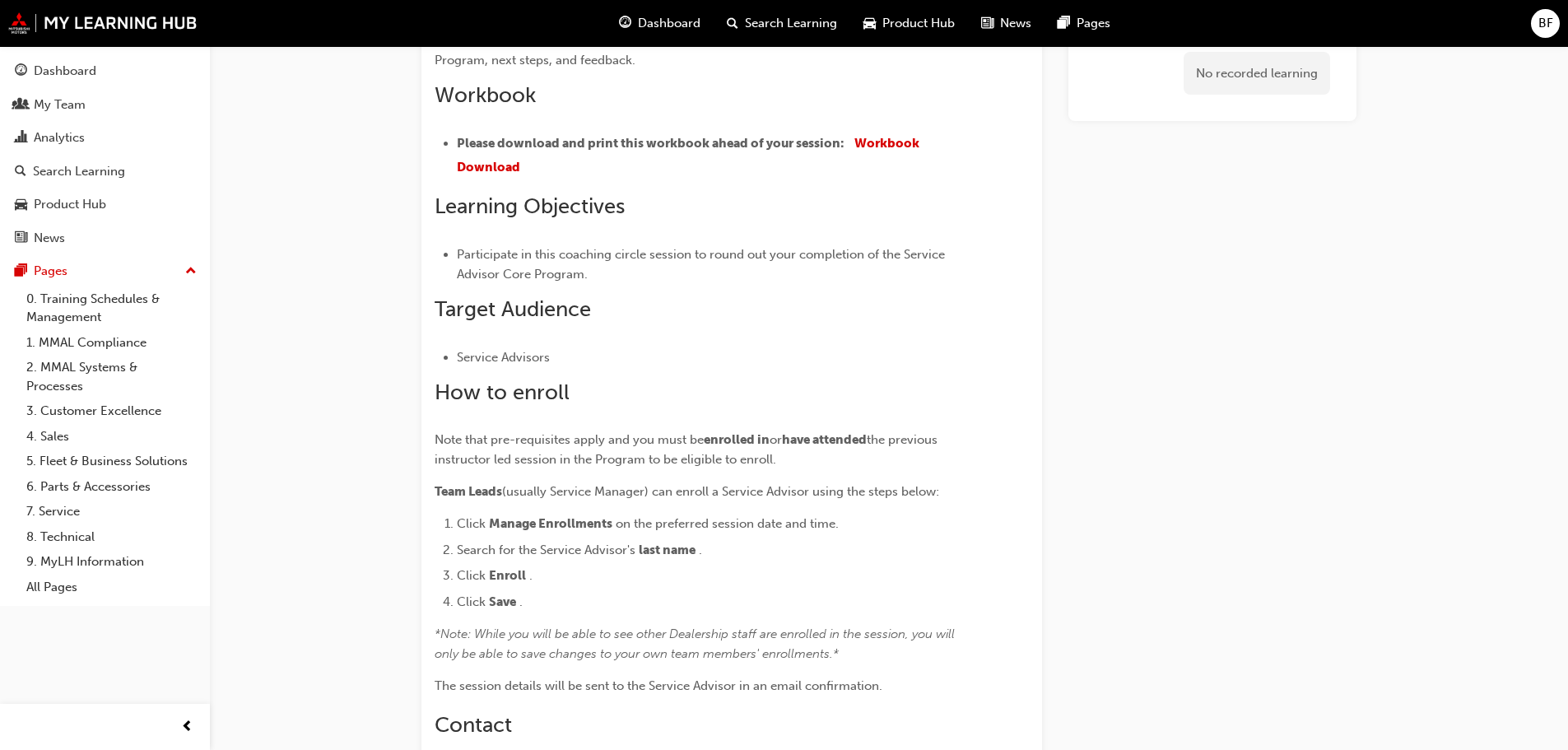
scroll to position [494, 0]
click at [896, 145] on span "Workbook Download" at bounding box center [689, 156] width 465 height 39
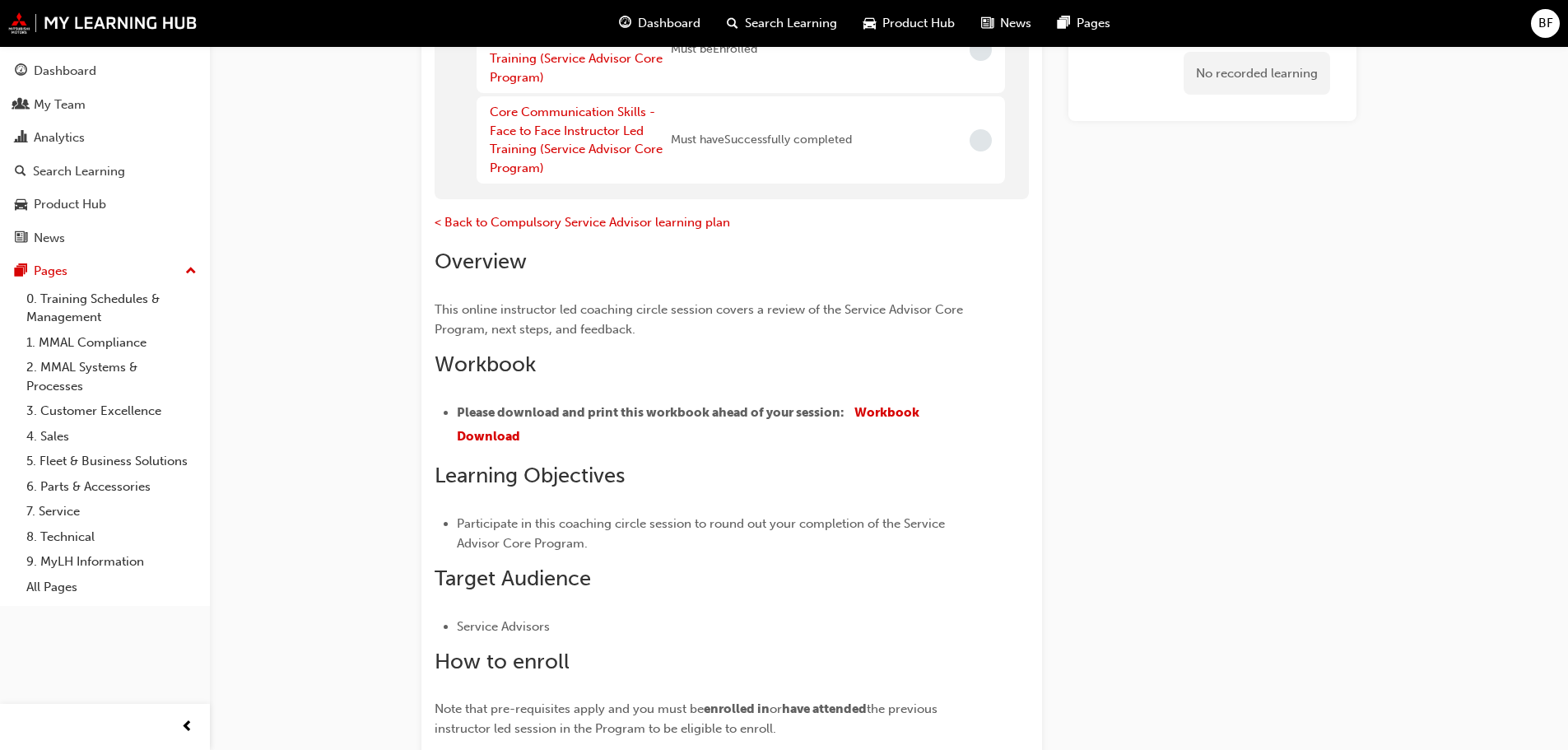
scroll to position [197, 0]
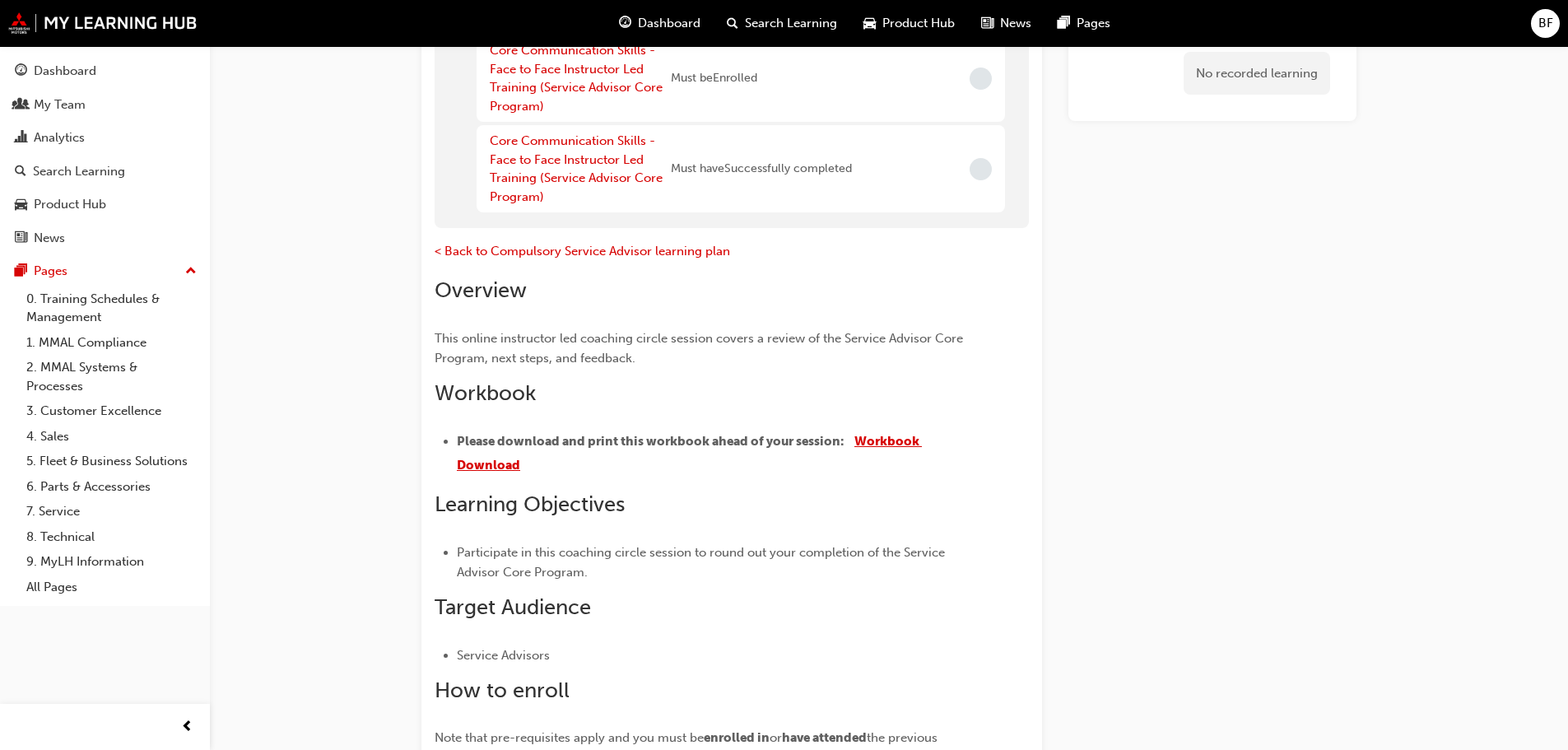
click at [883, 440] on span "Workbook Download" at bounding box center [689, 453] width 465 height 39
